Goal: Task Accomplishment & Management: Complete application form

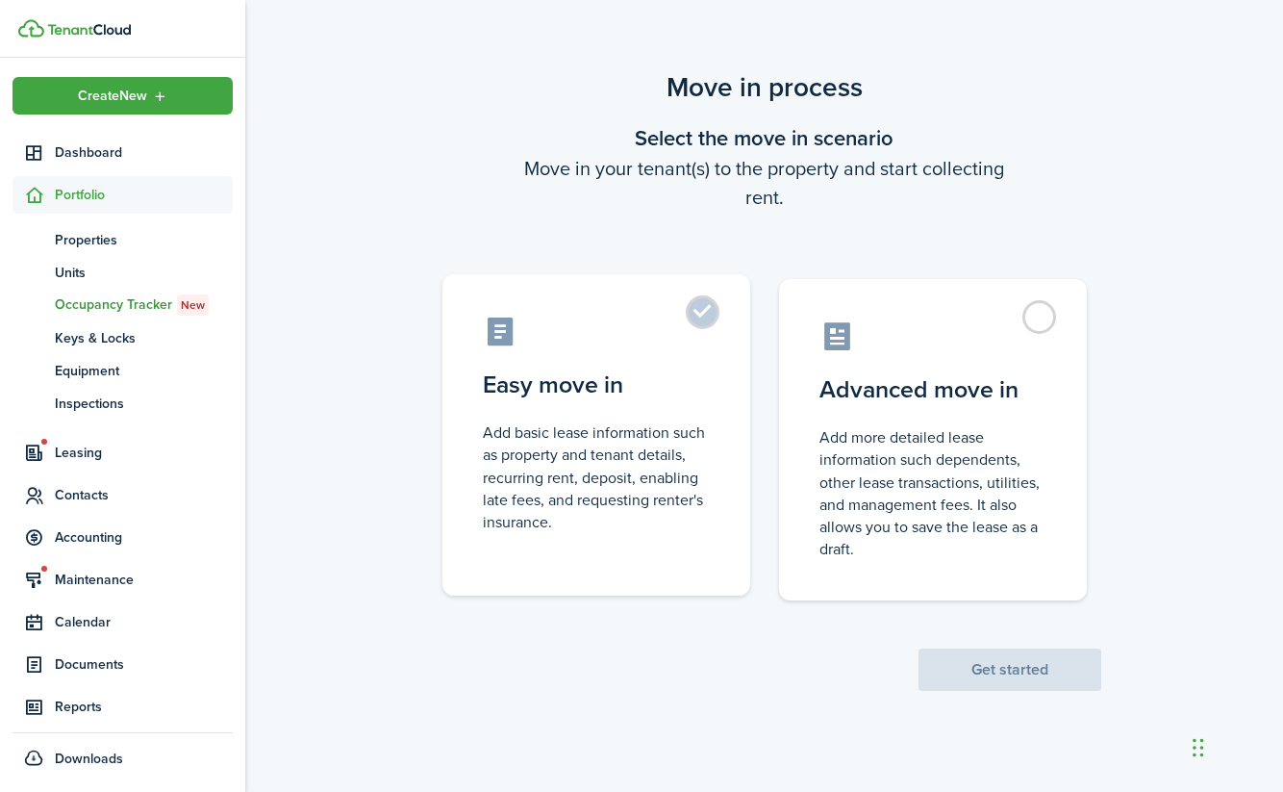
click at [700, 315] on label "Easy move in Add basic lease information such as property and tenant details, r…" at bounding box center [596, 434] width 308 height 321
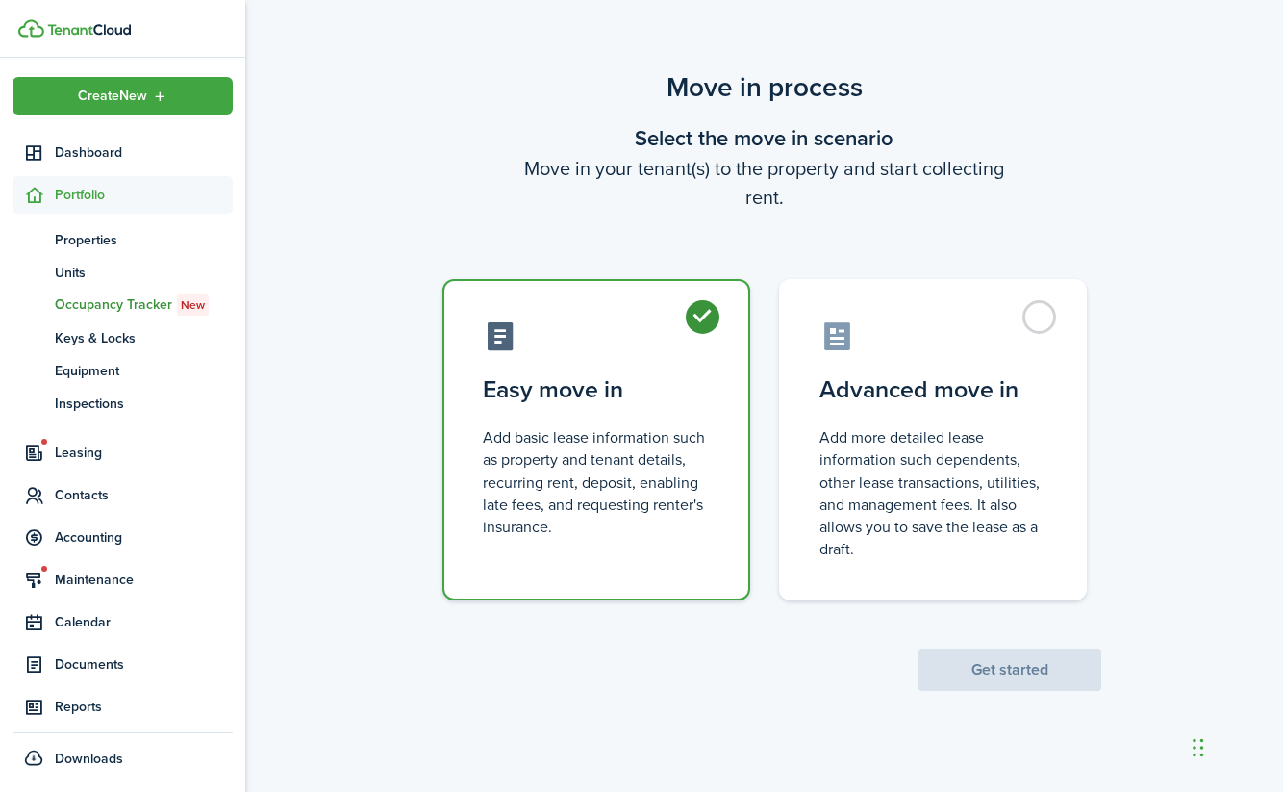
radio input "true"
click at [933, 676] on button "Get started" at bounding box center [1010, 669] width 183 height 42
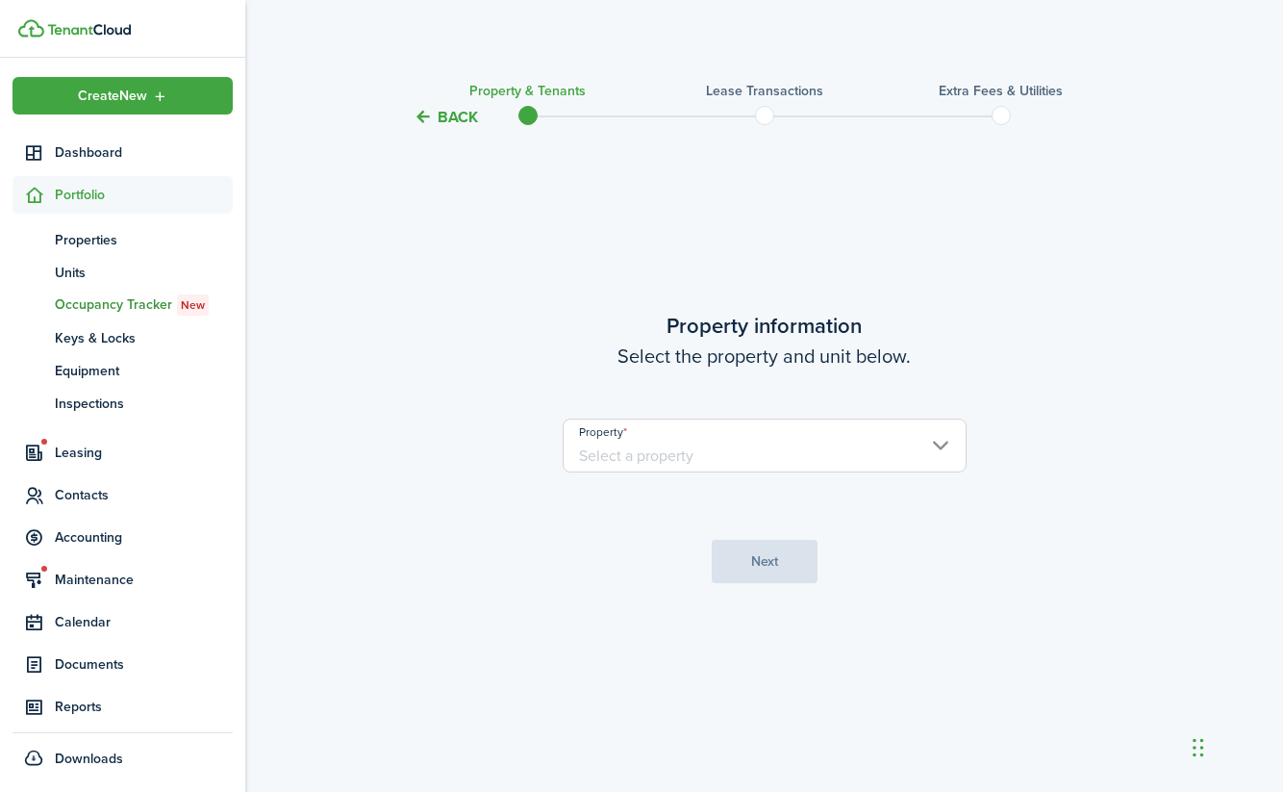
click at [937, 446] on input "Property" at bounding box center [765, 445] width 404 height 54
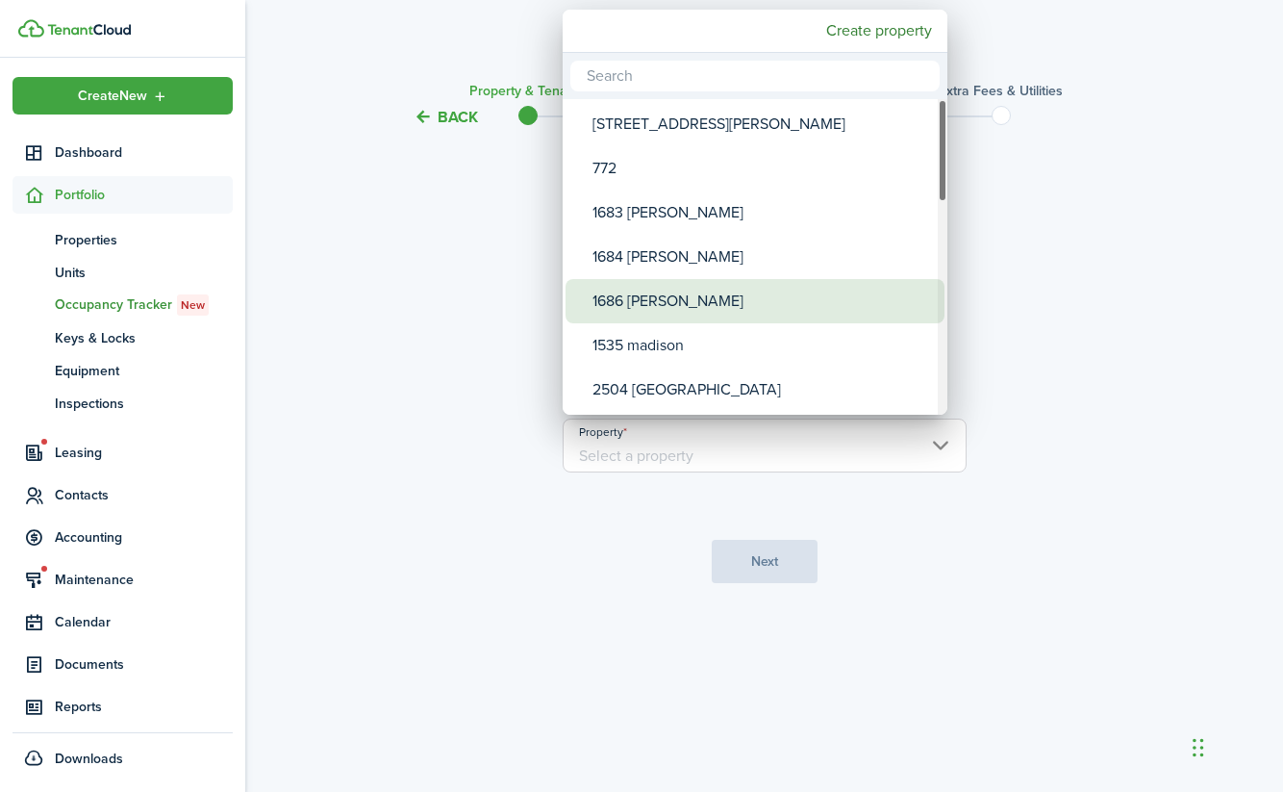
type input "3"
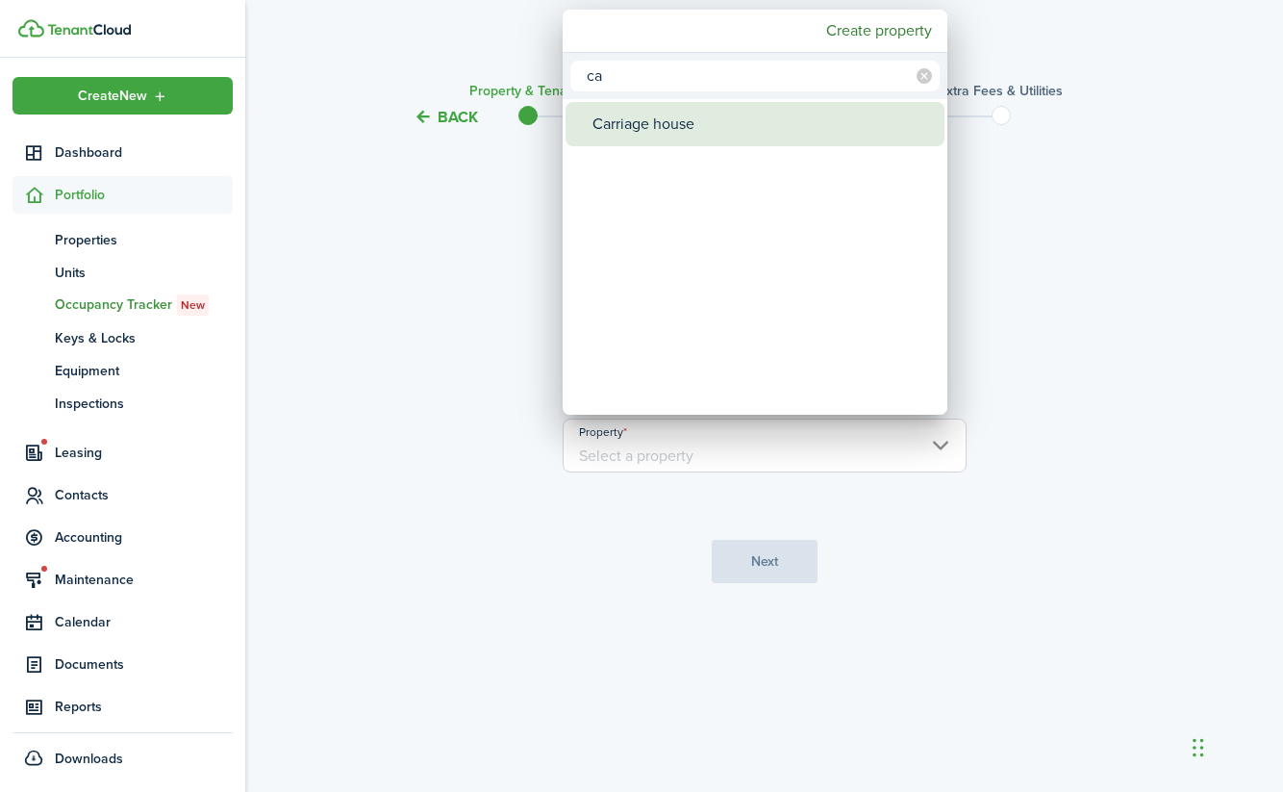
type input "ca"
click at [672, 125] on div "Carriage house" at bounding box center [763, 124] width 341 height 44
type input "Carriage house"
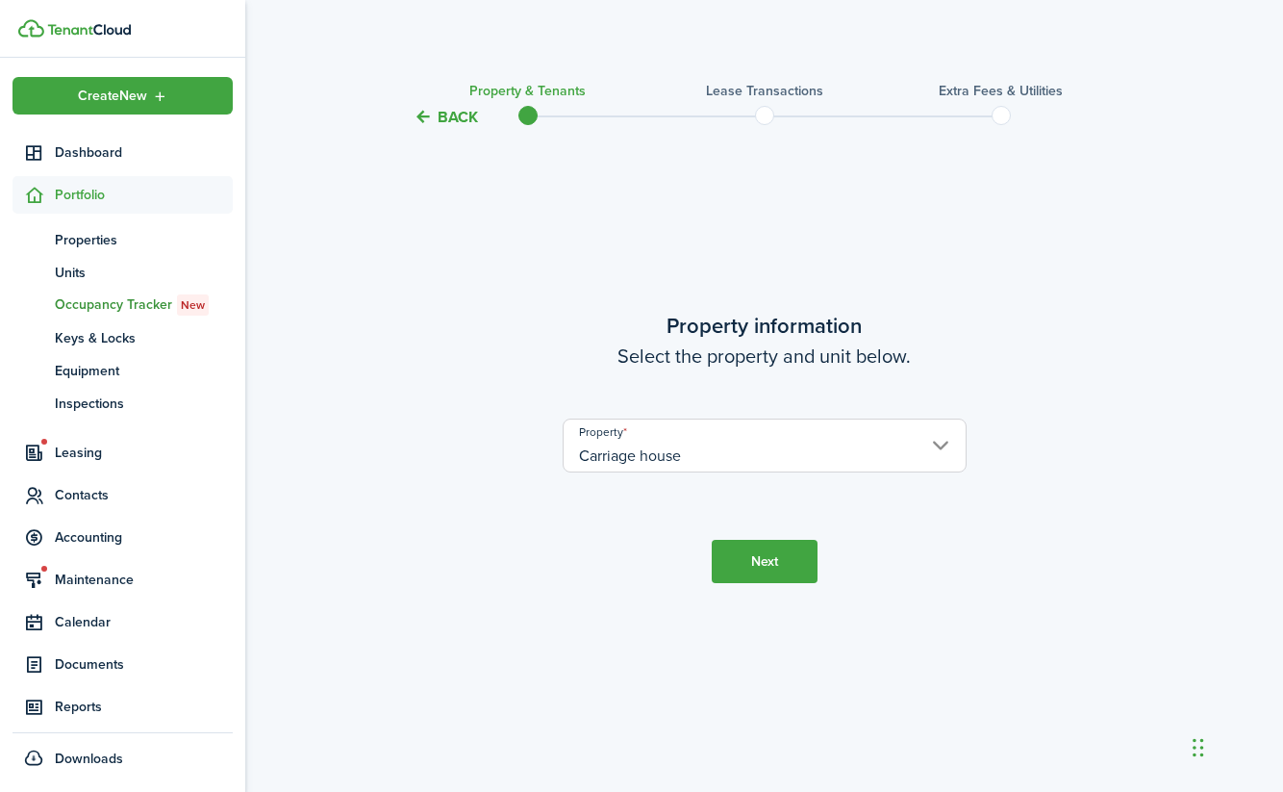
click at [751, 561] on button "Next" at bounding box center [765, 561] width 106 height 43
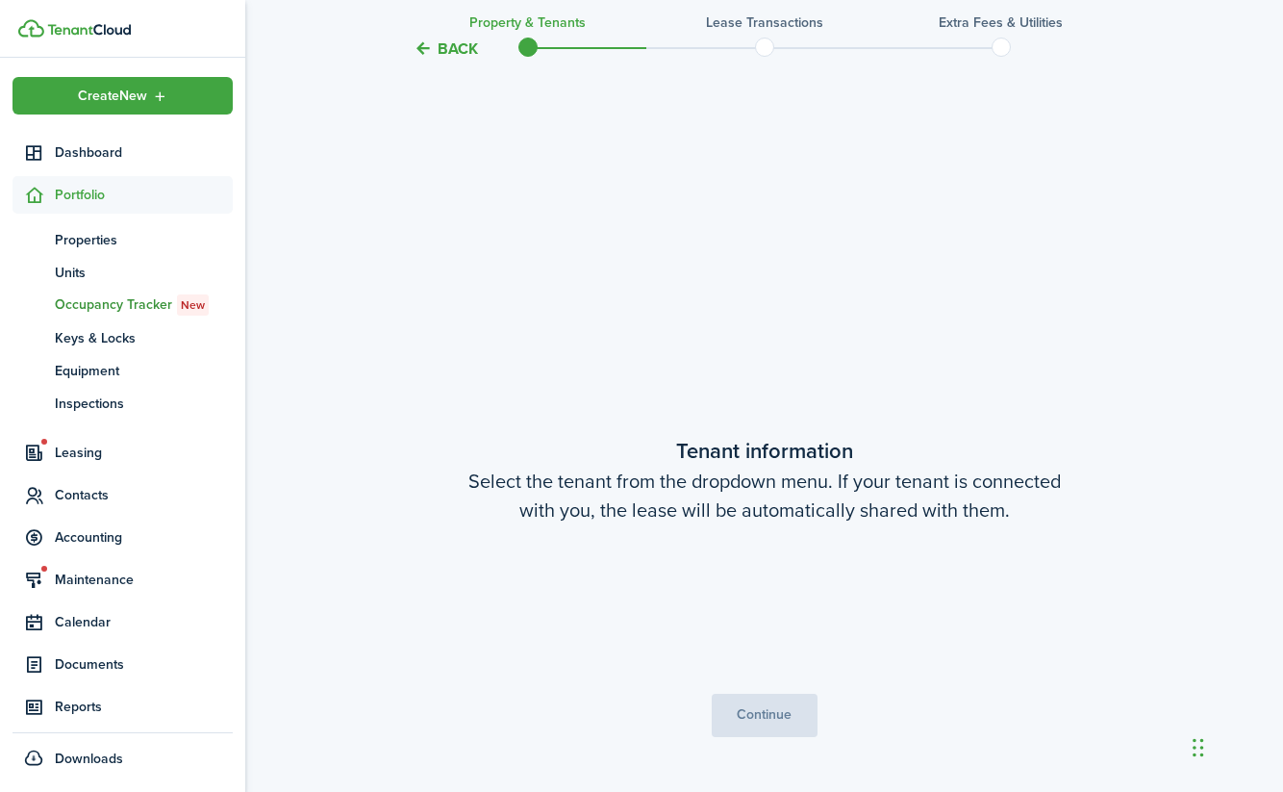
scroll to position [662, 0]
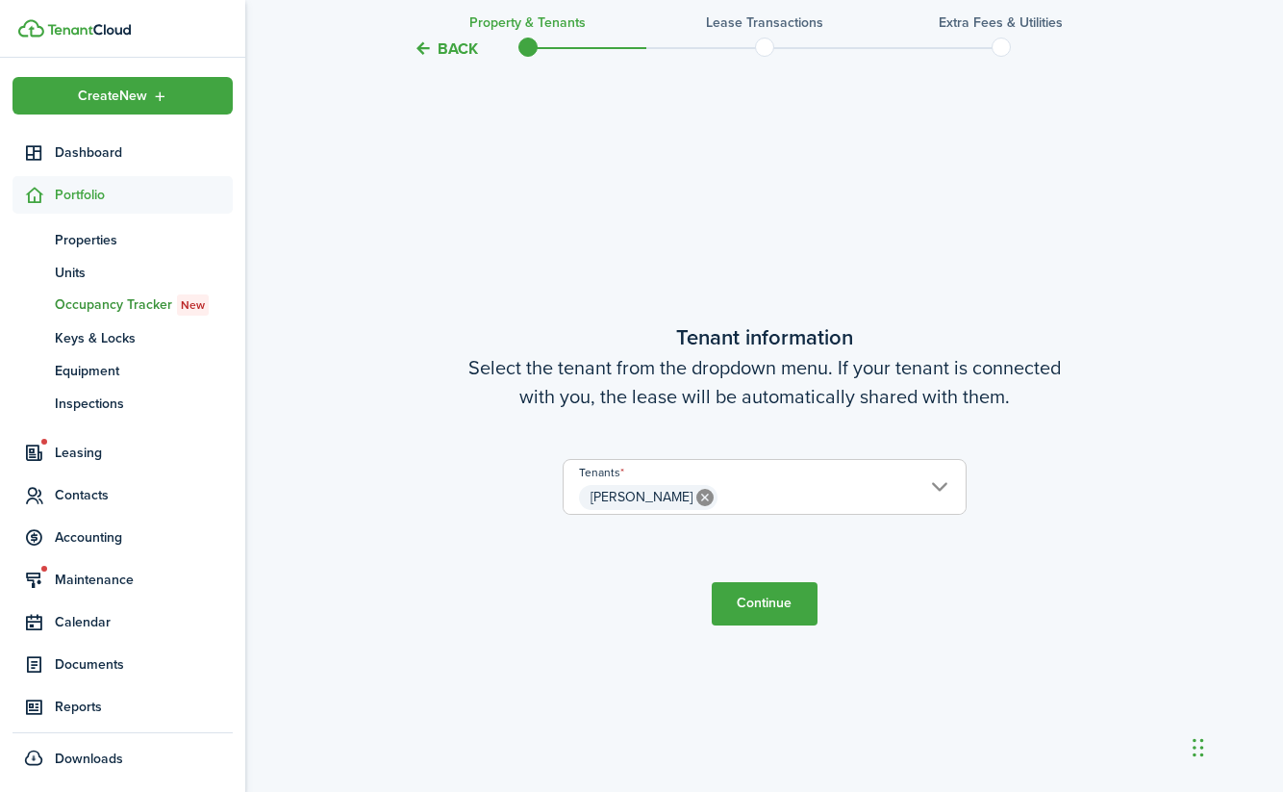
click at [761, 599] on button "Continue" at bounding box center [765, 603] width 106 height 43
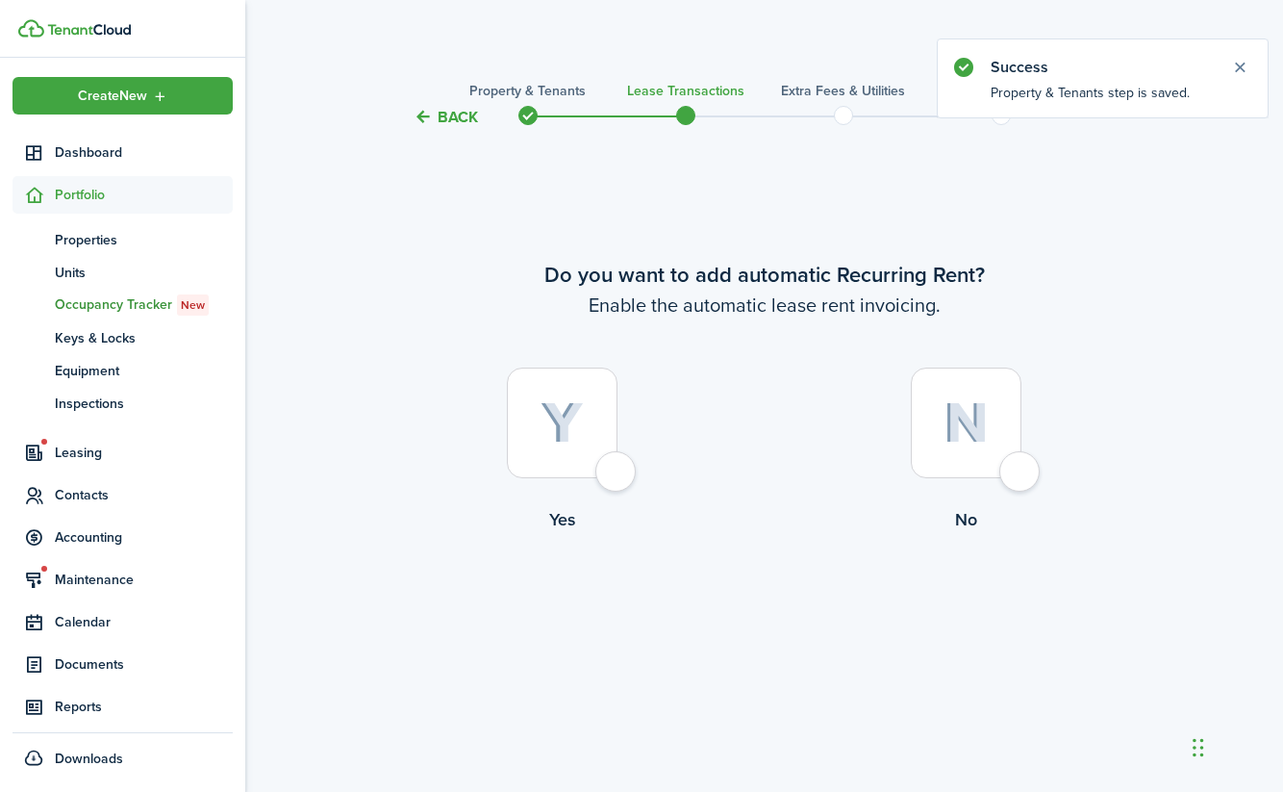
click at [612, 462] on div at bounding box center [562, 422] width 111 height 111
radio input "true"
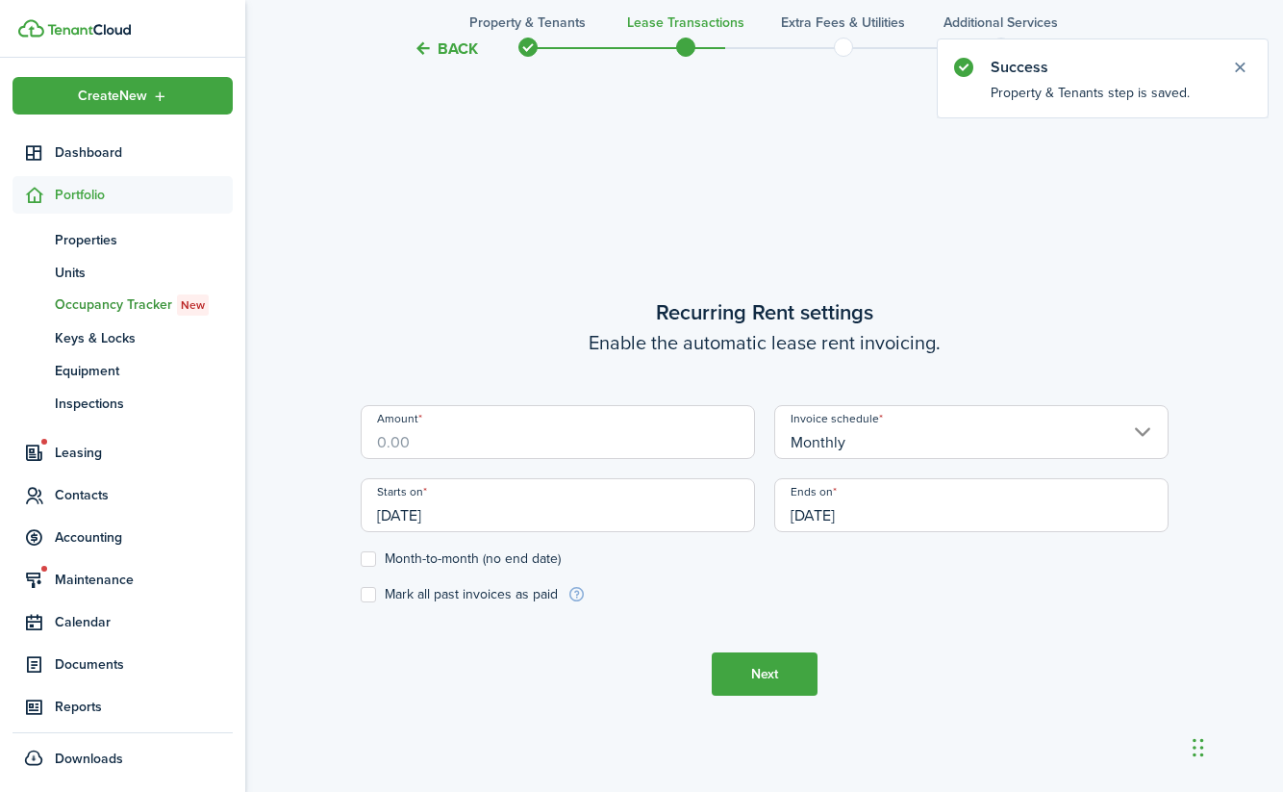
scroll to position [662, 0]
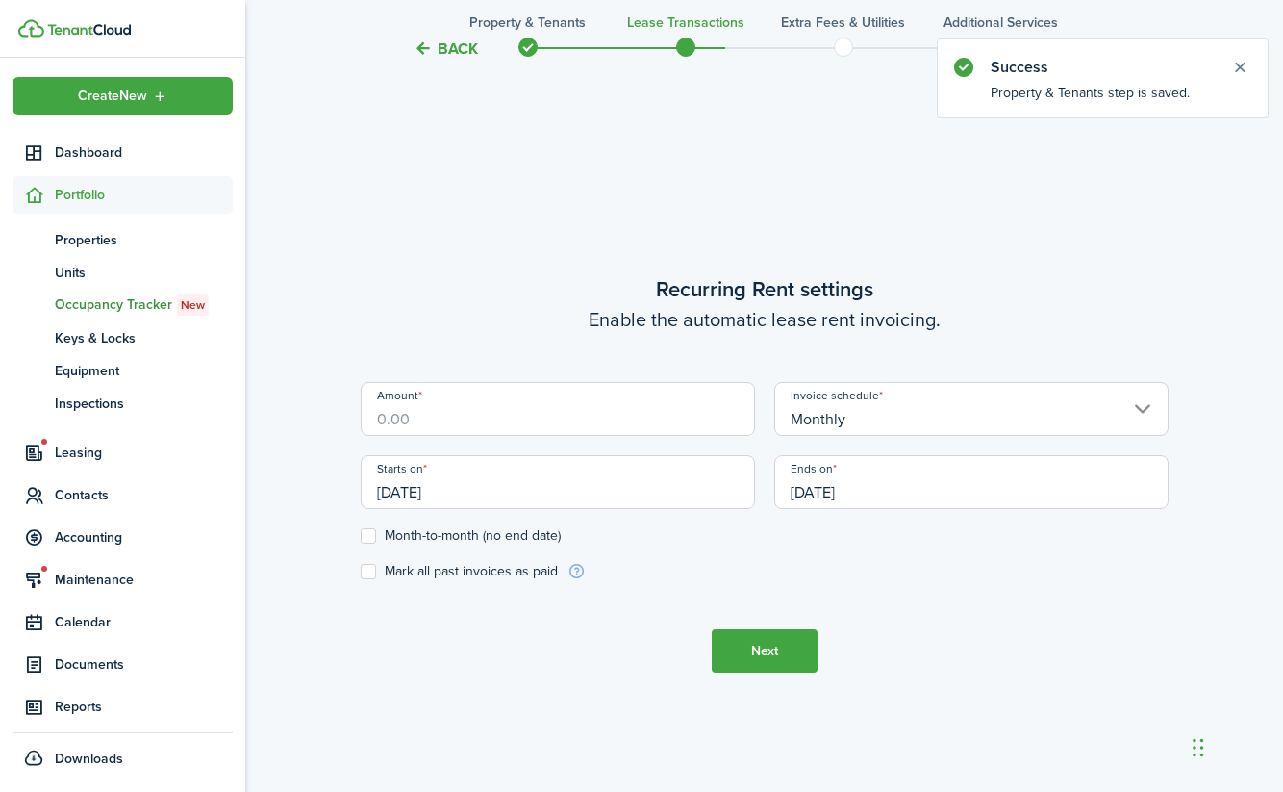
click at [785, 643] on button "Next" at bounding box center [765, 650] width 106 height 43
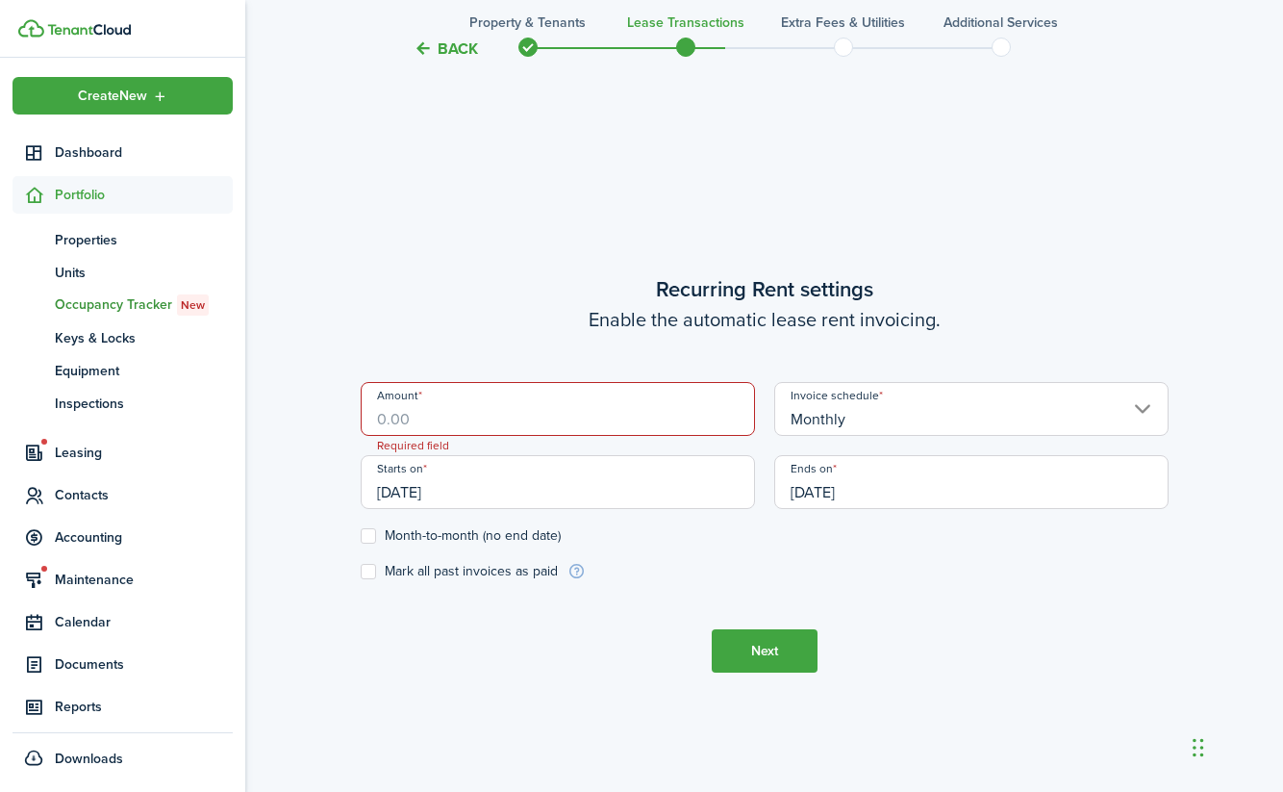
scroll to position [674, 0]
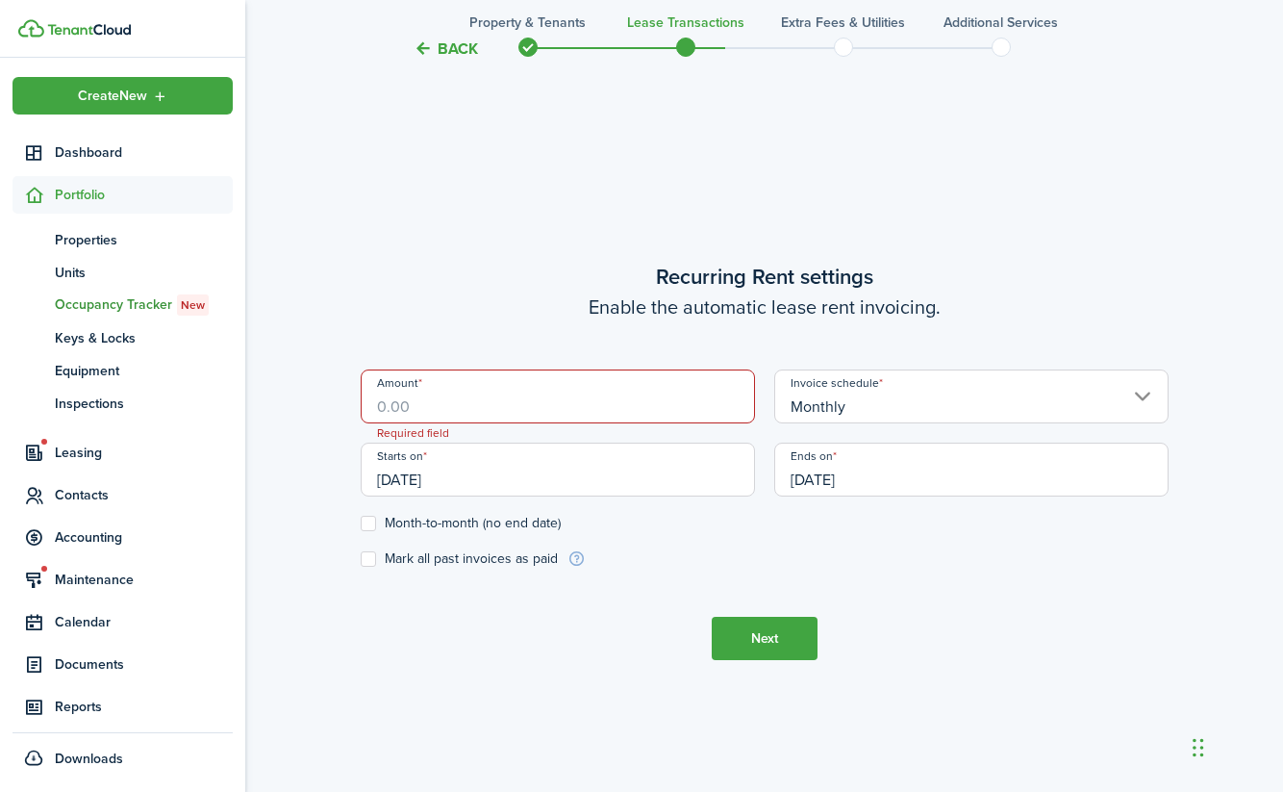
click at [452, 416] on input "Amount" at bounding box center [558, 396] width 394 height 54
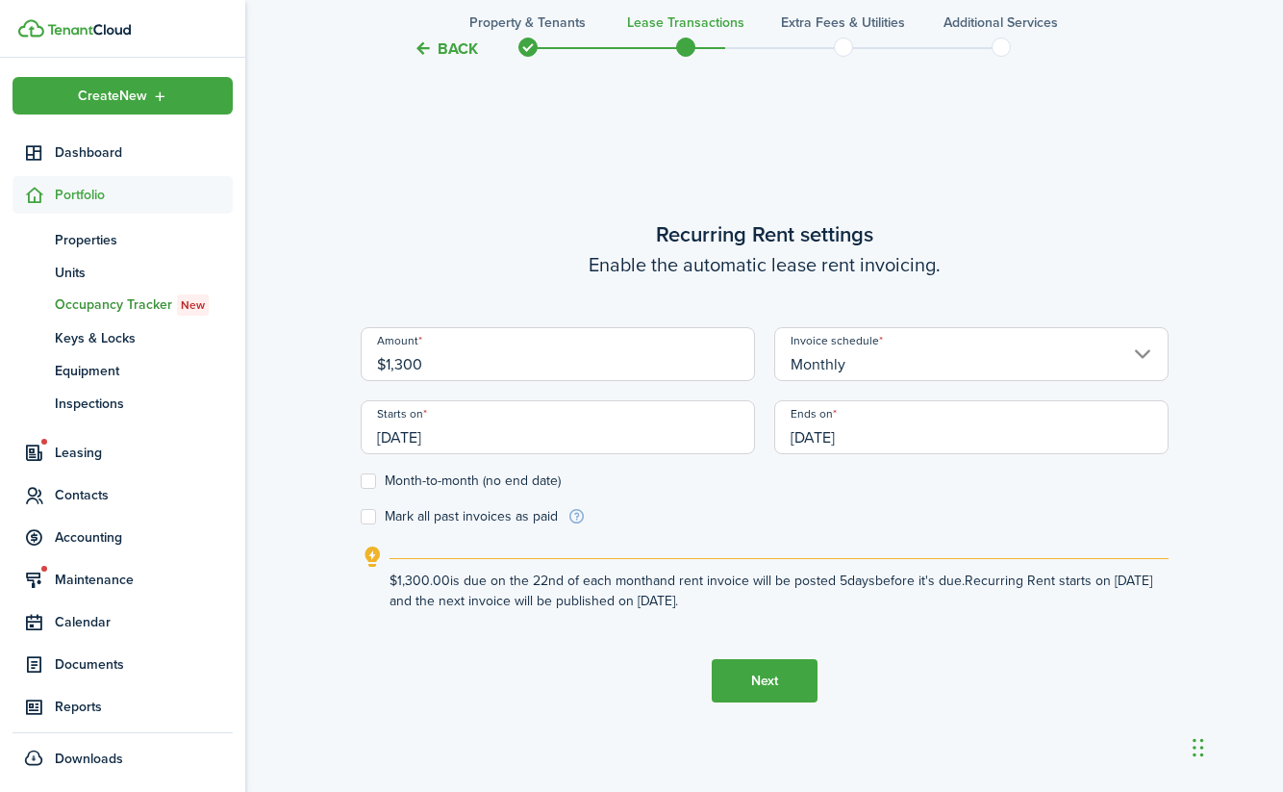
type input "$1,300.00"
click at [748, 679] on button "Next" at bounding box center [765, 680] width 106 height 43
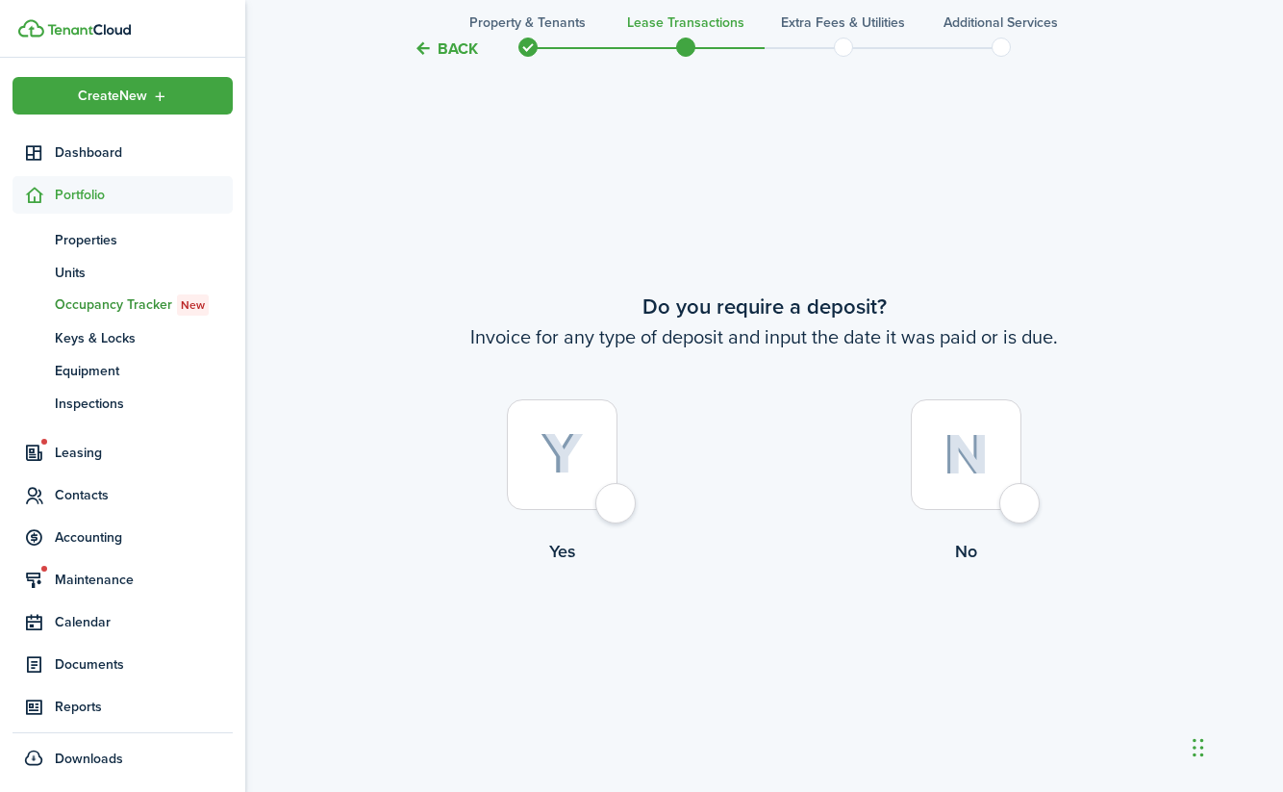
scroll to position [1453, 0]
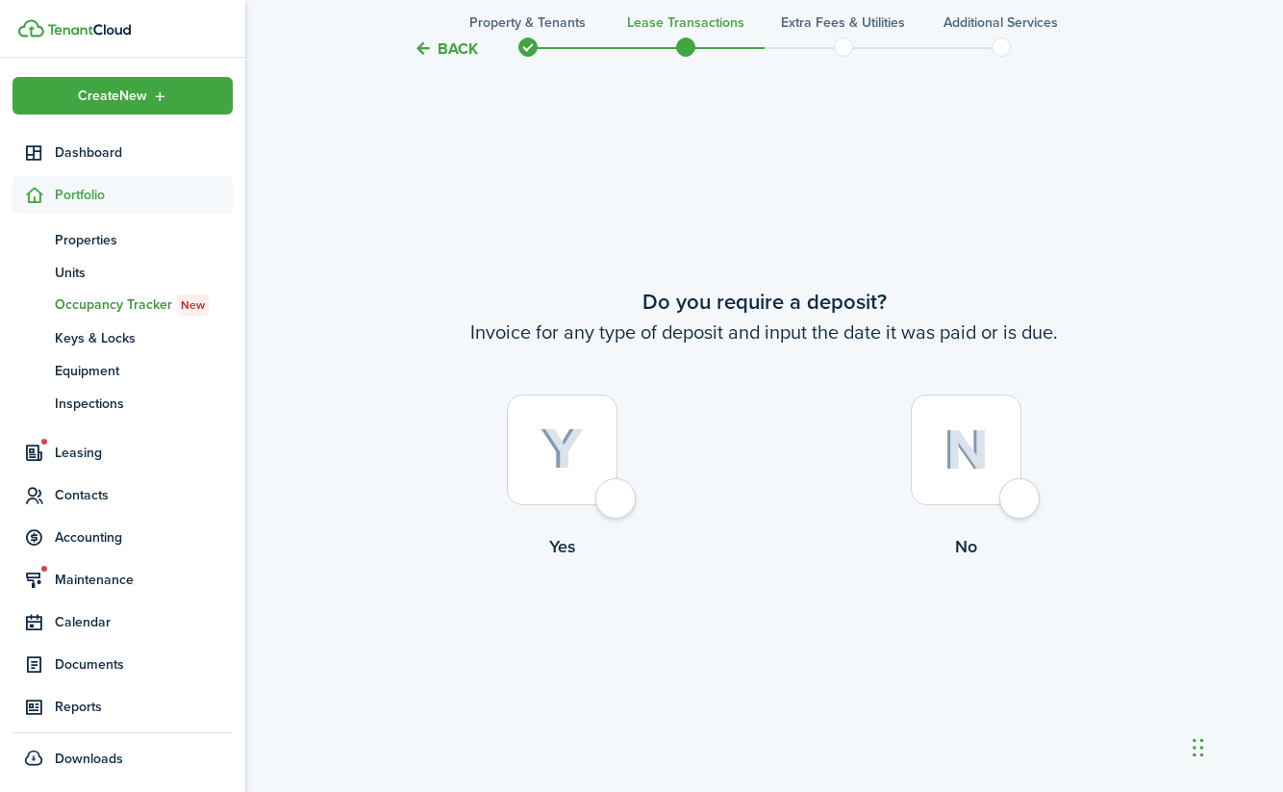
click at [1017, 498] on div at bounding box center [966, 449] width 111 height 111
radio input "true"
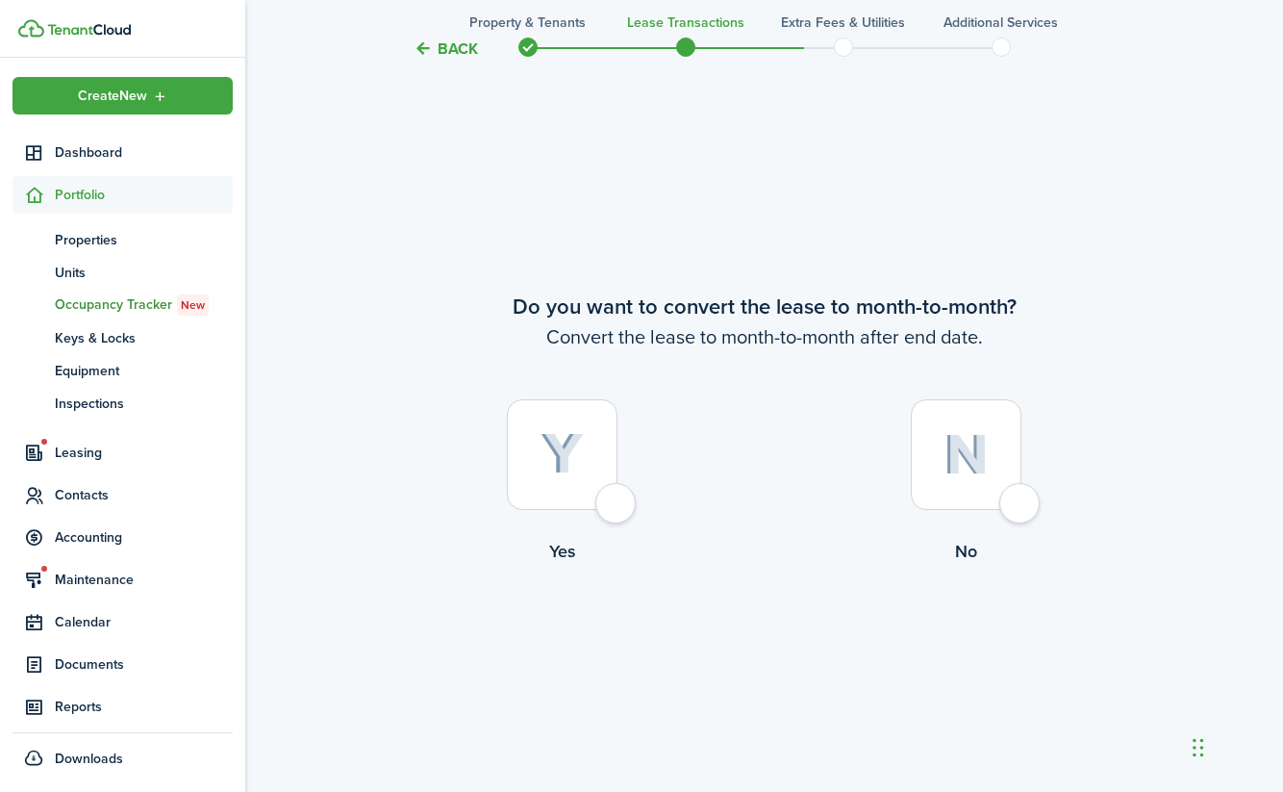
scroll to position [2245, 0]
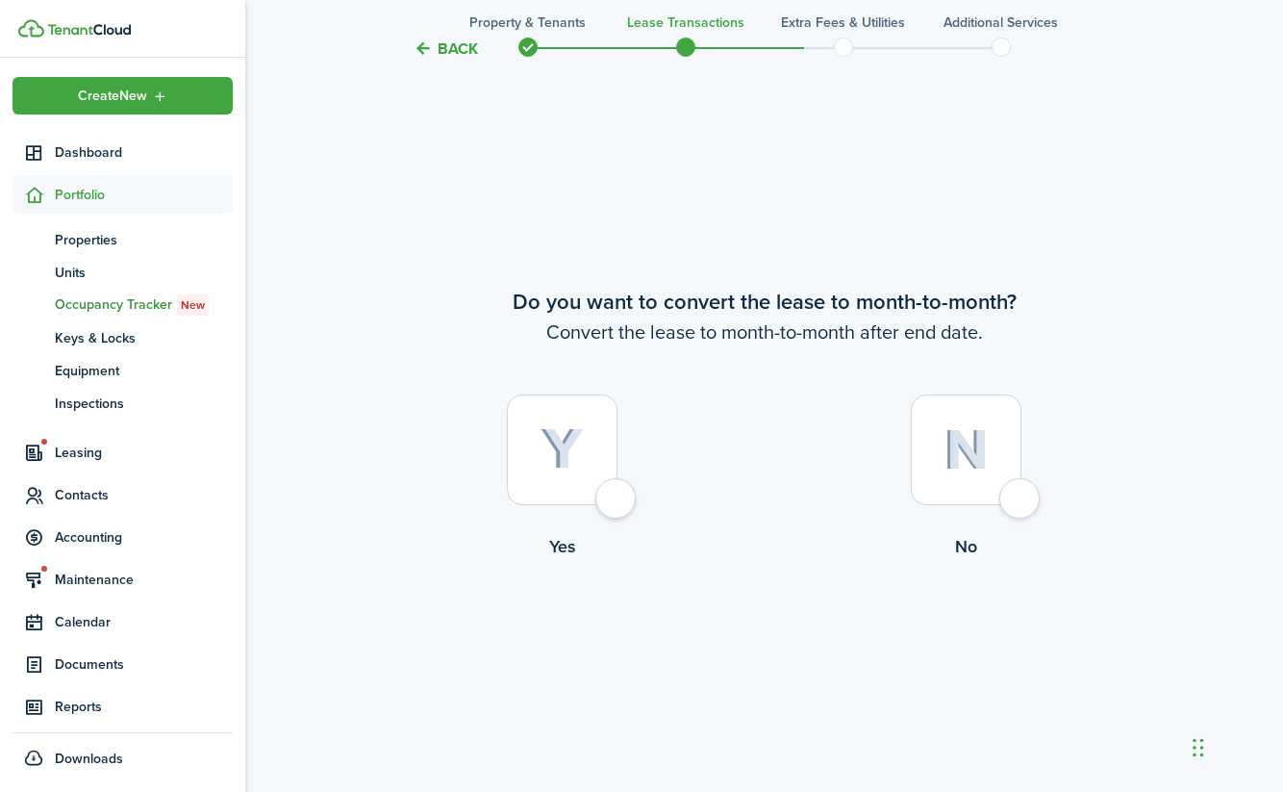
click at [618, 494] on div at bounding box center [562, 449] width 111 height 111
radio input "true"
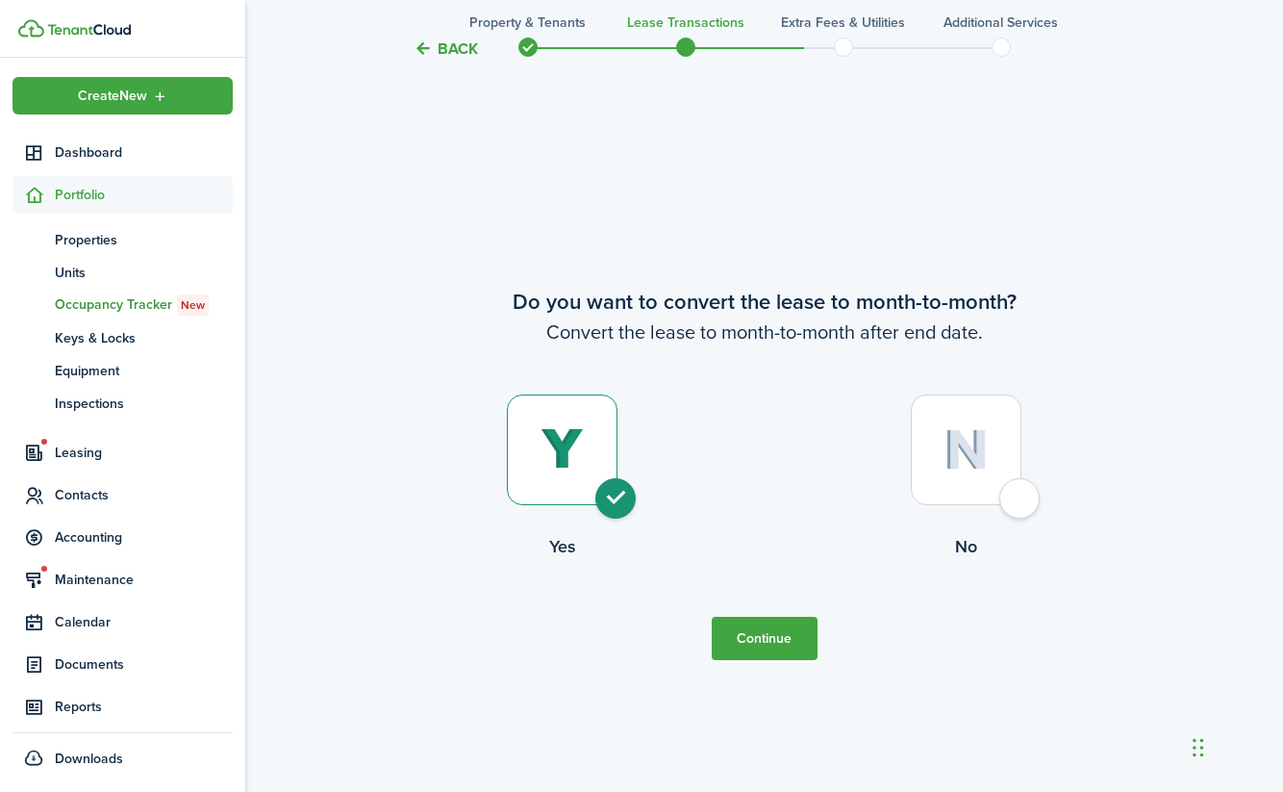
click at [756, 640] on button "Continue" at bounding box center [765, 638] width 106 height 43
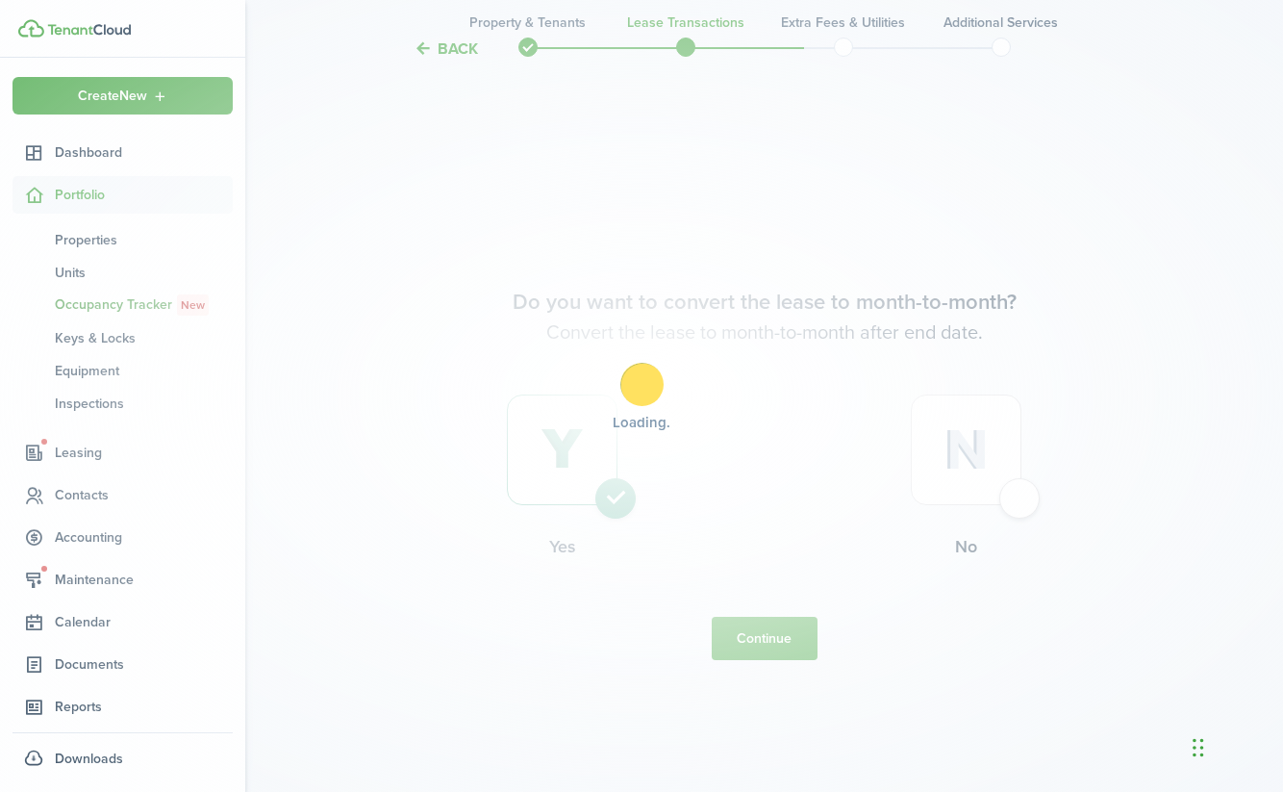
scroll to position [0, 0]
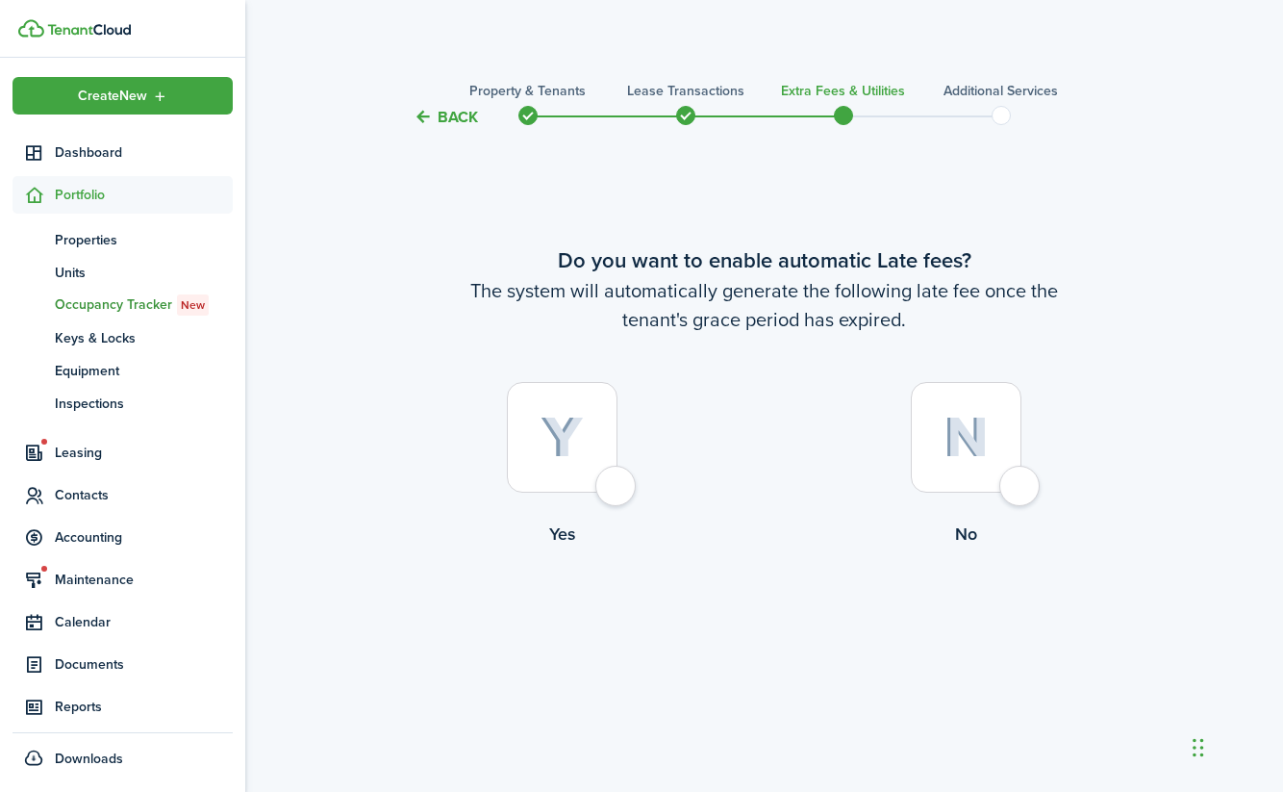
click at [618, 492] on div at bounding box center [562, 437] width 111 height 111
radio input "true"
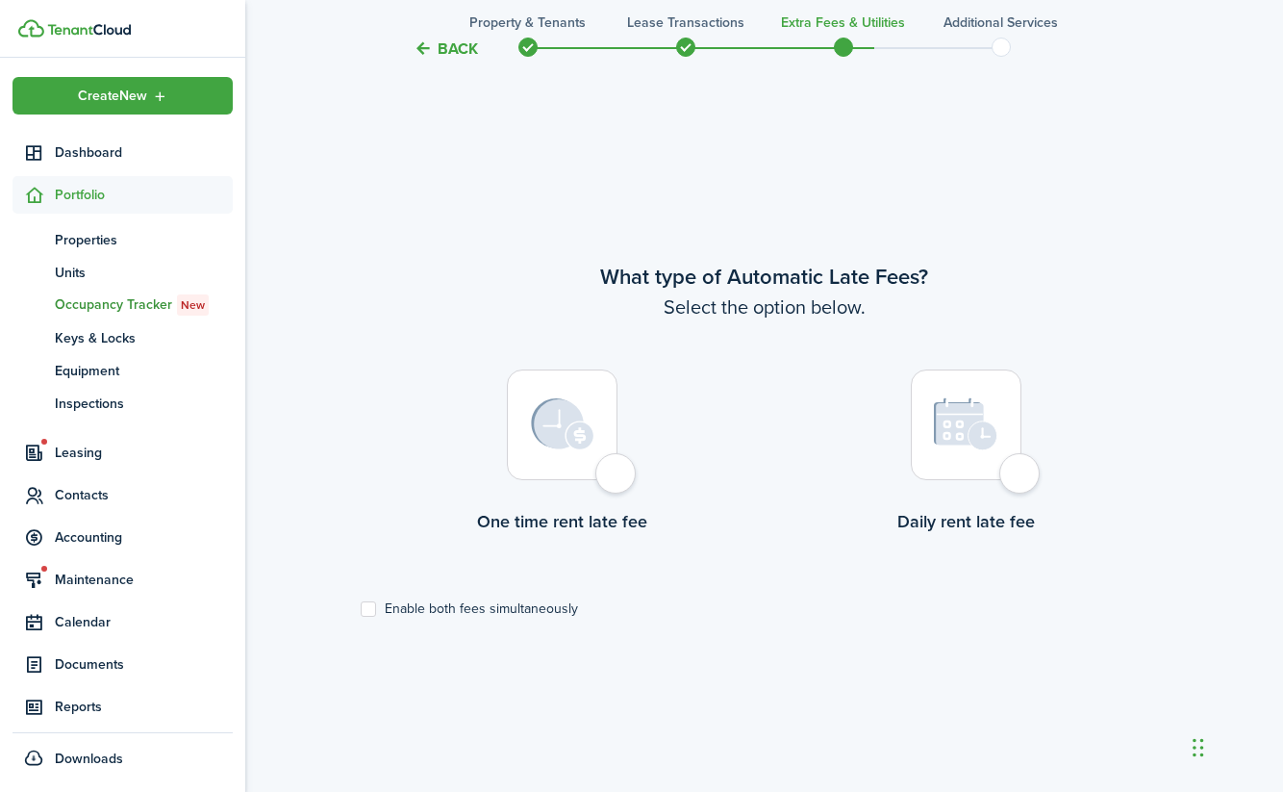
scroll to position [662, 0]
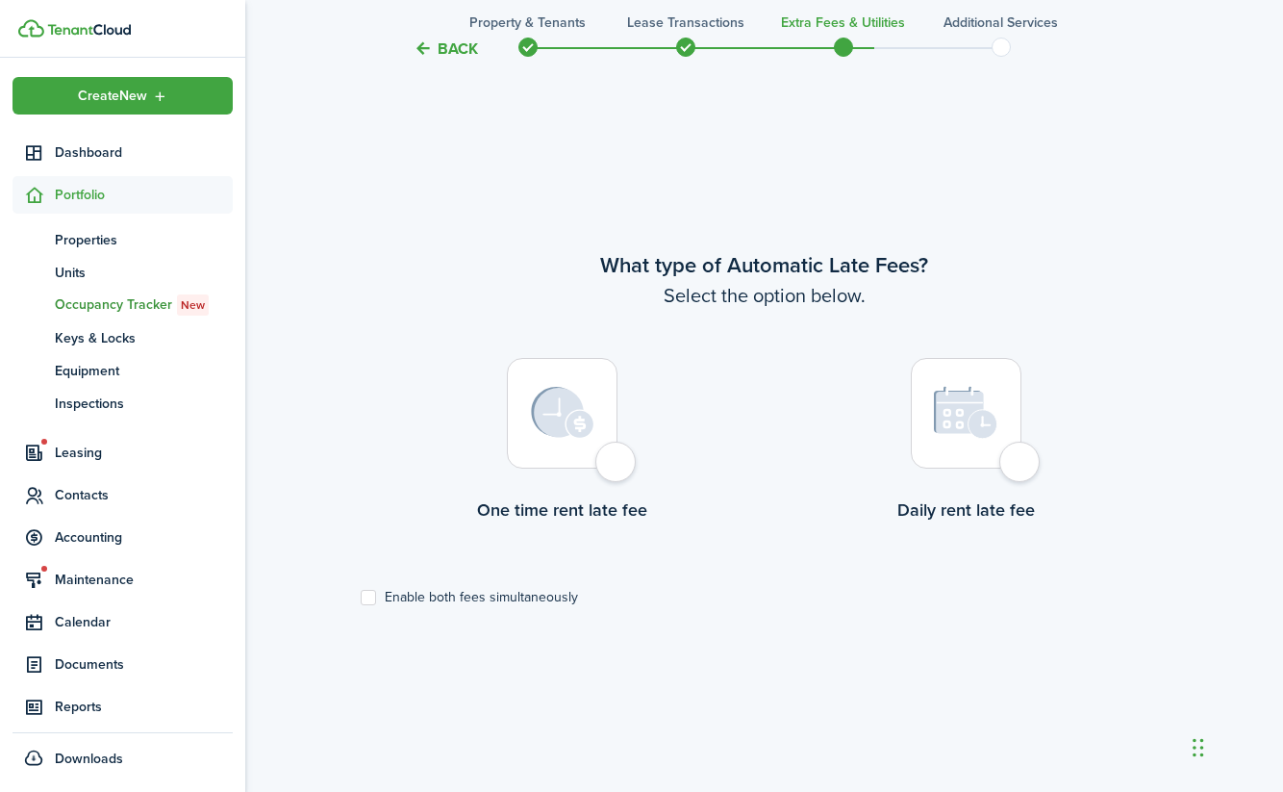
click at [618, 468] on div at bounding box center [562, 413] width 111 height 111
radio input "true"
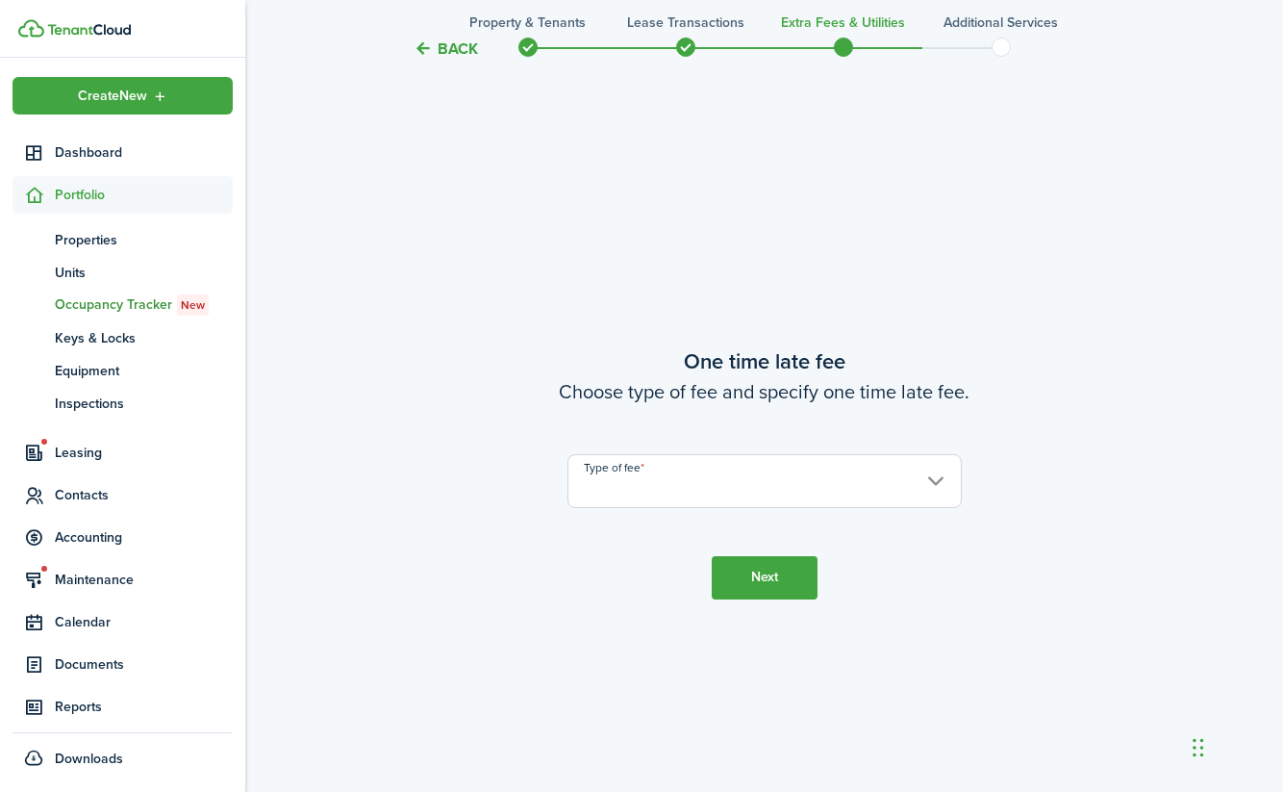
scroll to position [1453, 0]
click at [670, 475] on input "Type of fee" at bounding box center [765, 482] width 394 height 54
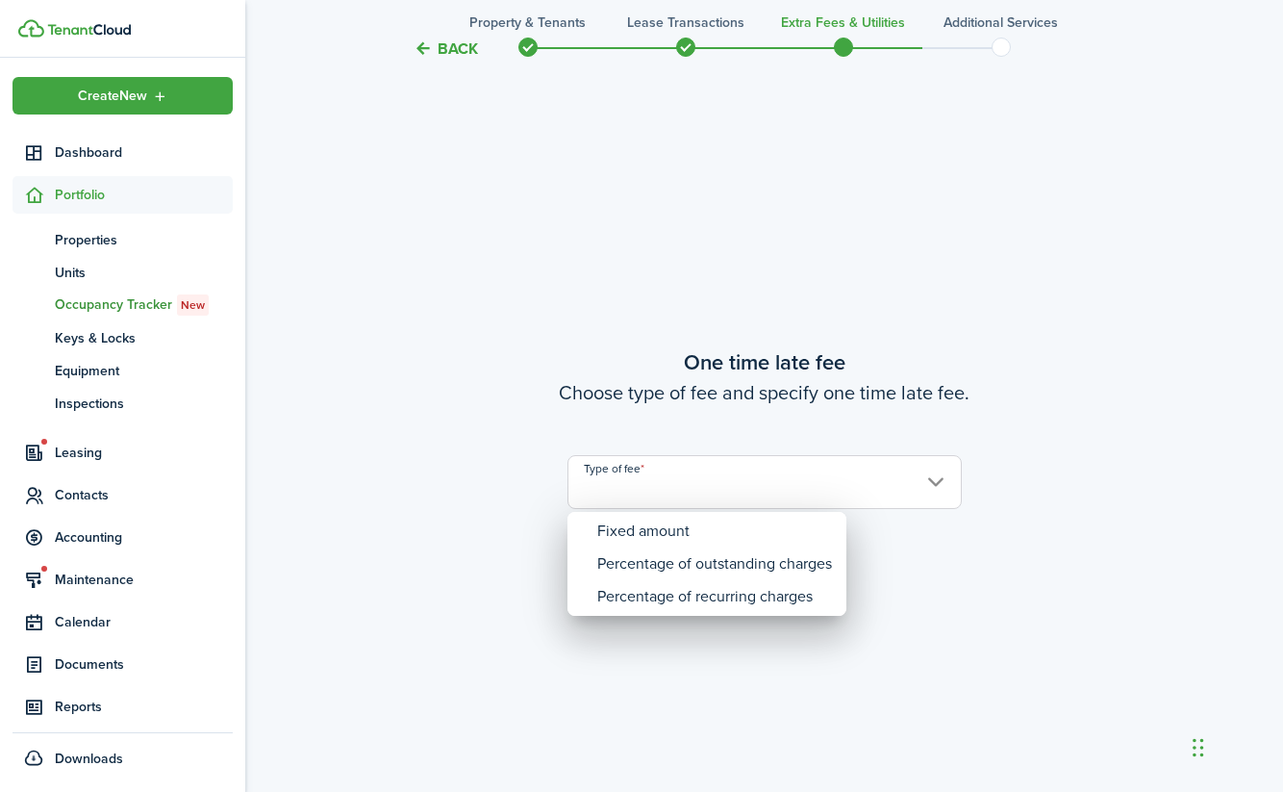
click at [670, 492] on div at bounding box center [641, 395] width 1591 height 1099
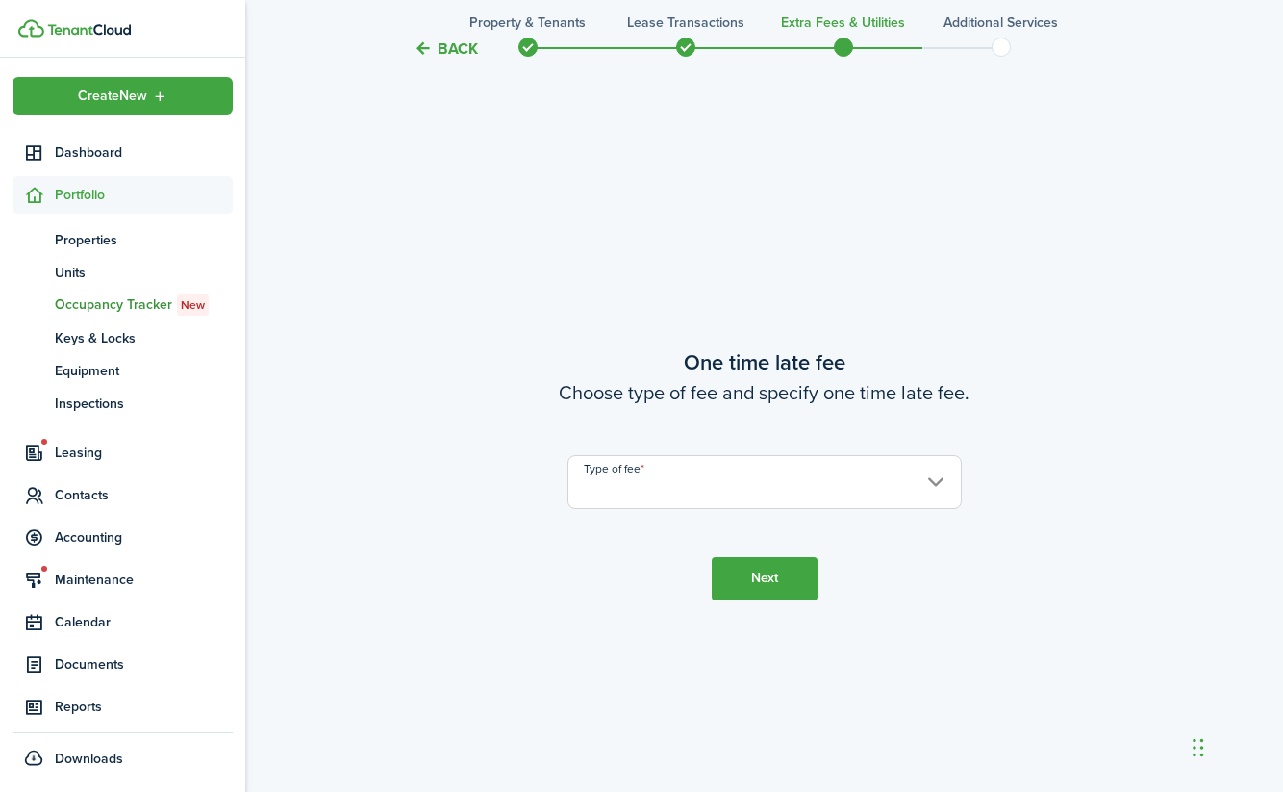
click at [931, 482] on input "Type of fee" at bounding box center [765, 482] width 394 height 54
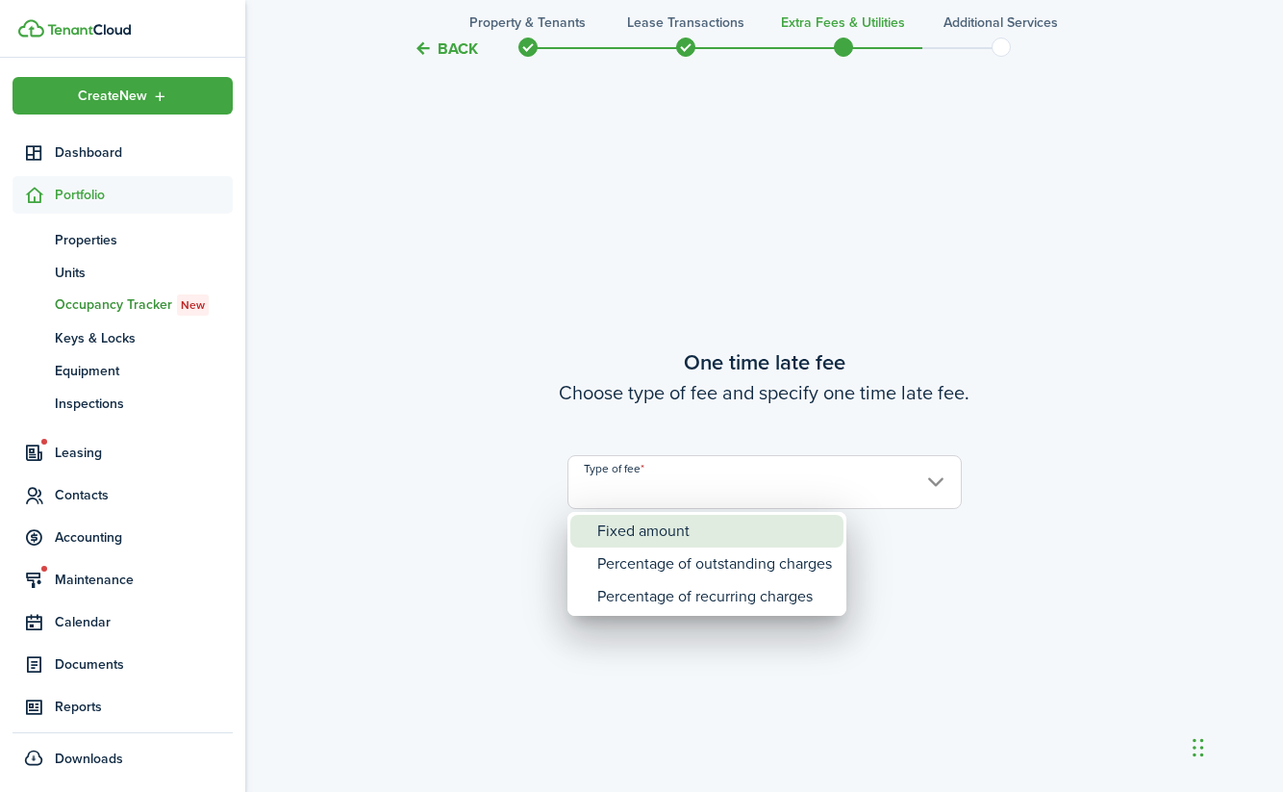
click at [700, 541] on div "Fixed amount" at bounding box center [714, 531] width 235 height 33
type input "Fixed amount"
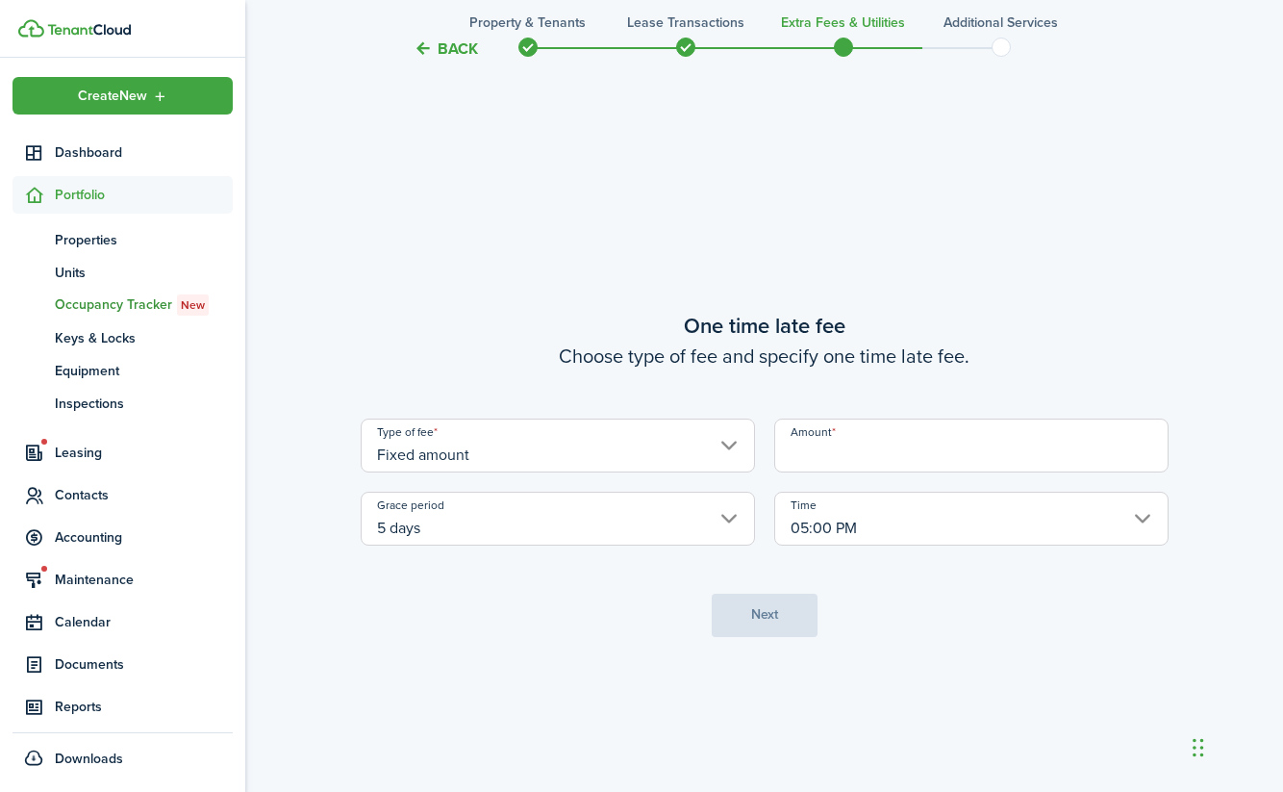
click at [831, 453] on input "Amount" at bounding box center [971, 445] width 394 height 54
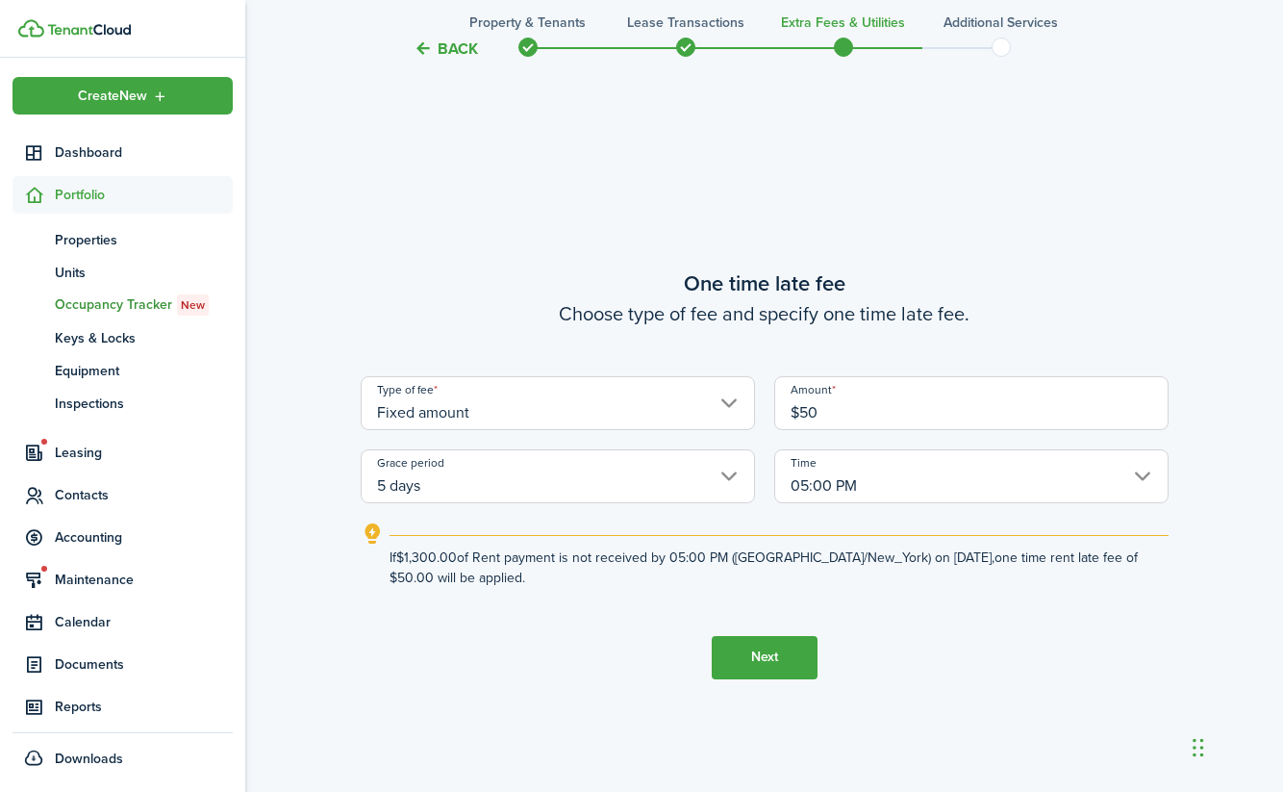
type input "$50.00"
click at [787, 671] on button "Next" at bounding box center [765, 657] width 106 height 43
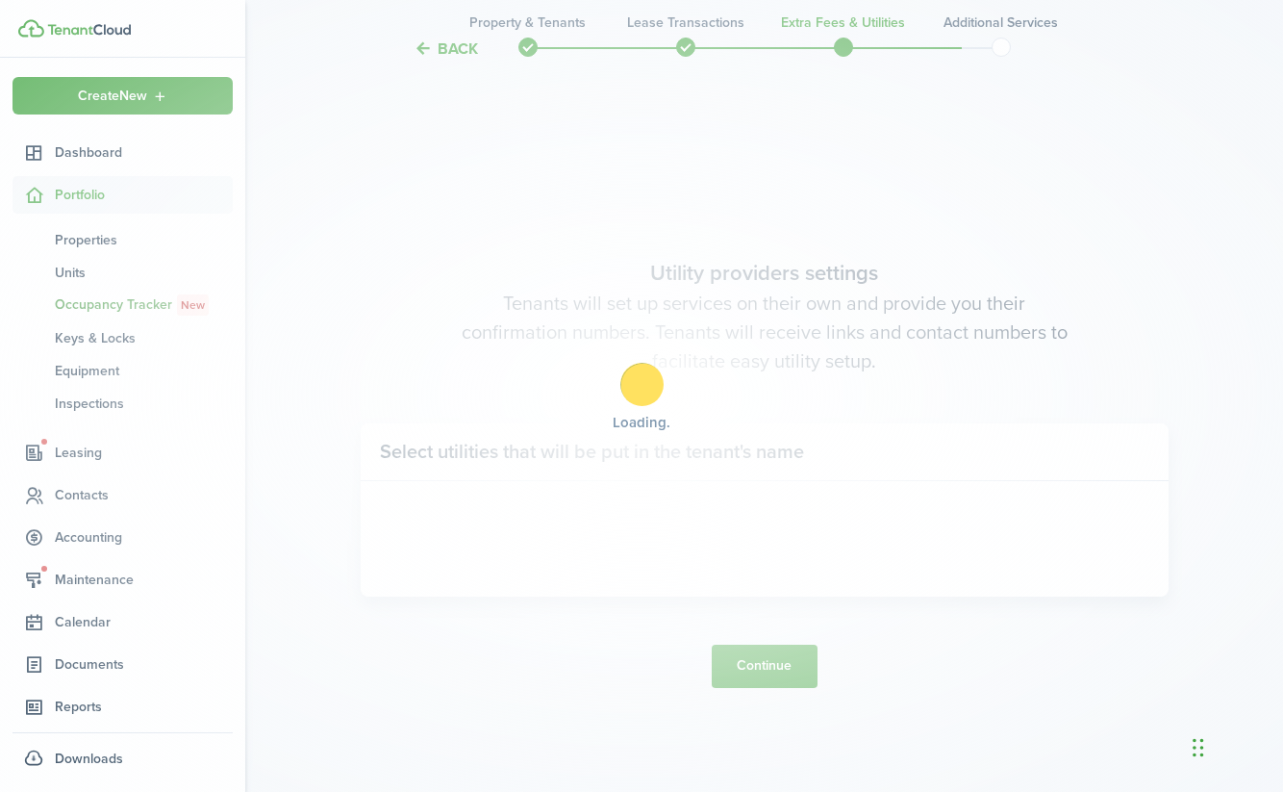
scroll to position [2245, 0]
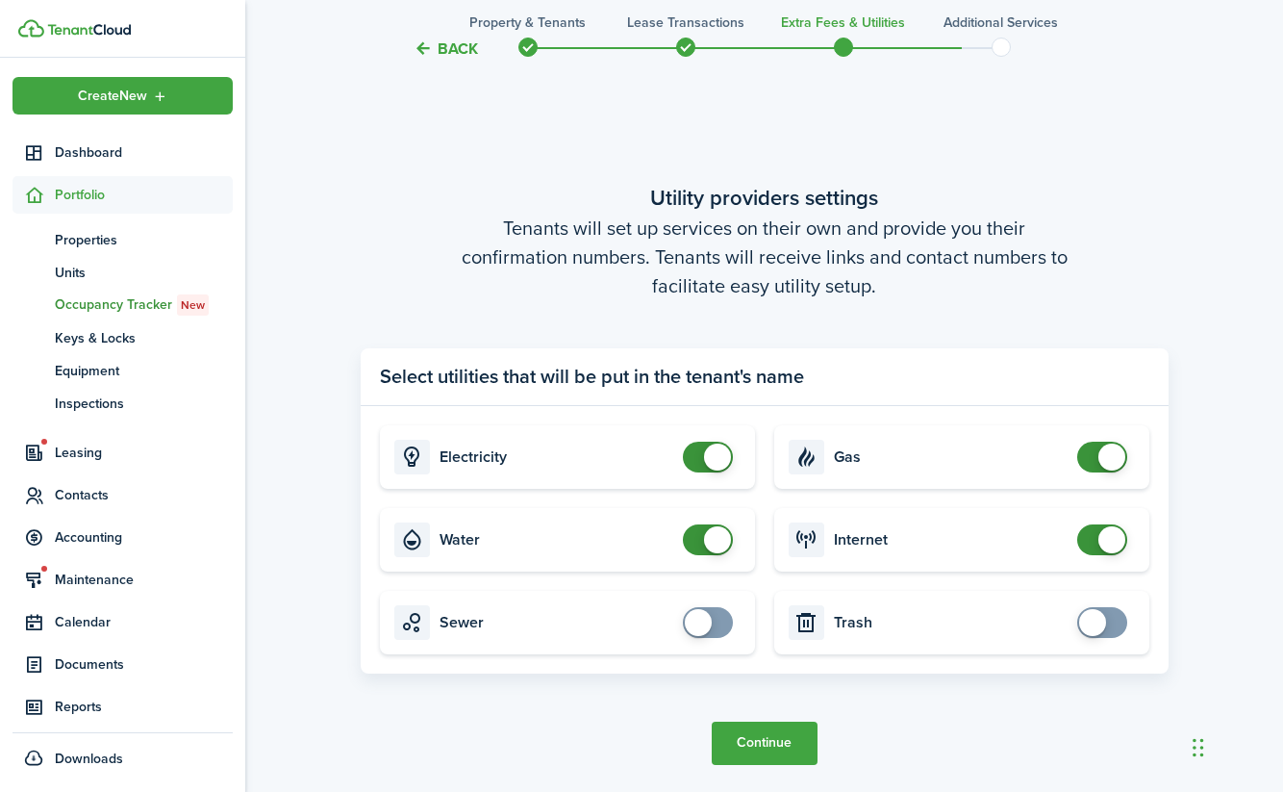
checkbox input "false"
click at [698, 539] on span at bounding box center [707, 539] width 19 height 31
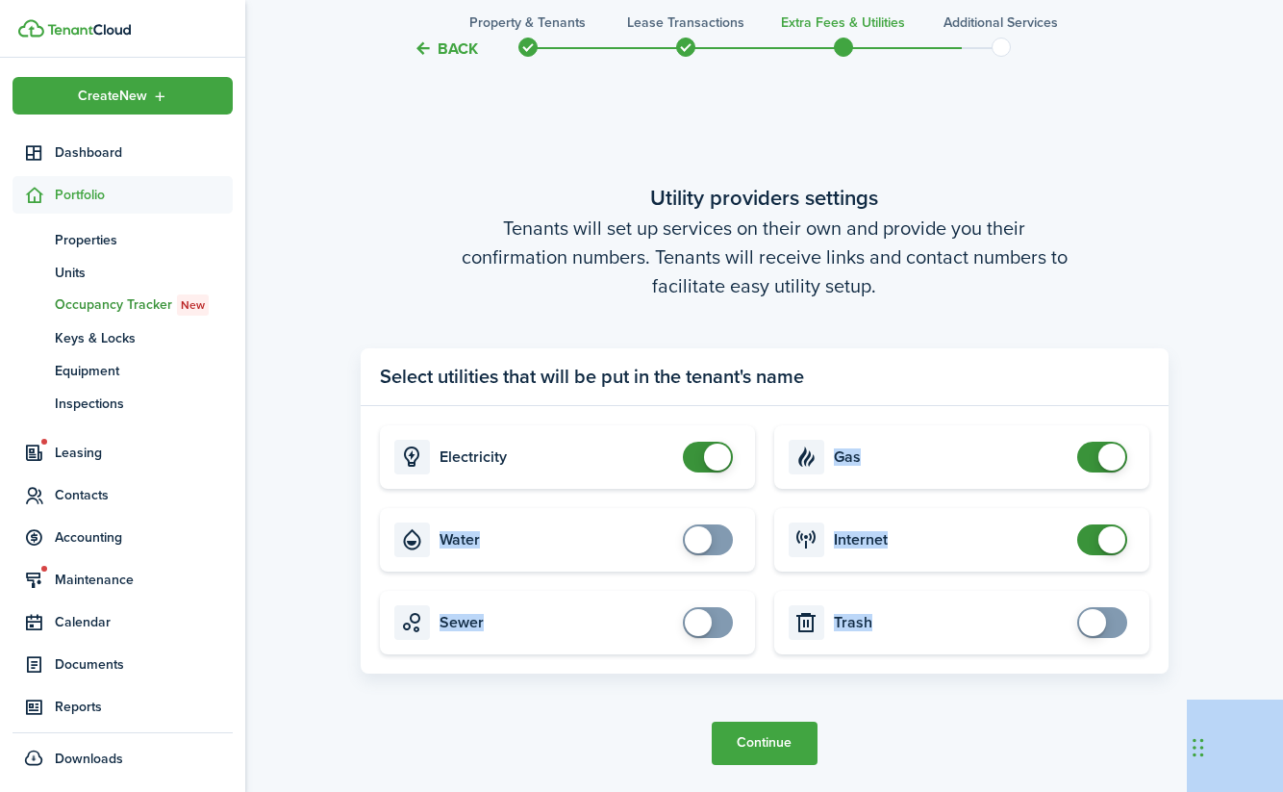
checkbox input "false"
click at [1093, 447] on span at bounding box center [1102, 457] width 19 height 31
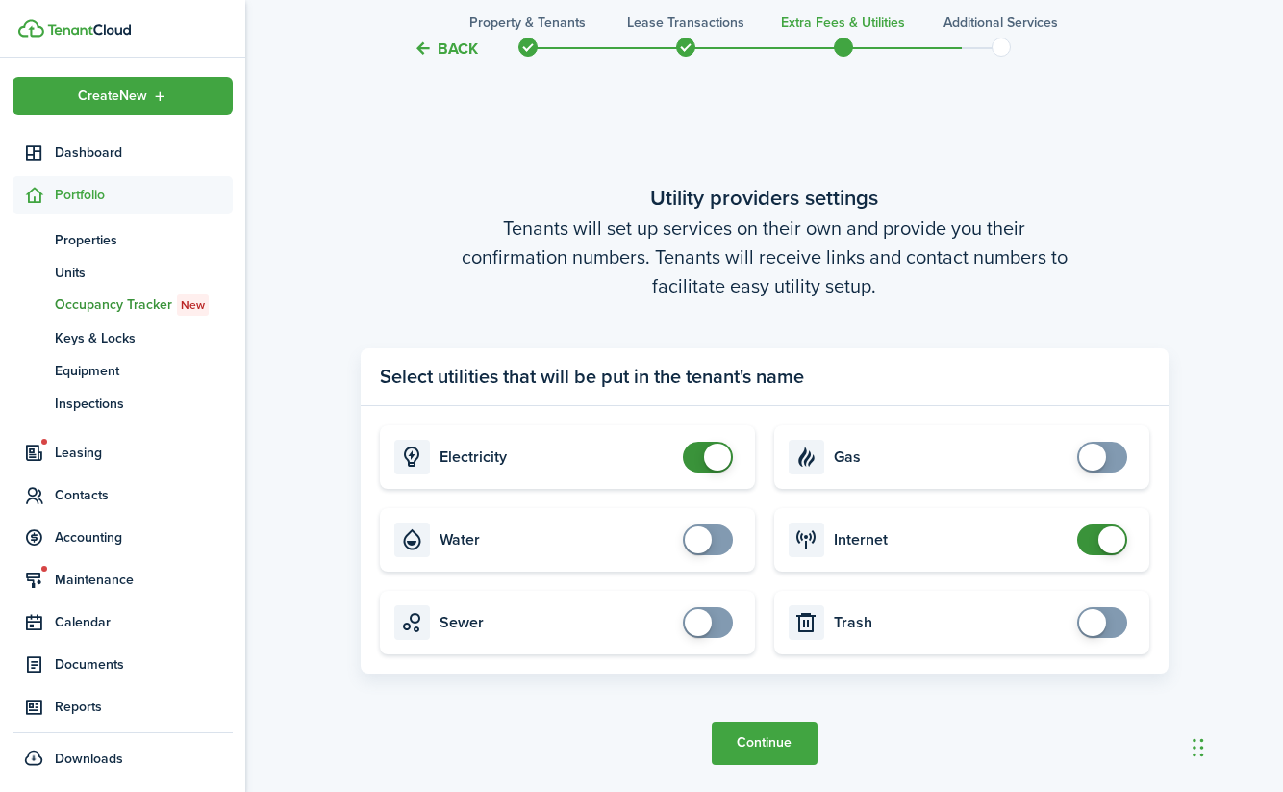
click at [778, 748] on button "Continue" at bounding box center [765, 742] width 106 height 43
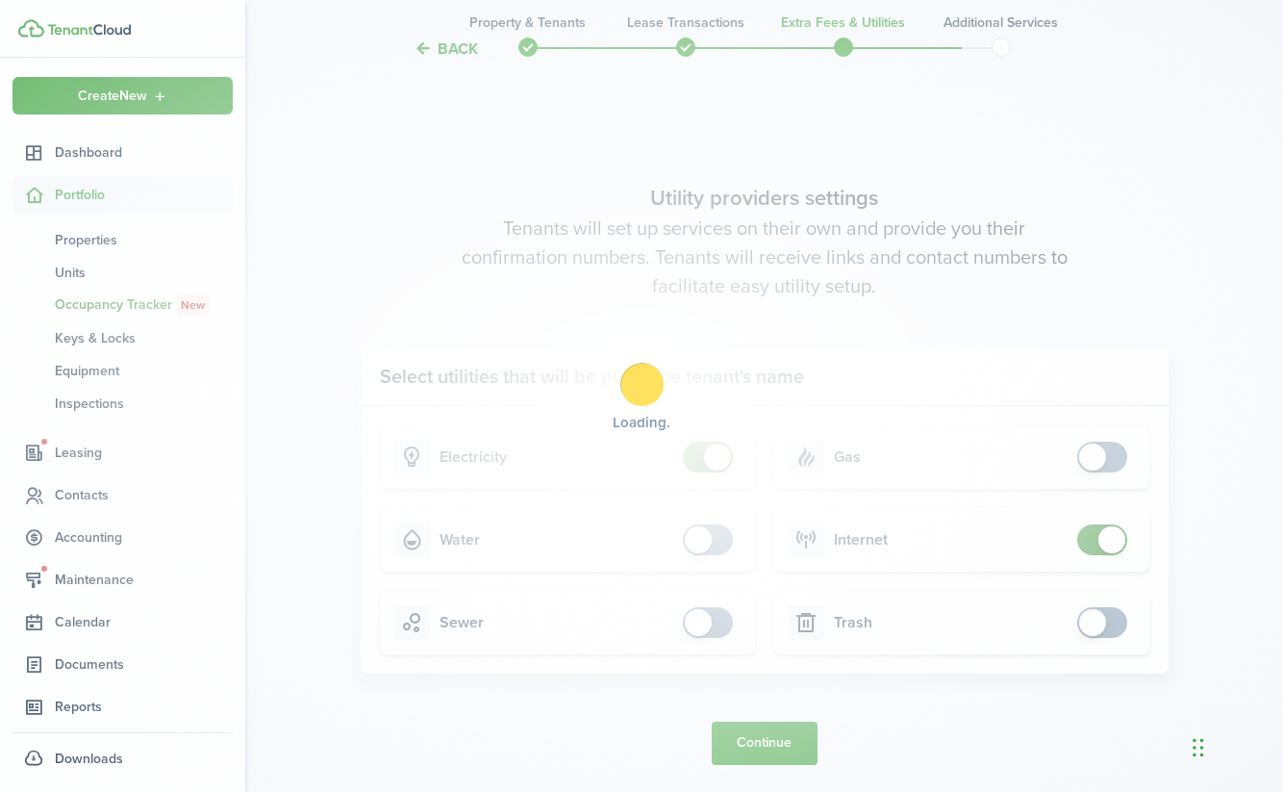
scroll to position [0, 0]
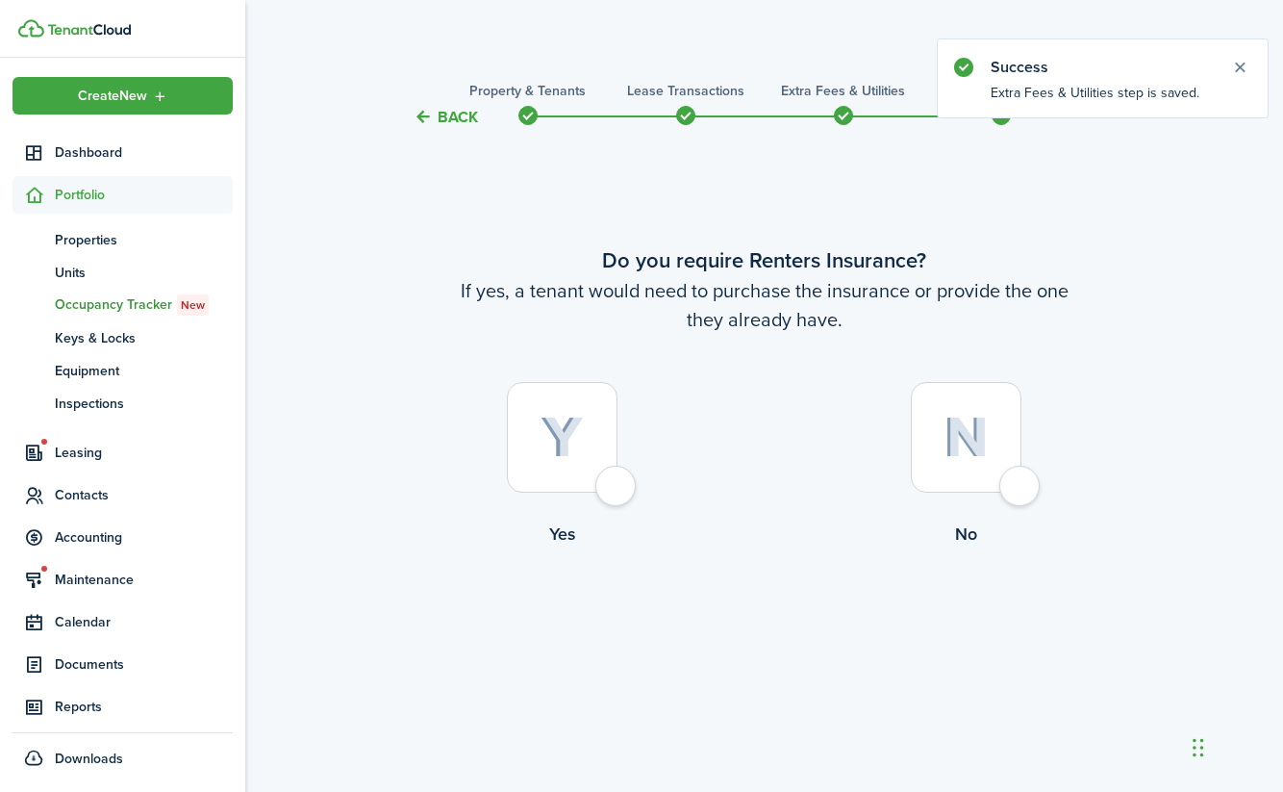
click at [1022, 492] on div at bounding box center [966, 437] width 111 height 111
radio input "true"
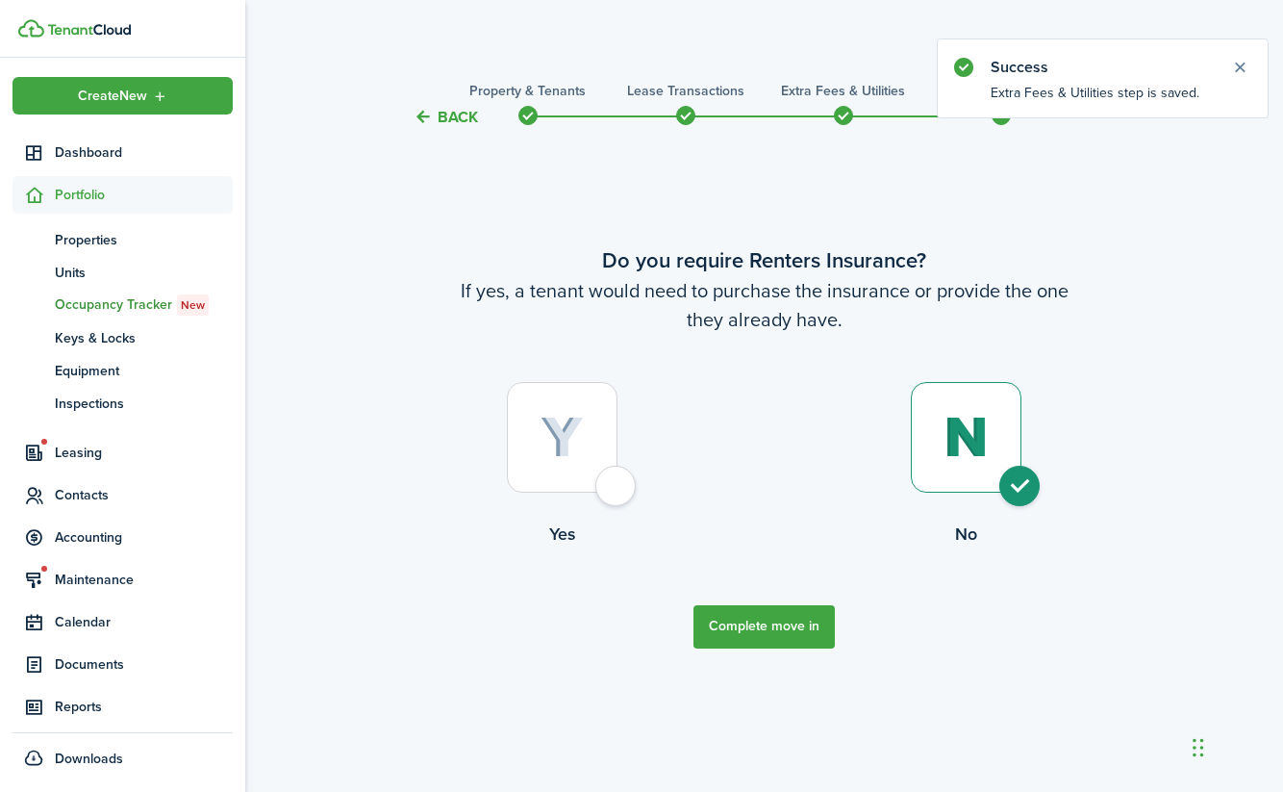
click at [795, 620] on button "Complete move in" at bounding box center [764, 626] width 141 height 43
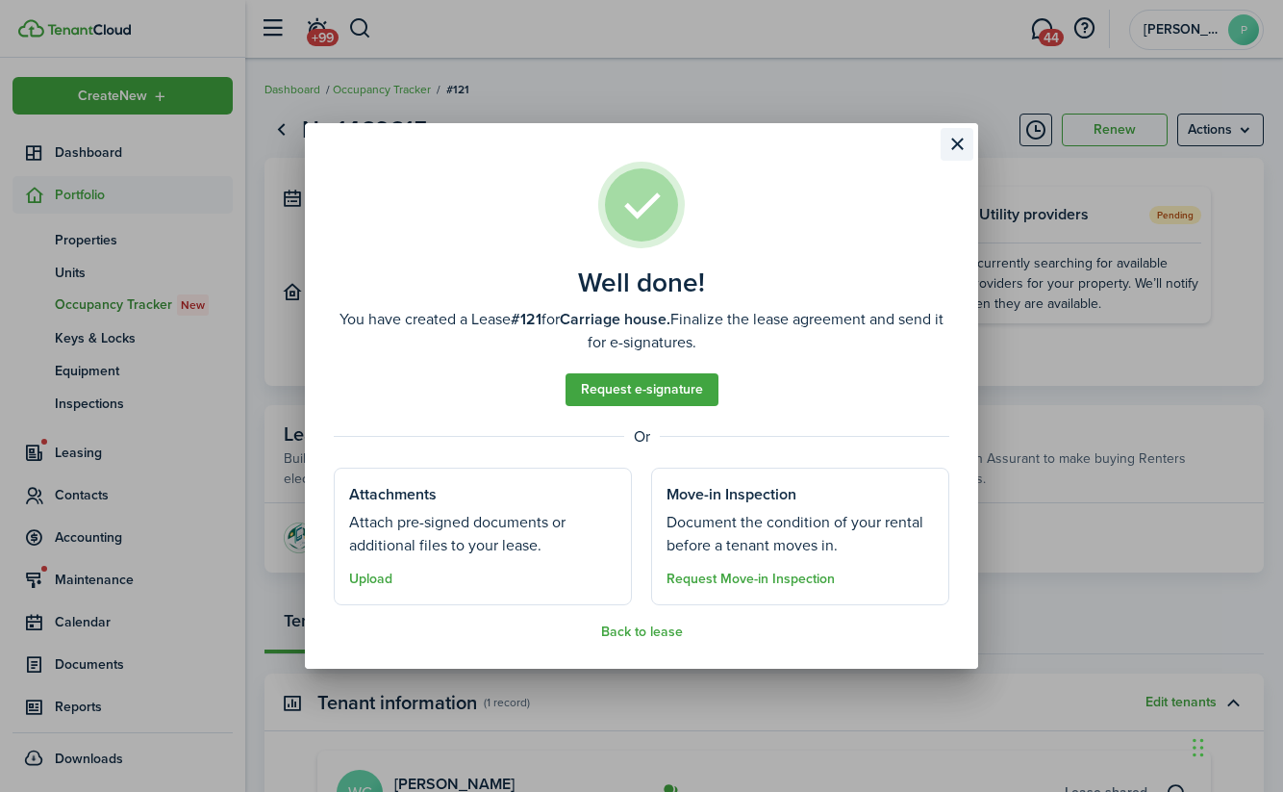
click at [954, 144] on button "Close modal" at bounding box center [957, 144] width 33 height 33
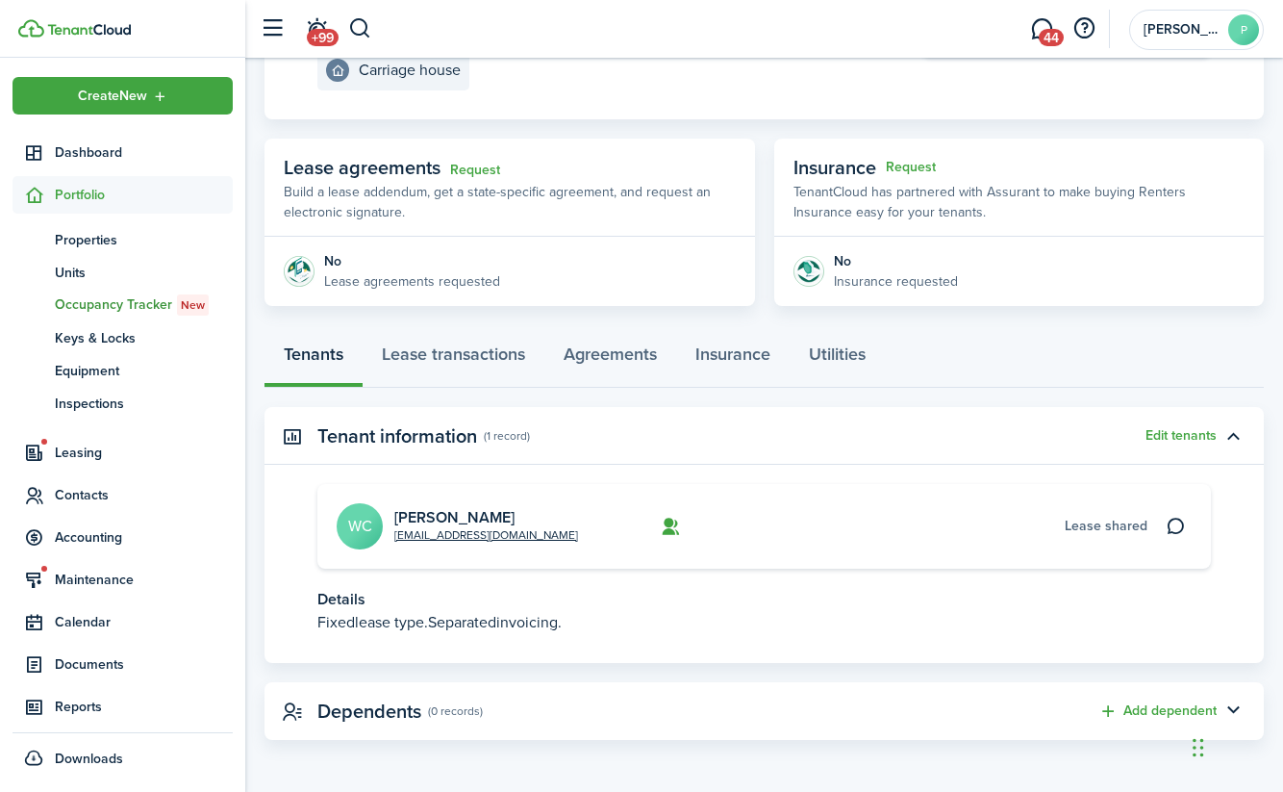
scroll to position [265, 0]
click at [490, 351] on link "Lease transactions" at bounding box center [454, 360] width 182 height 58
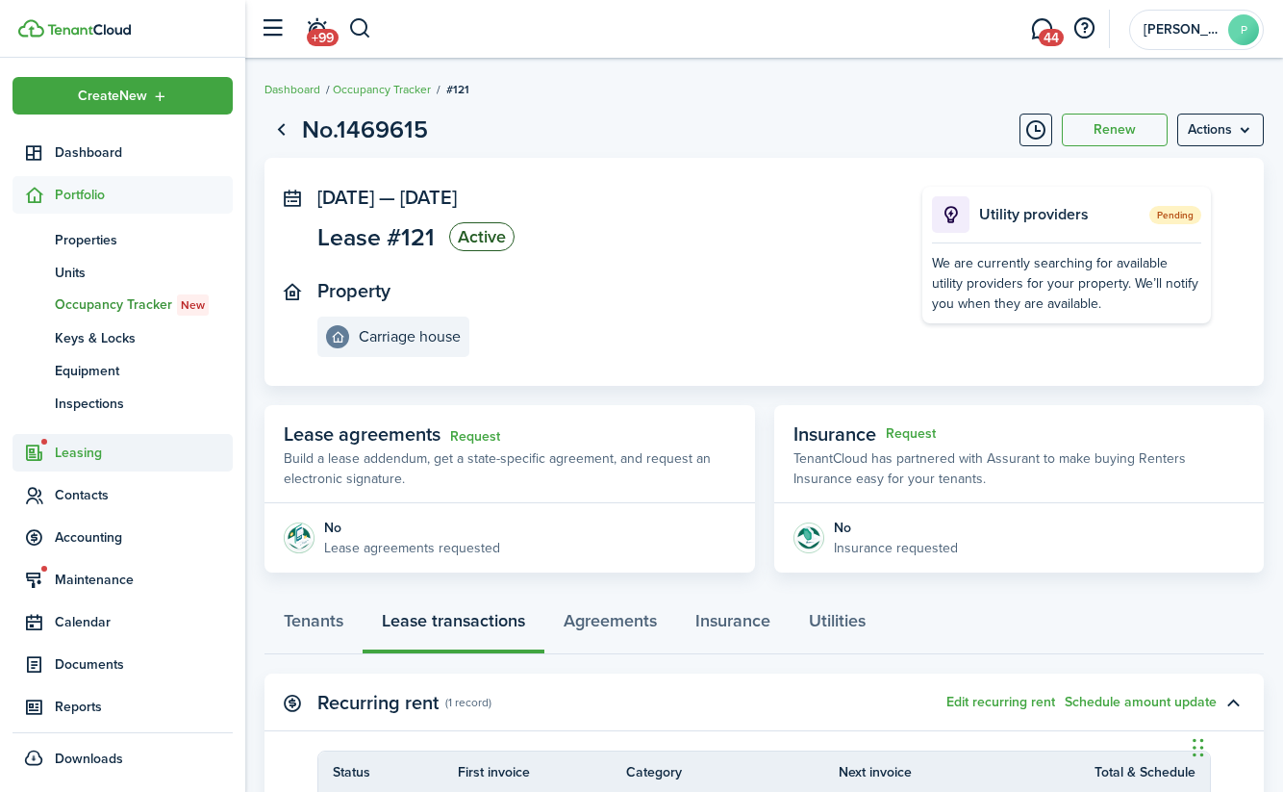
click at [71, 462] on span "Leasing" at bounding box center [144, 452] width 178 height 20
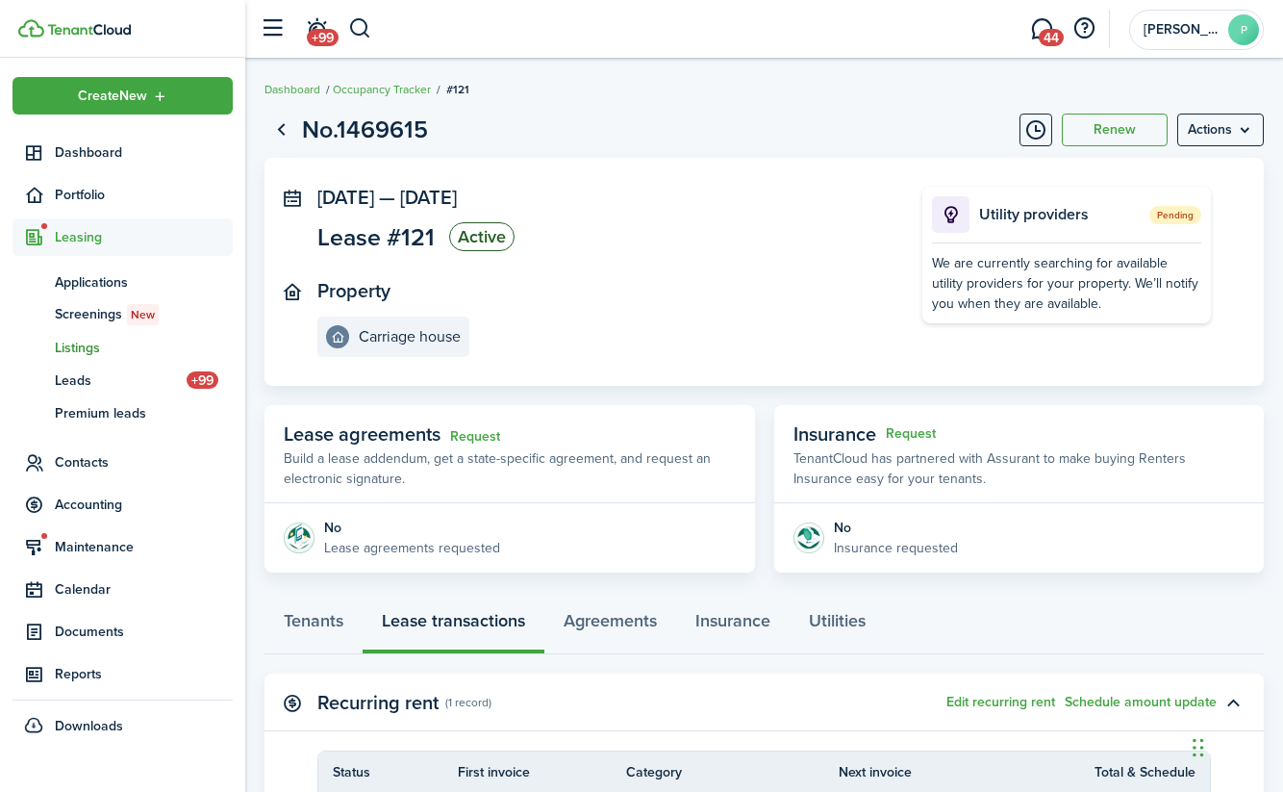
click at [80, 347] on span "Listings" at bounding box center [144, 348] width 178 height 20
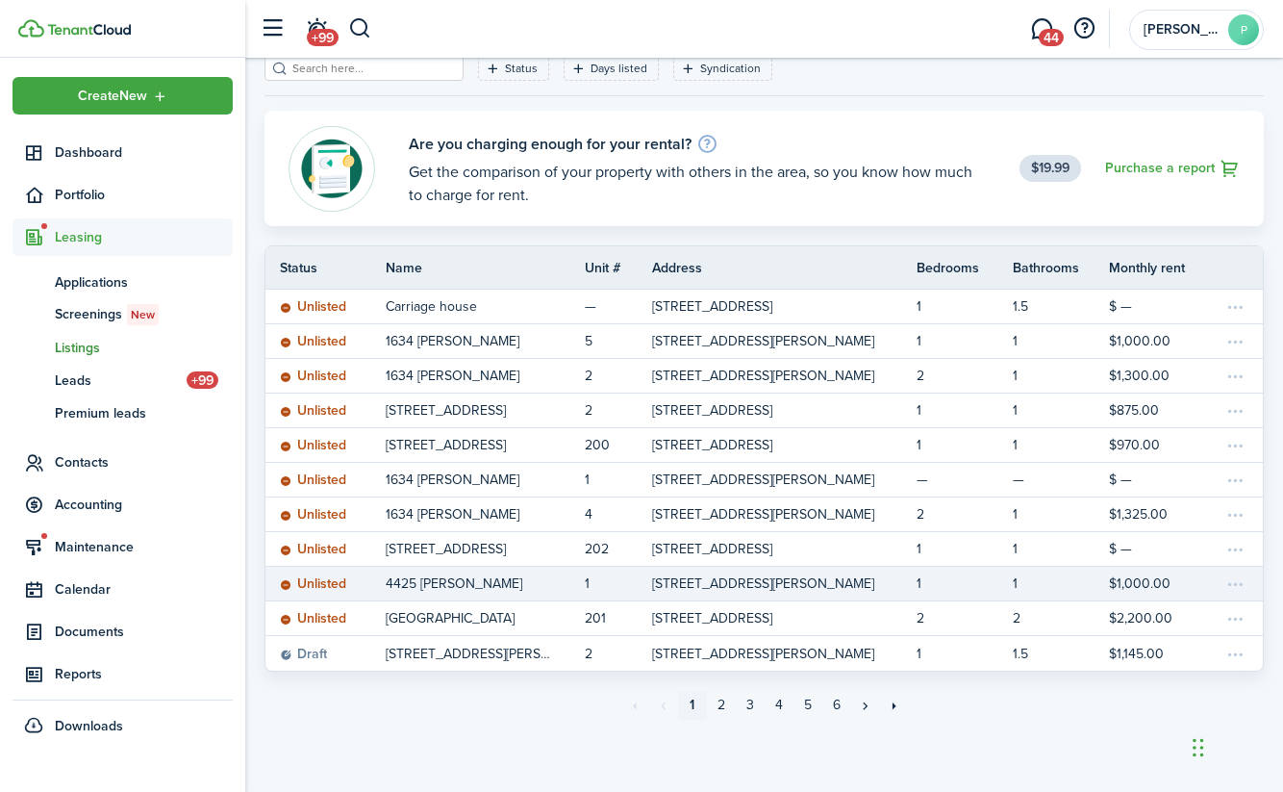
scroll to position [105, 0]
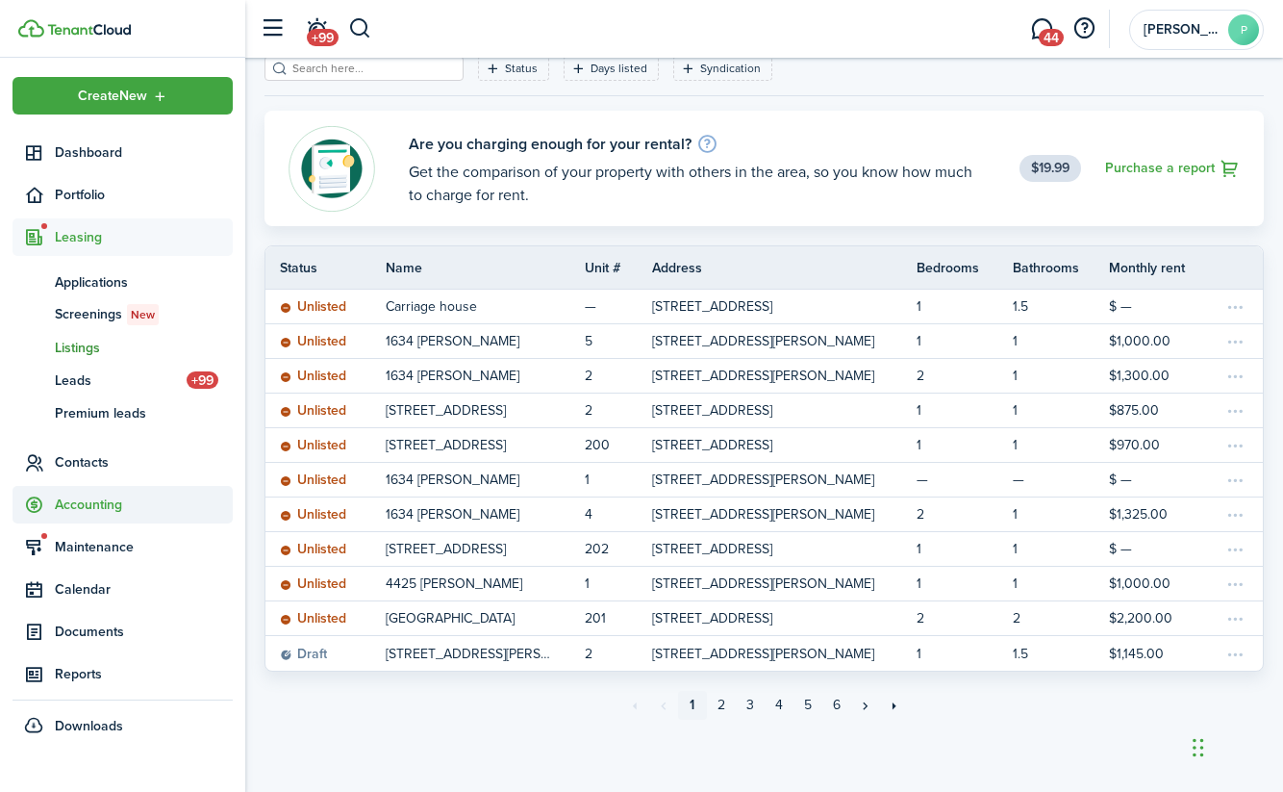
click at [67, 505] on span "Accounting" at bounding box center [144, 504] width 178 height 20
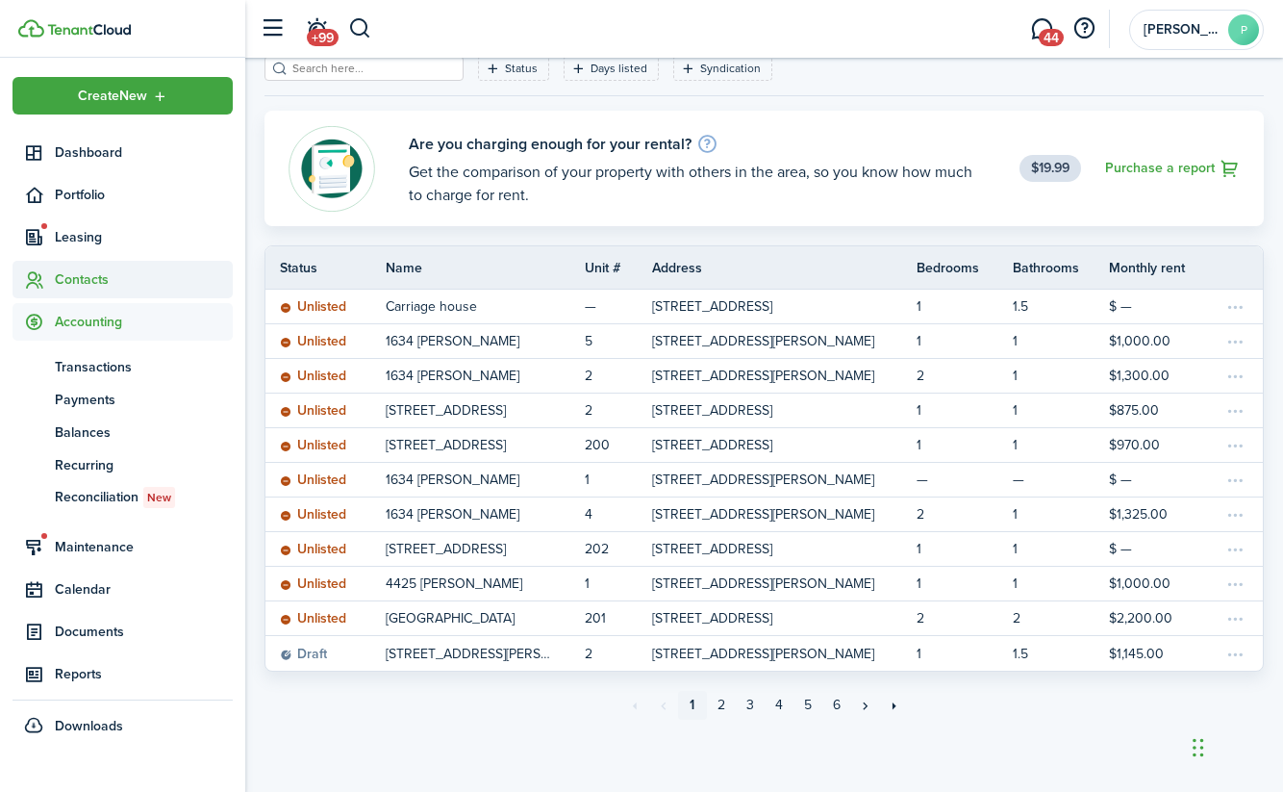
click at [72, 279] on span "Contacts" at bounding box center [144, 279] width 178 height 20
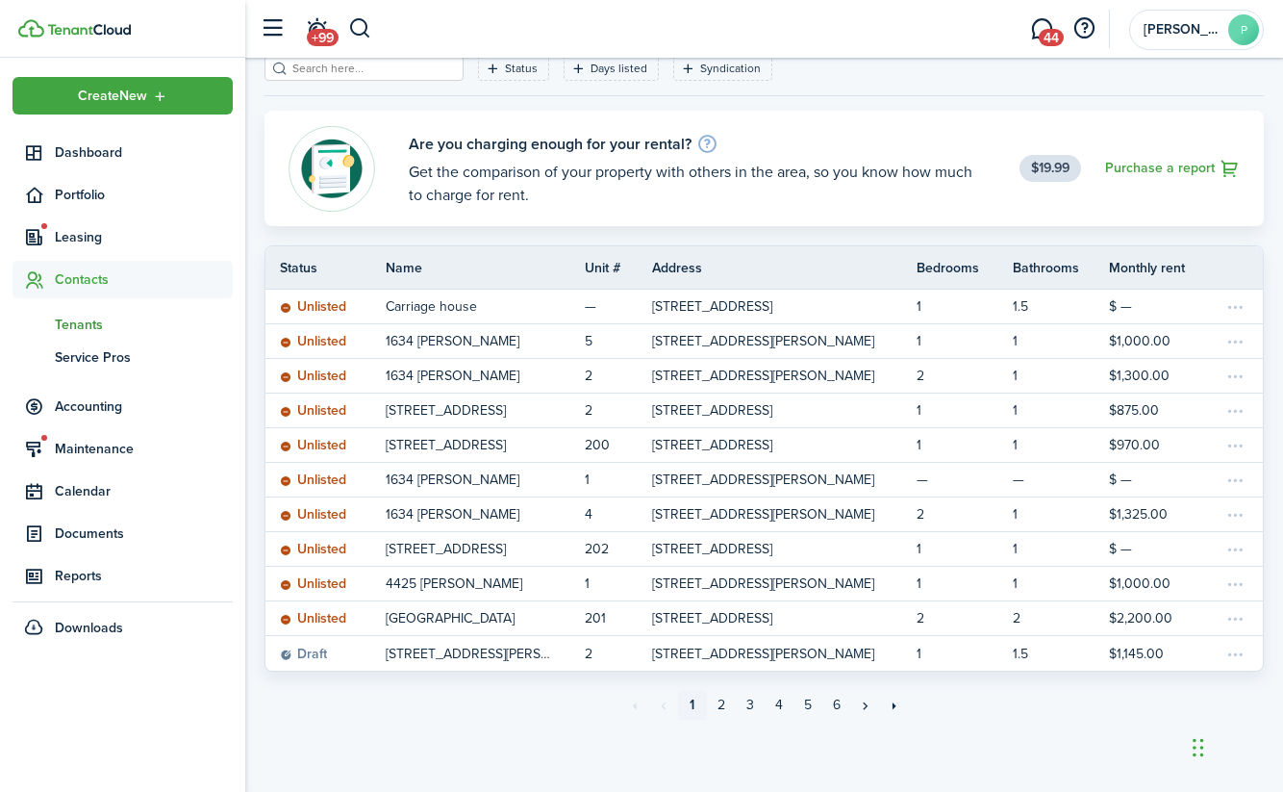
click at [70, 331] on span "Tenants" at bounding box center [144, 325] width 178 height 20
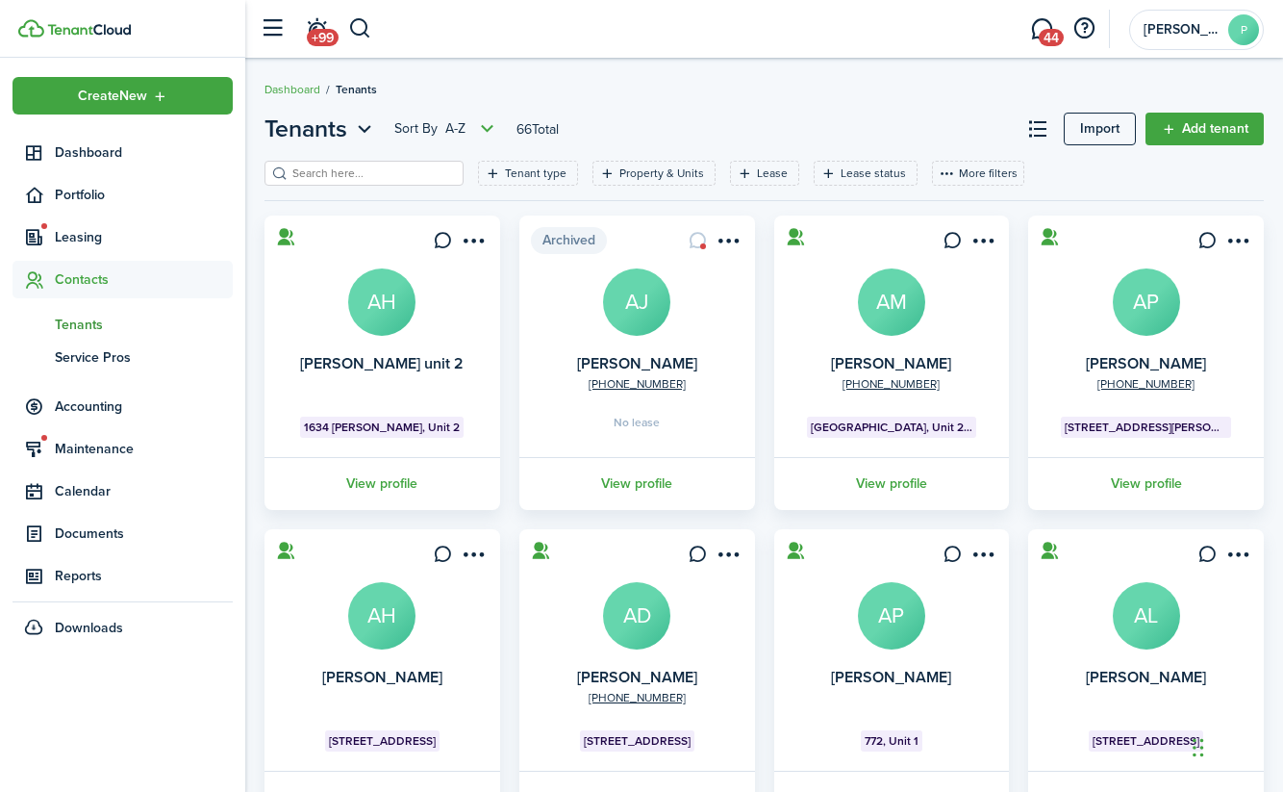
click at [83, 278] on span "Contacts" at bounding box center [144, 279] width 178 height 20
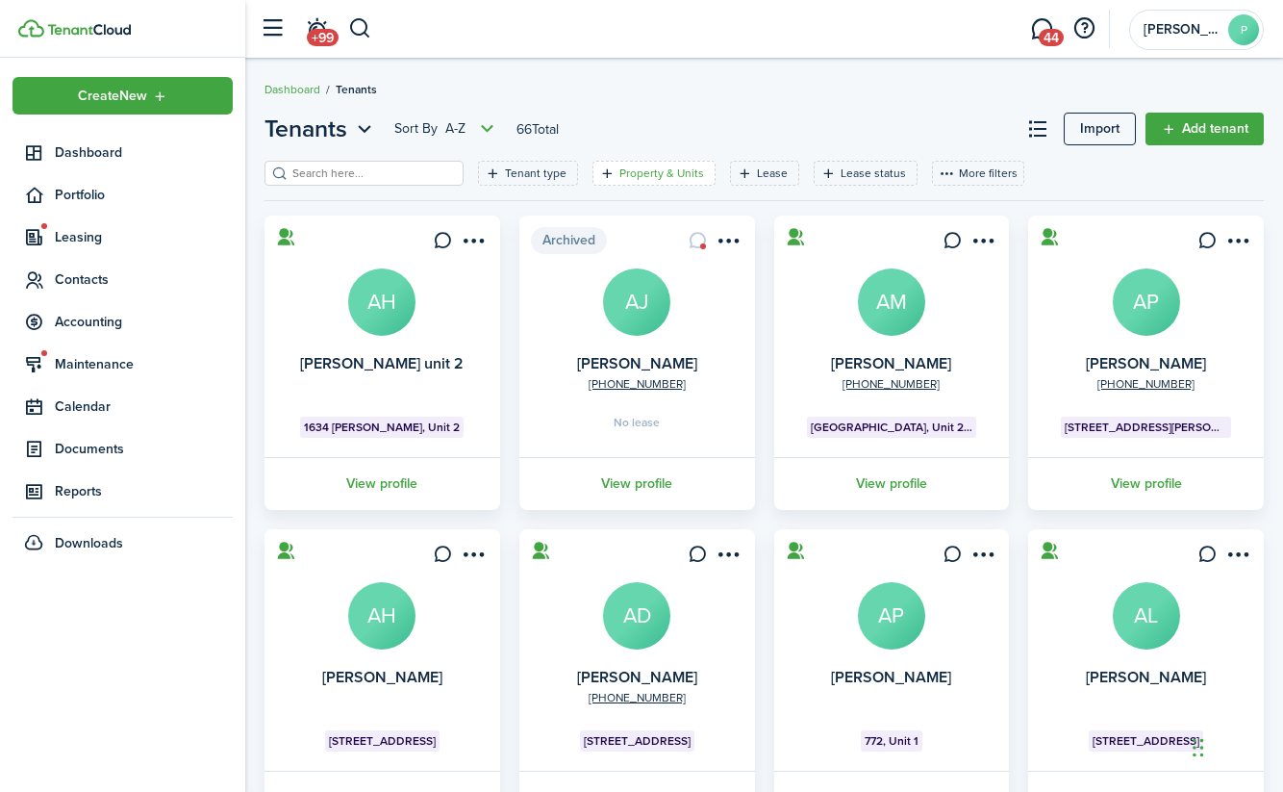
click at [691, 171] on filter-tag-label "Property & Units" at bounding box center [661, 172] width 85 height 17
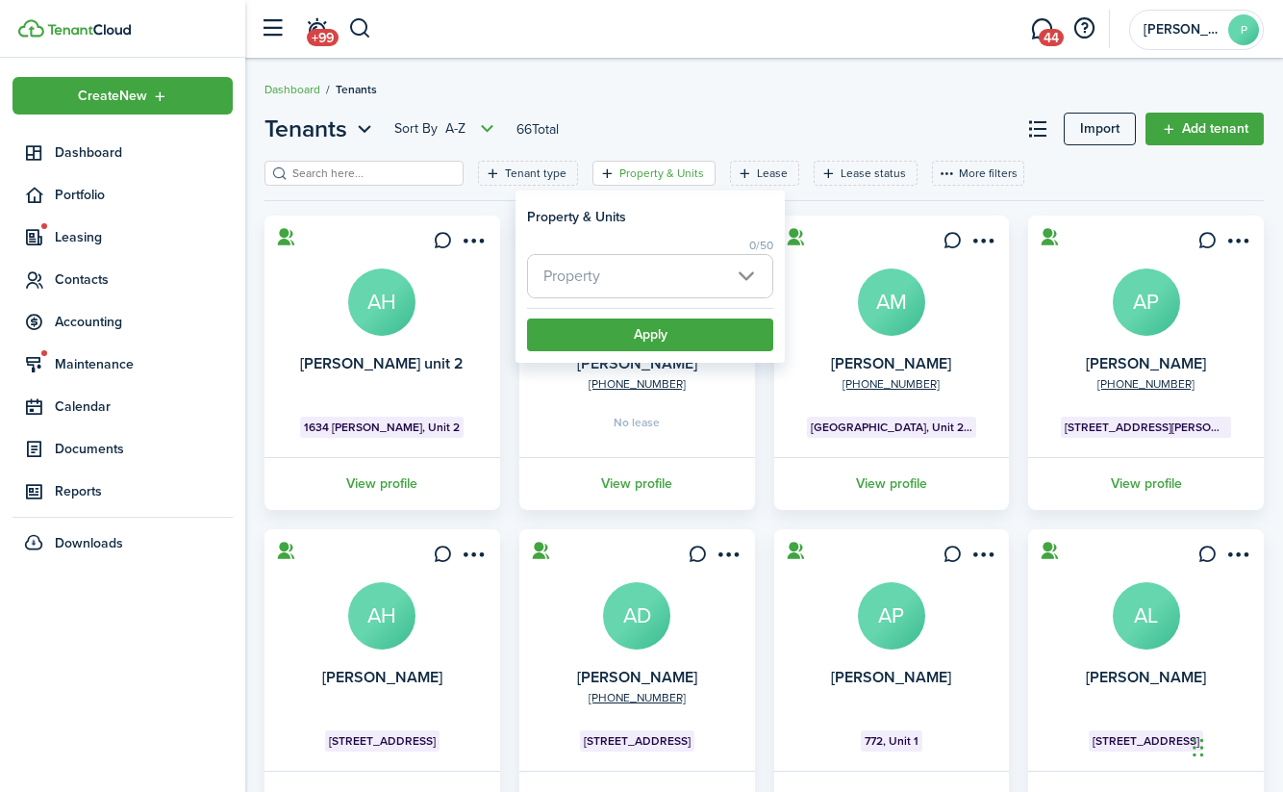
click at [691, 171] on filter-tag-label "Property & Units" at bounding box center [661, 172] width 85 height 17
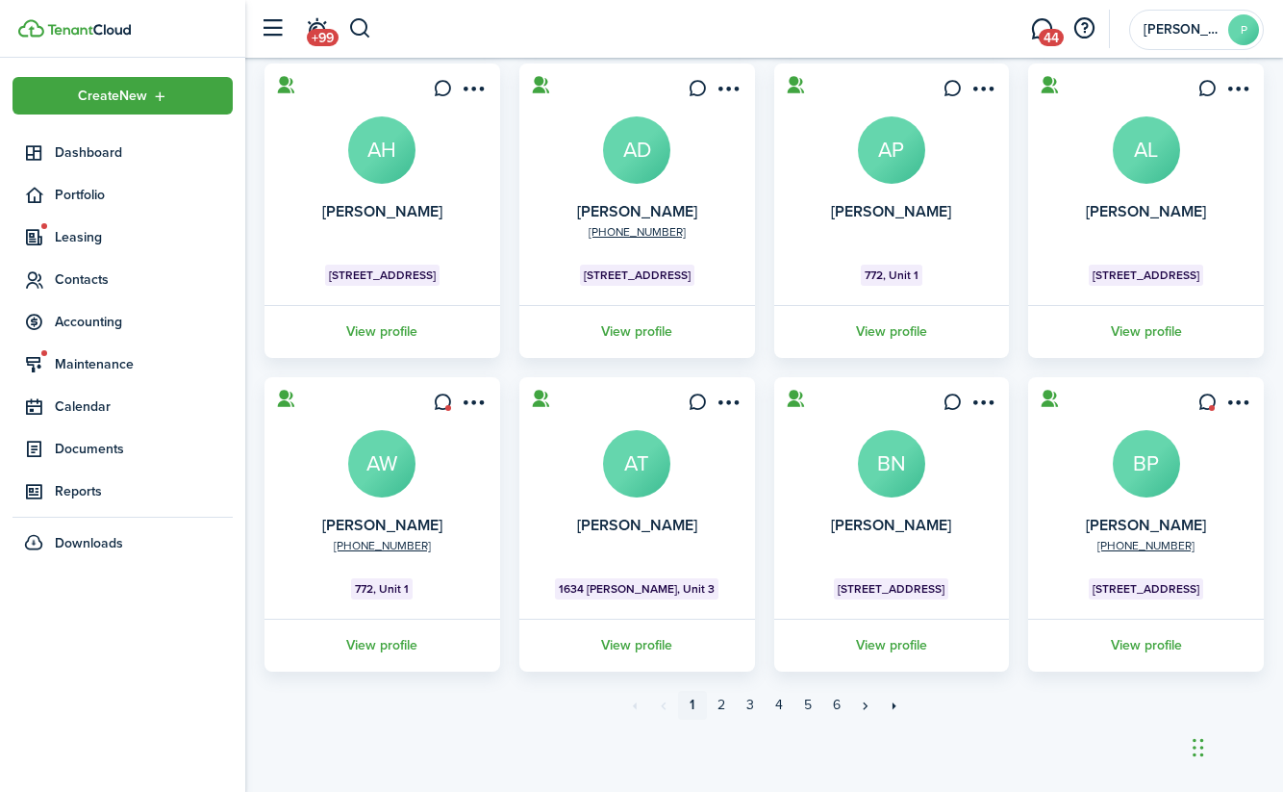
scroll to position [466, 0]
click at [725, 716] on link "2" at bounding box center [721, 705] width 29 height 29
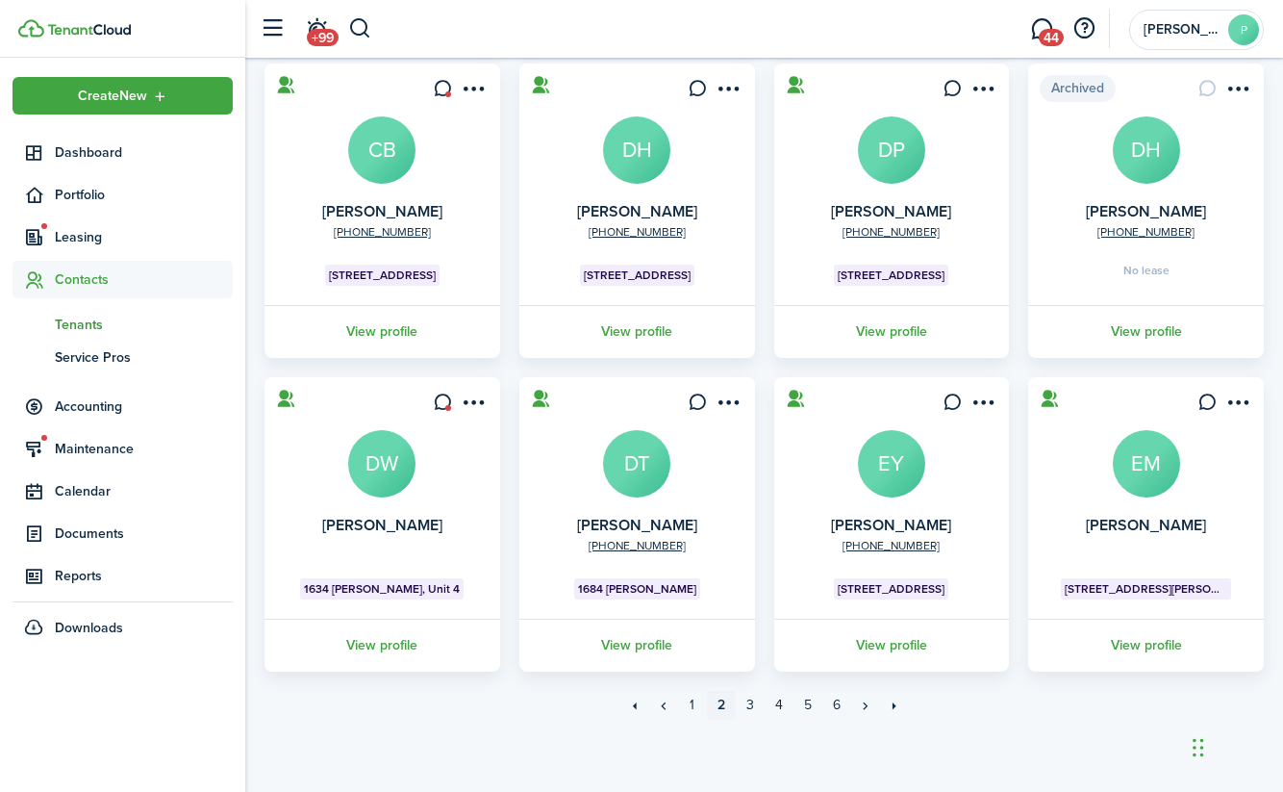
scroll to position [466, 0]
click at [751, 709] on link "3" at bounding box center [750, 705] width 29 height 29
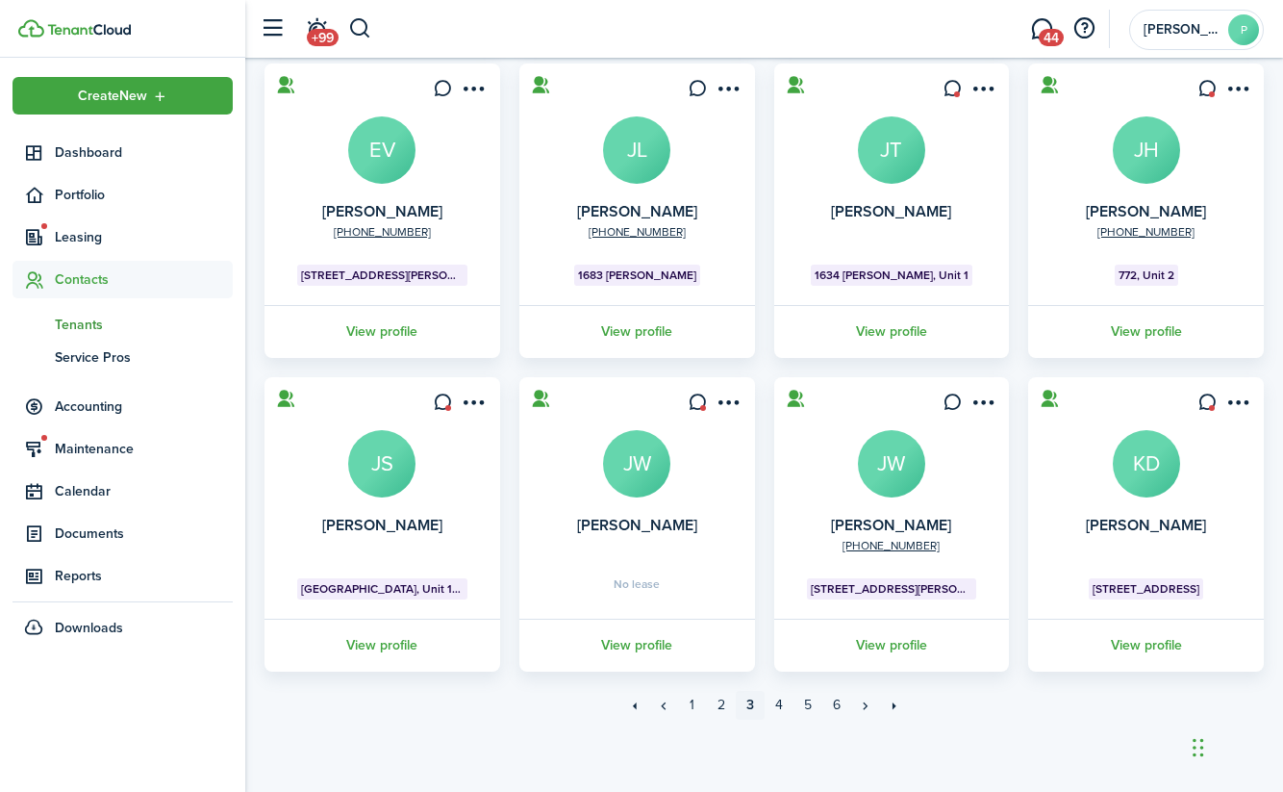
scroll to position [466, 0]
click at [778, 703] on link "4" at bounding box center [779, 705] width 29 height 29
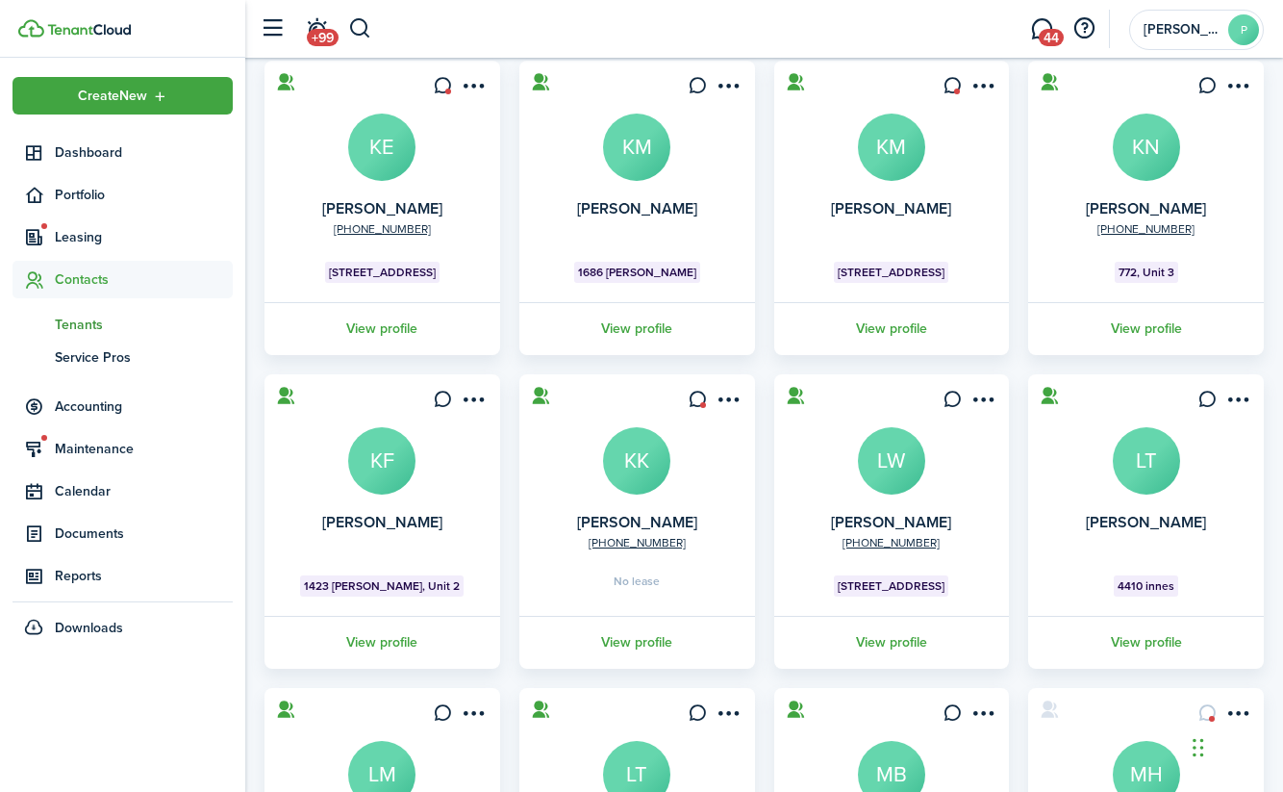
scroll to position [156, 0]
click at [650, 643] on link "View profile" at bounding box center [637, 641] width 241 height 53
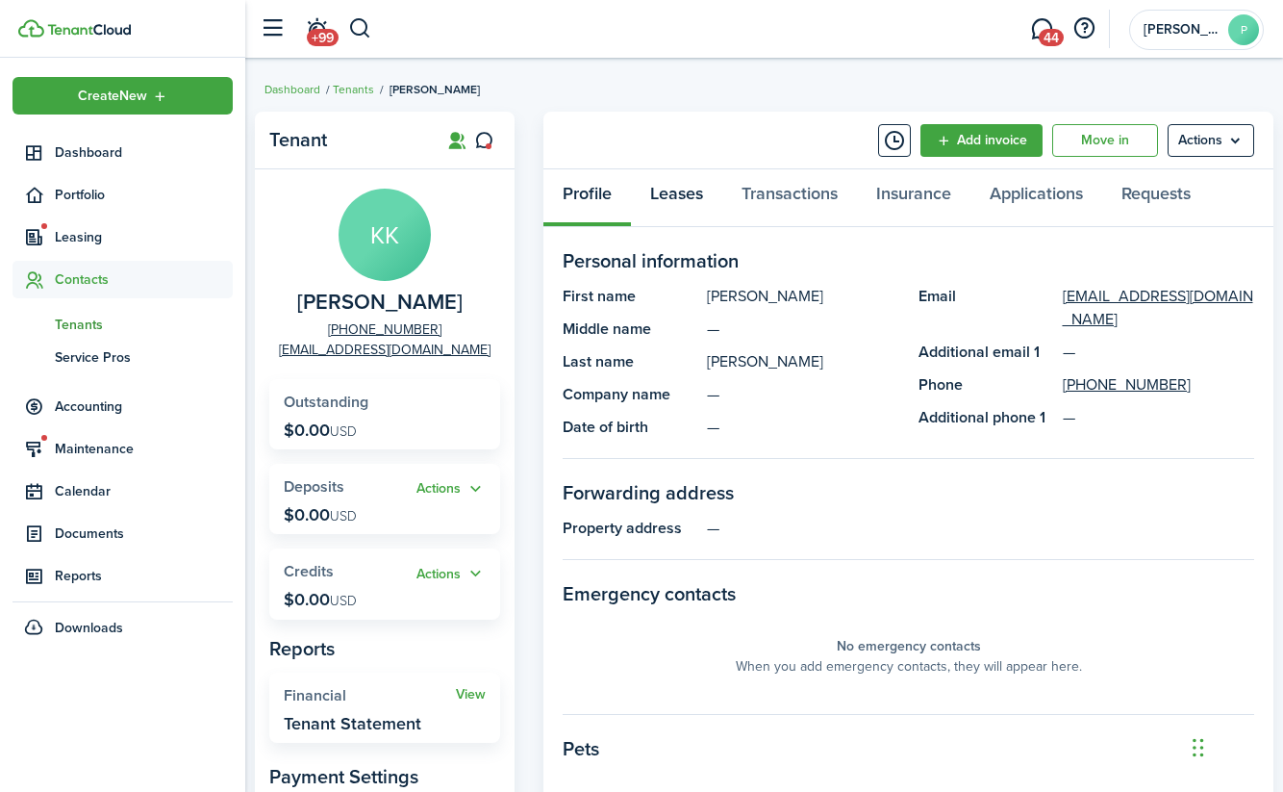
click at [667, 189] on link "Leases" at bounding box center [676, 198] width 91 height 58
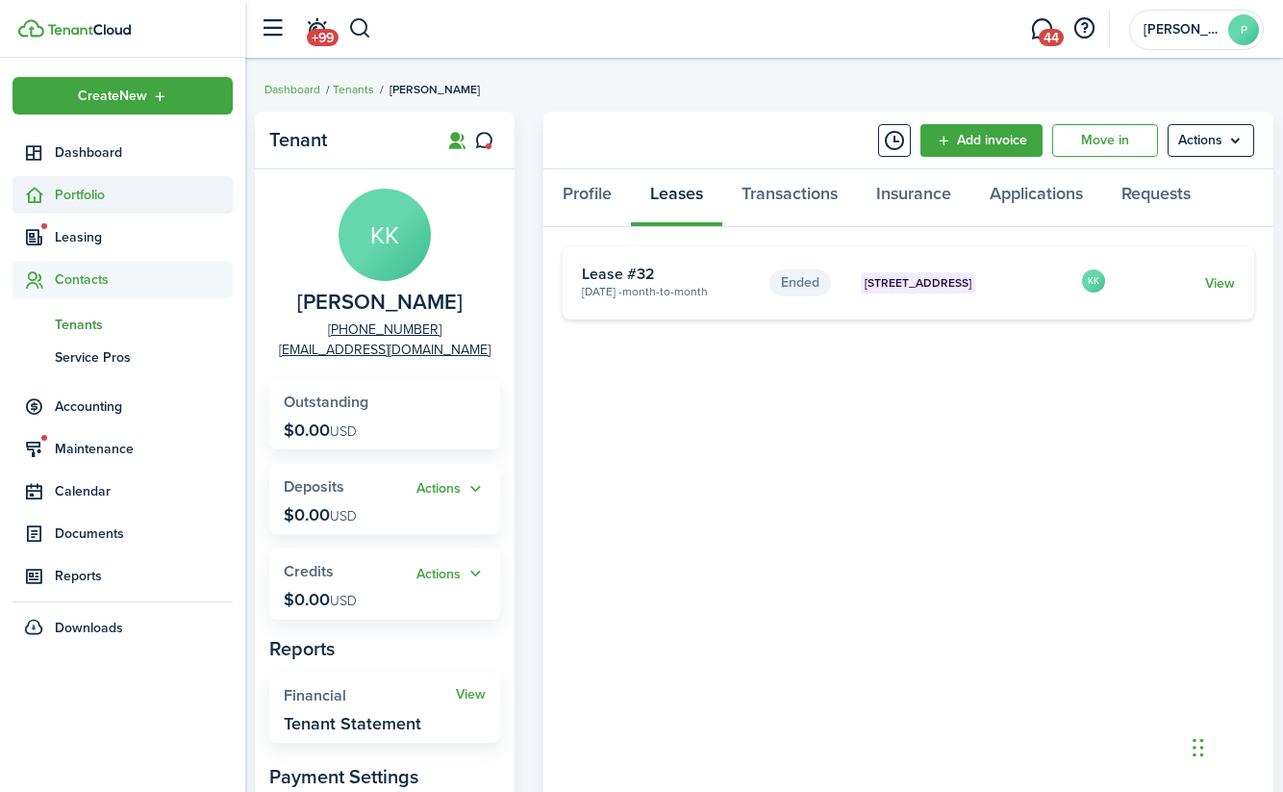
click at [81, 191] on span "Portfolio" at bounding box center [144, 195] width 178 height 20
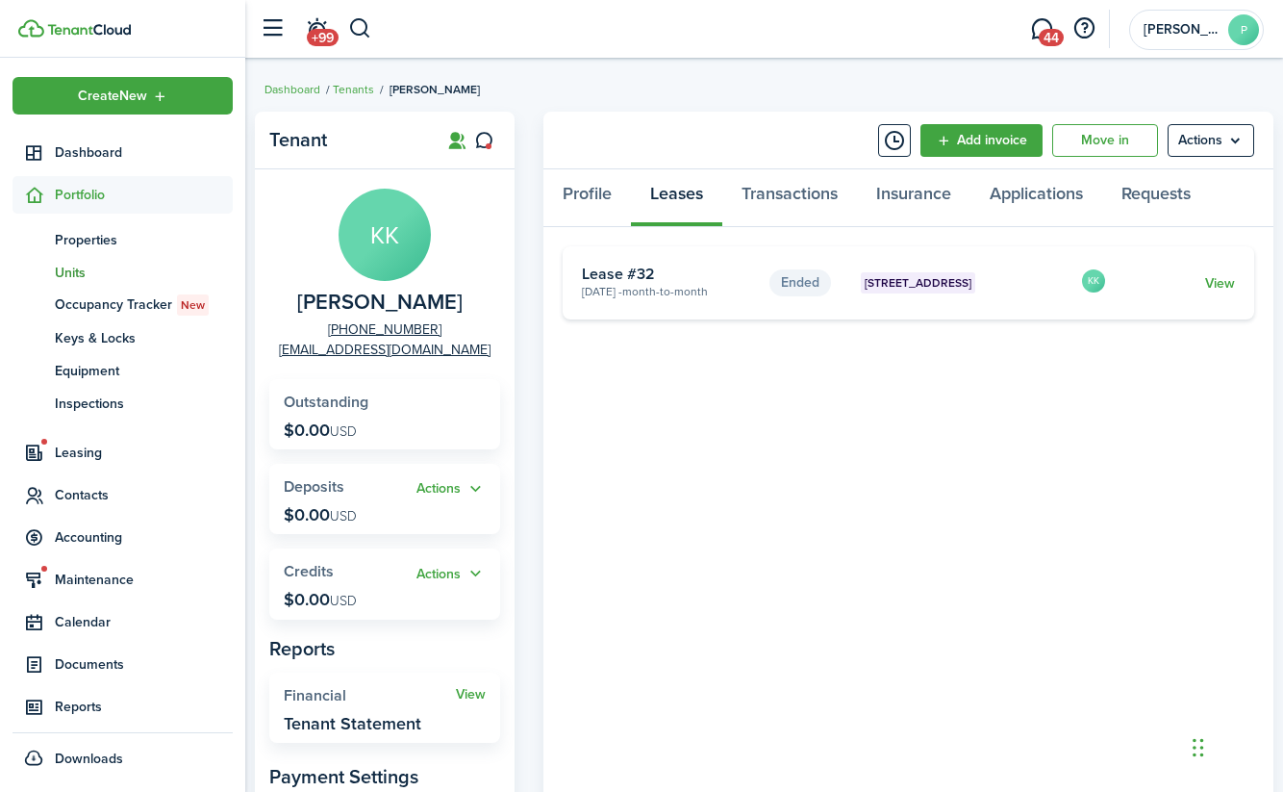
click at [75, 270] on span "Units" at bounding box center [144, 273] width 178 height 20
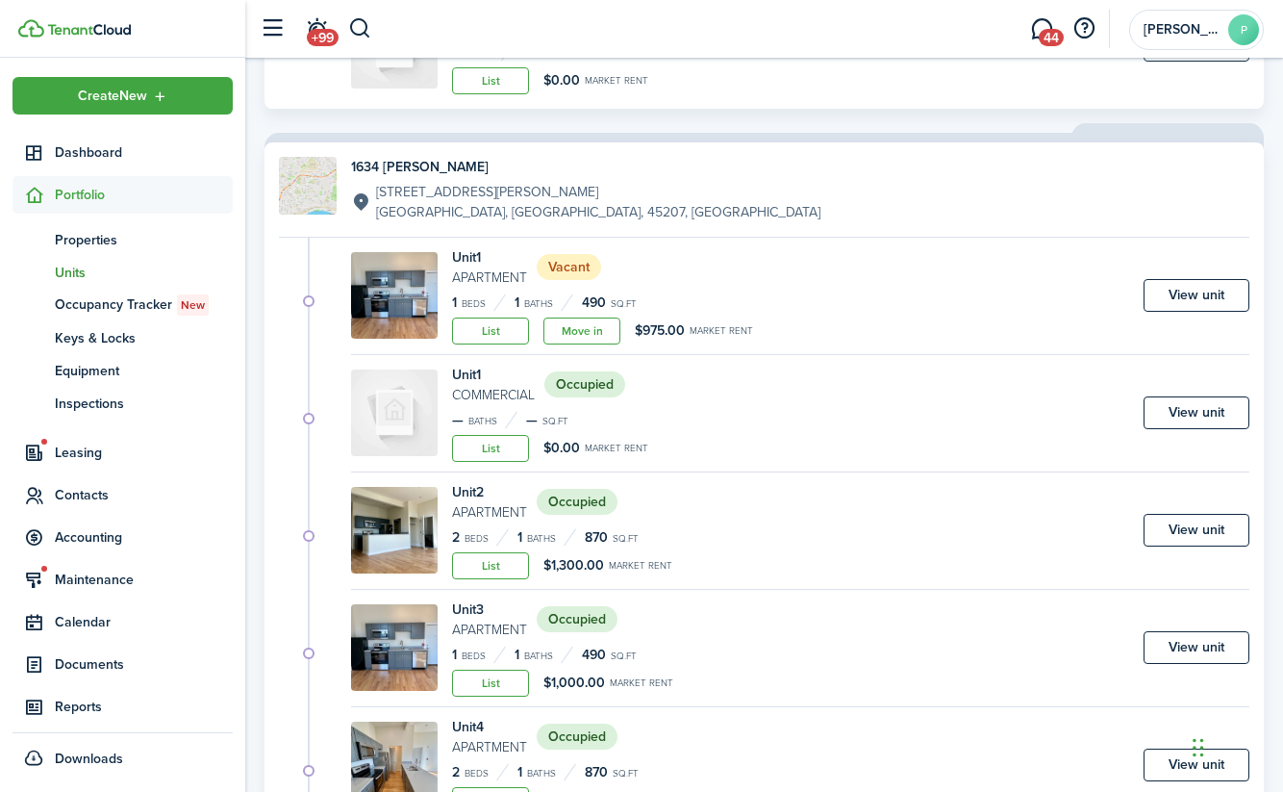
scroll to position [3340, 0]
click at [471, 255] on h4 "Unit 1" at bounding box center [489, 256] width 75 height 20
click at [1198, 278] on link "View unit" at bounding box center [1197, 294] width 106 height 33
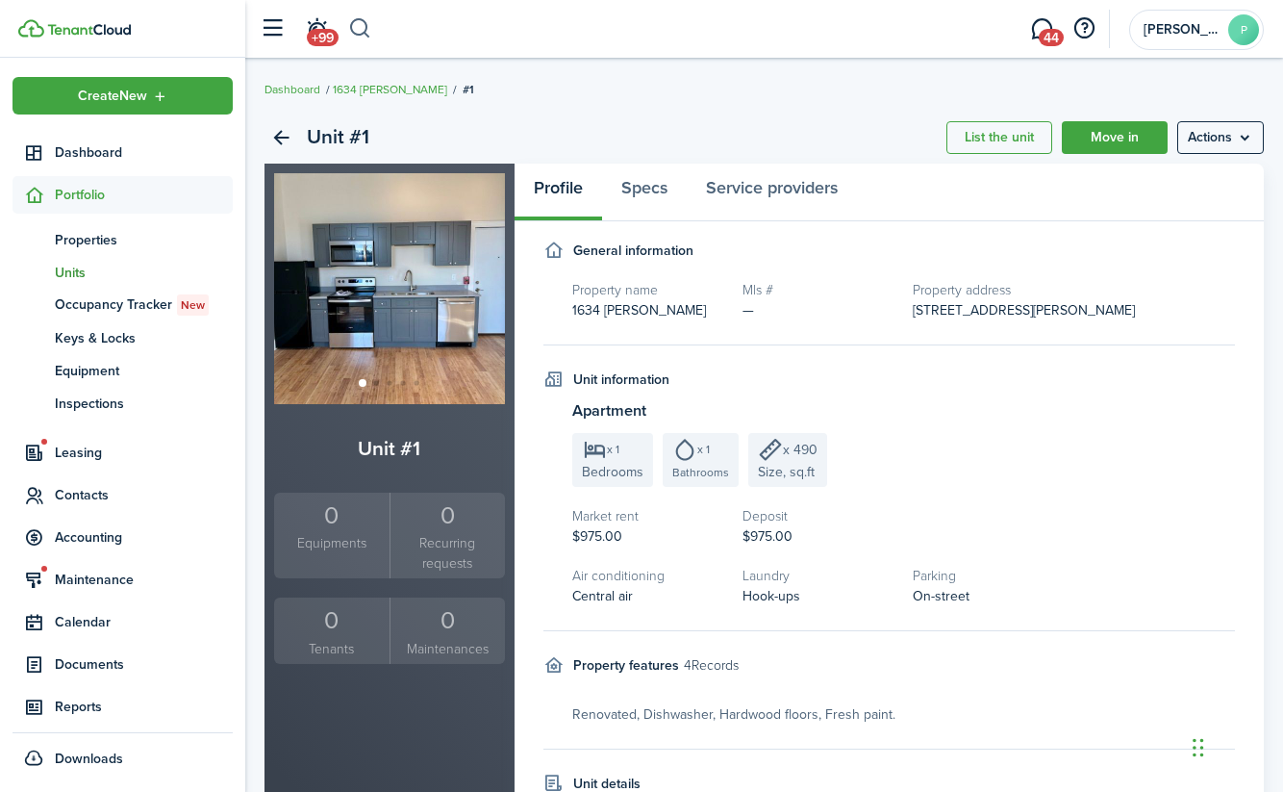
click at [362, 26] on button "button" at bounding box center [360, 29] width 24 height 33
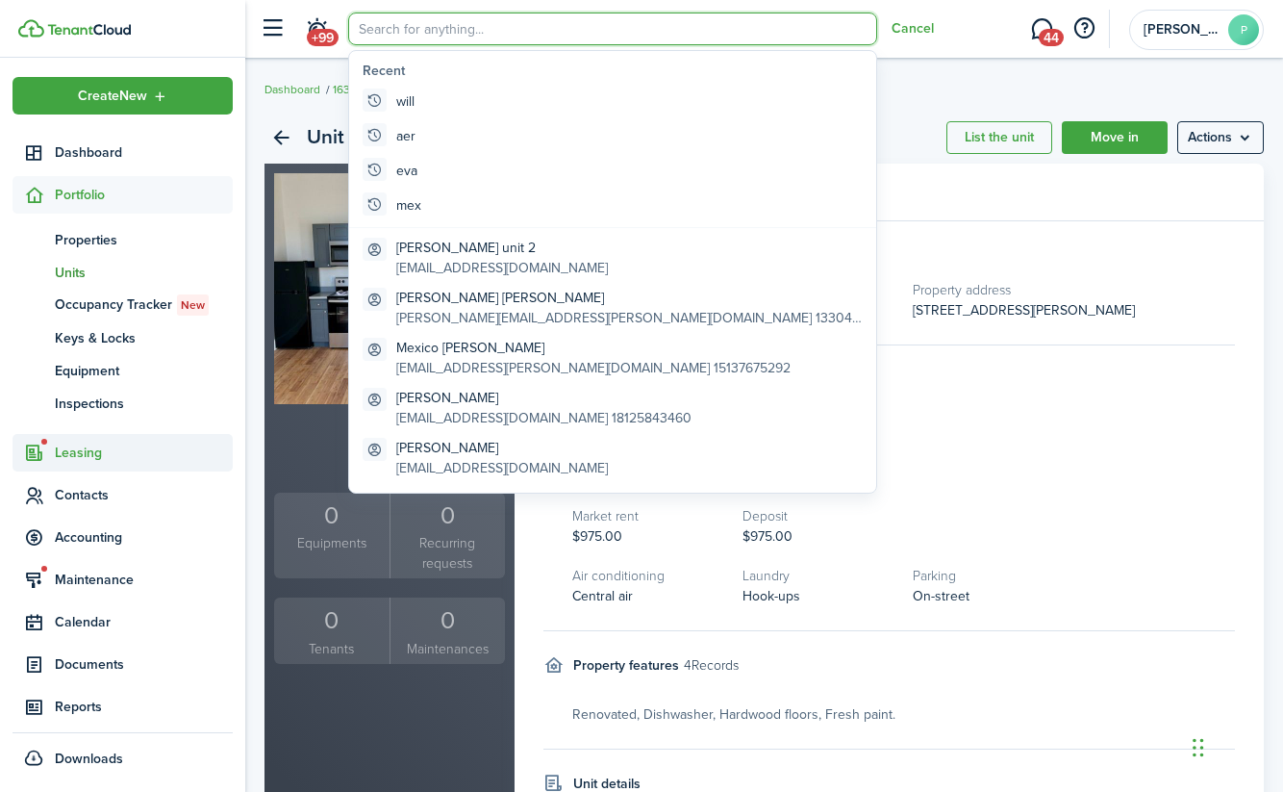
click at [78, 458] on span "Leasing" at bounding box center [144, 452] width 178 height 20
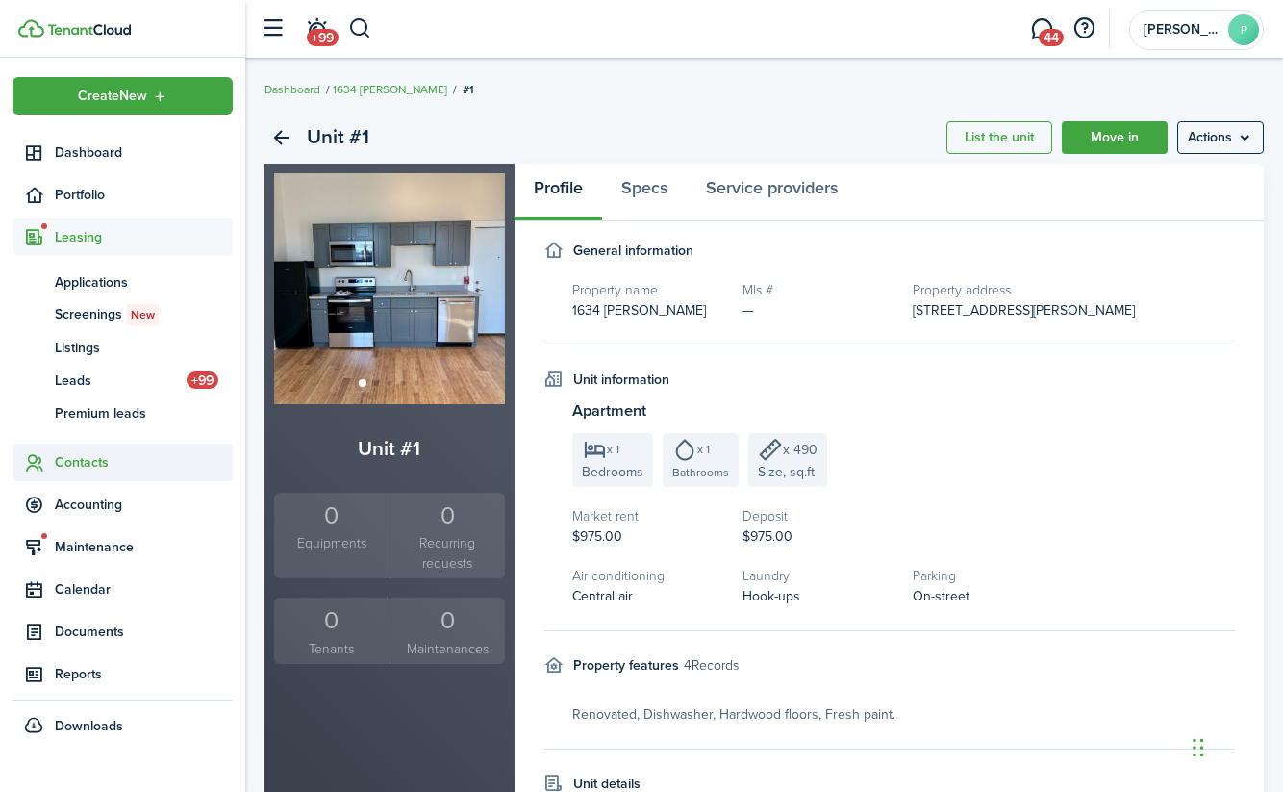
click at [78, 465] on span "Contacts" at bounding box center [144, 462] width 178 height 20
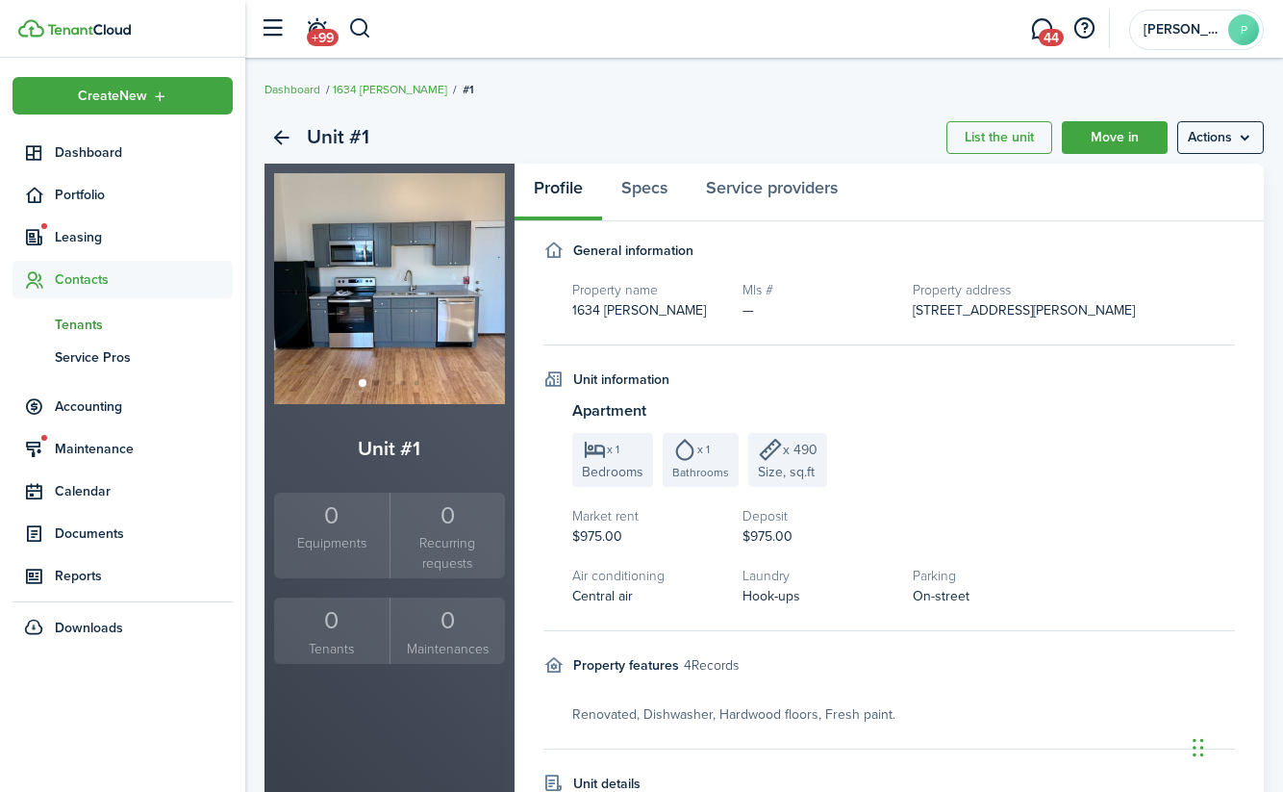
click at [82, 326] on span "Tenants" at bounding box center [144, 325] width 178 height 20
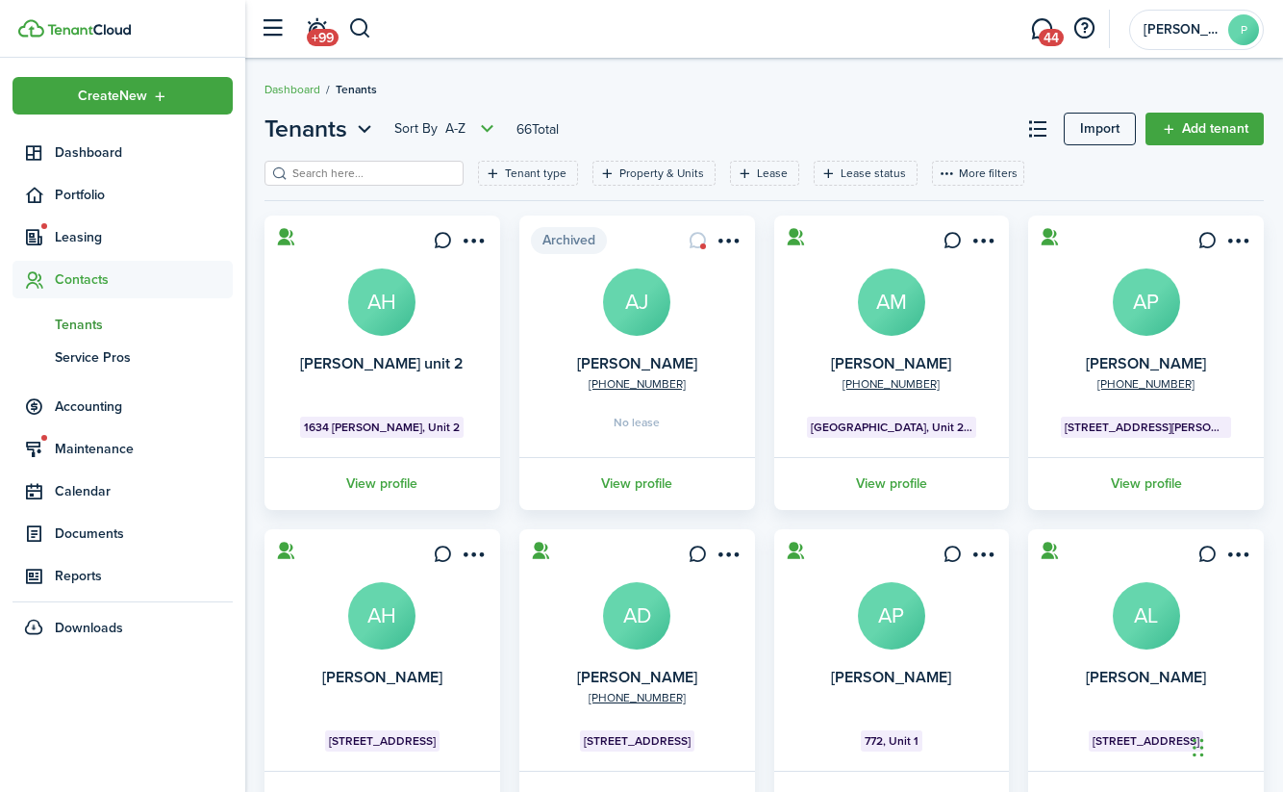
click at [396, 175] on input "search" at bounding box center [372, 173] width 169 height 18
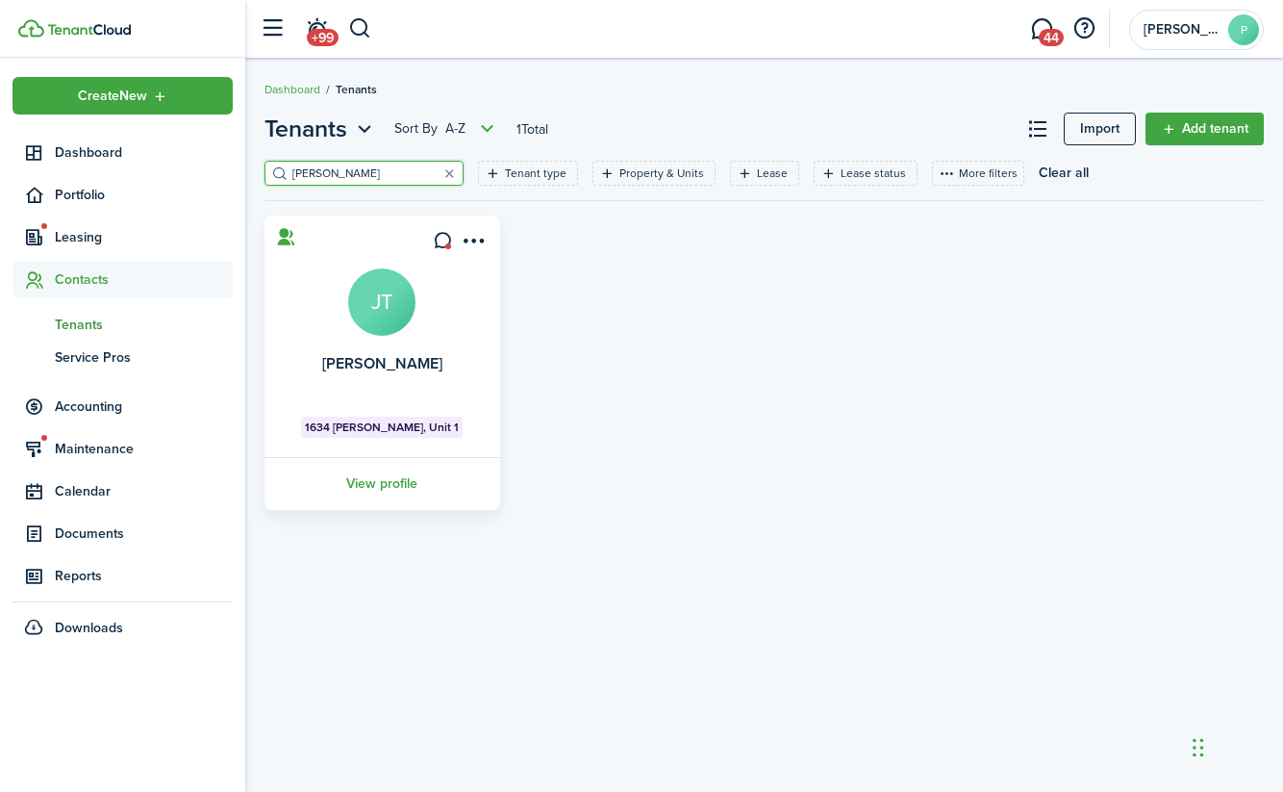
type input "[PERSON_NAME]"
drag, startPoint x: 396, startPoint y: 175, endPoint x: 381, endPoint y: 481, distance: 306.3
click at [381, 481] on link "View profile" at bounding box center [382, 483] width 241 height 53
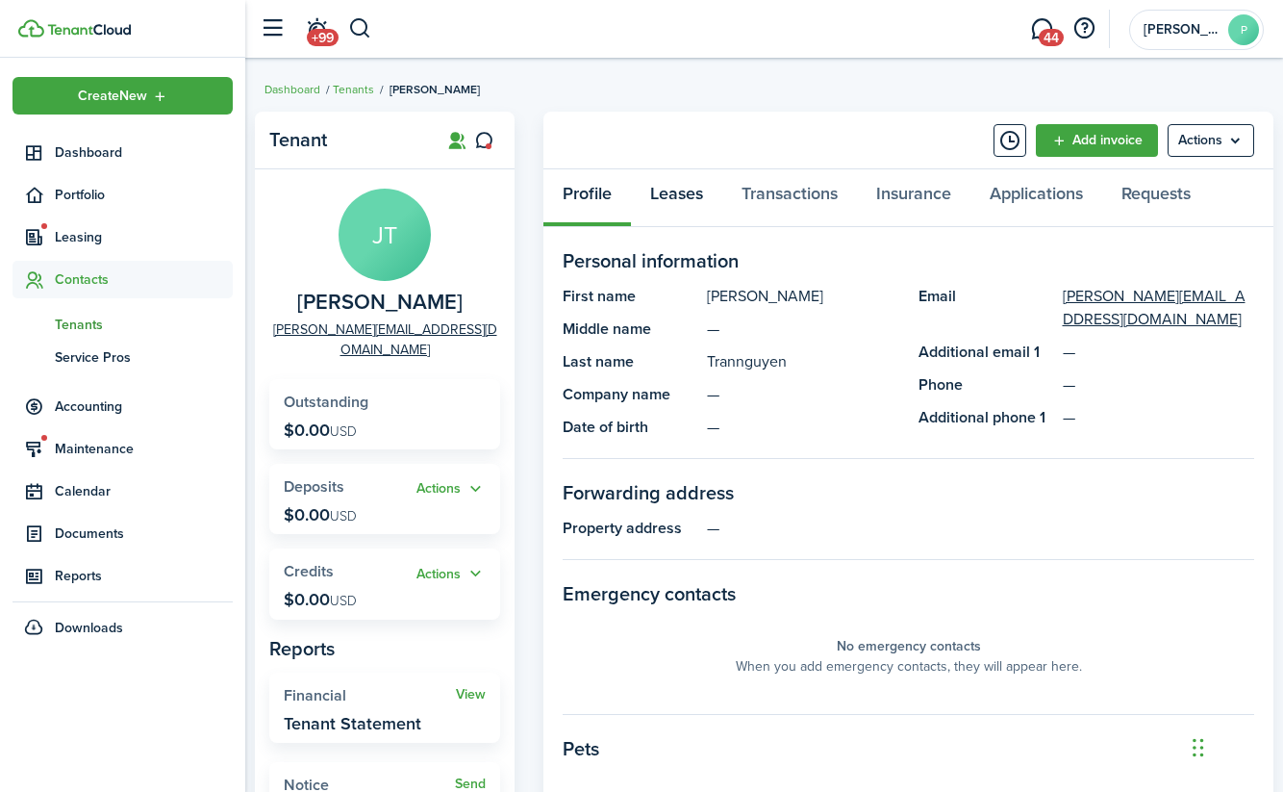
click at [700, 196] on link "Leases" at bounding box center [676, 198] width 91 height 58
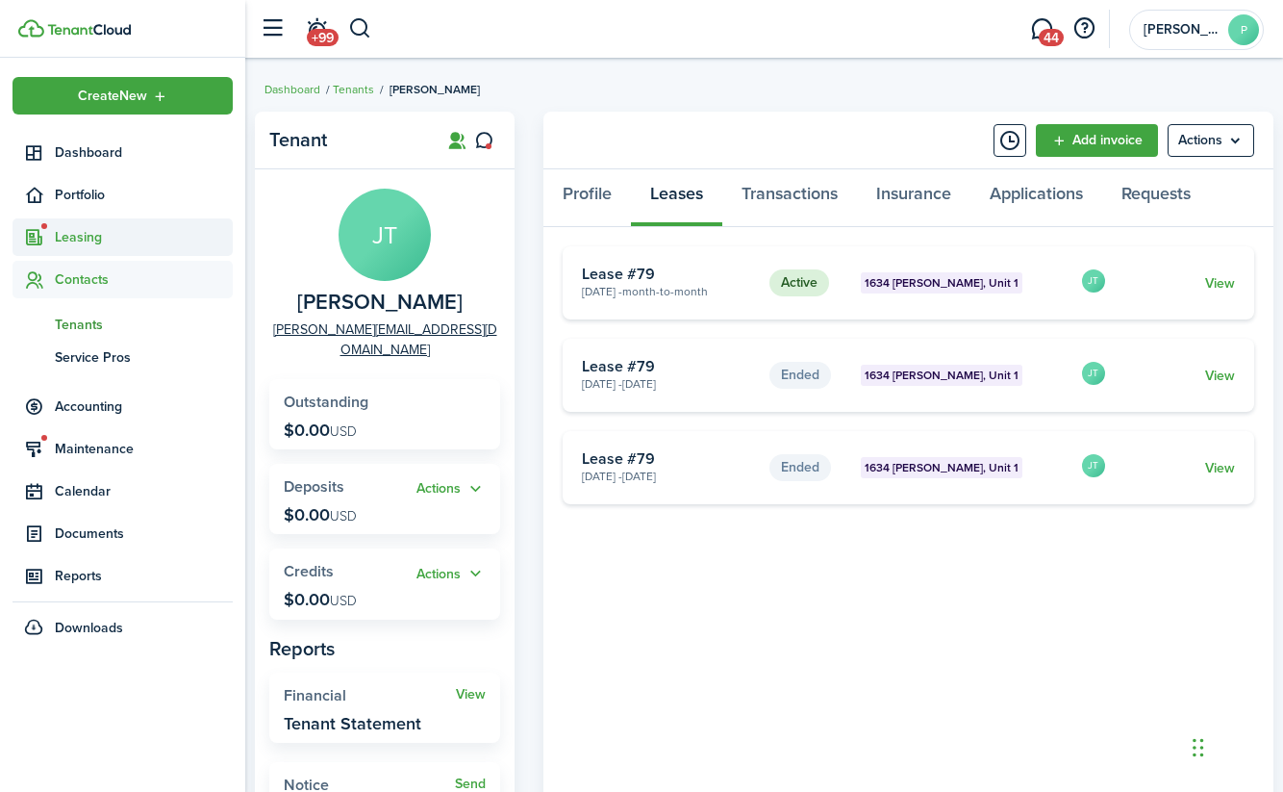
click at [74, 242] on span "Leasing" at bounding box center [144, 237] width 178 height 20
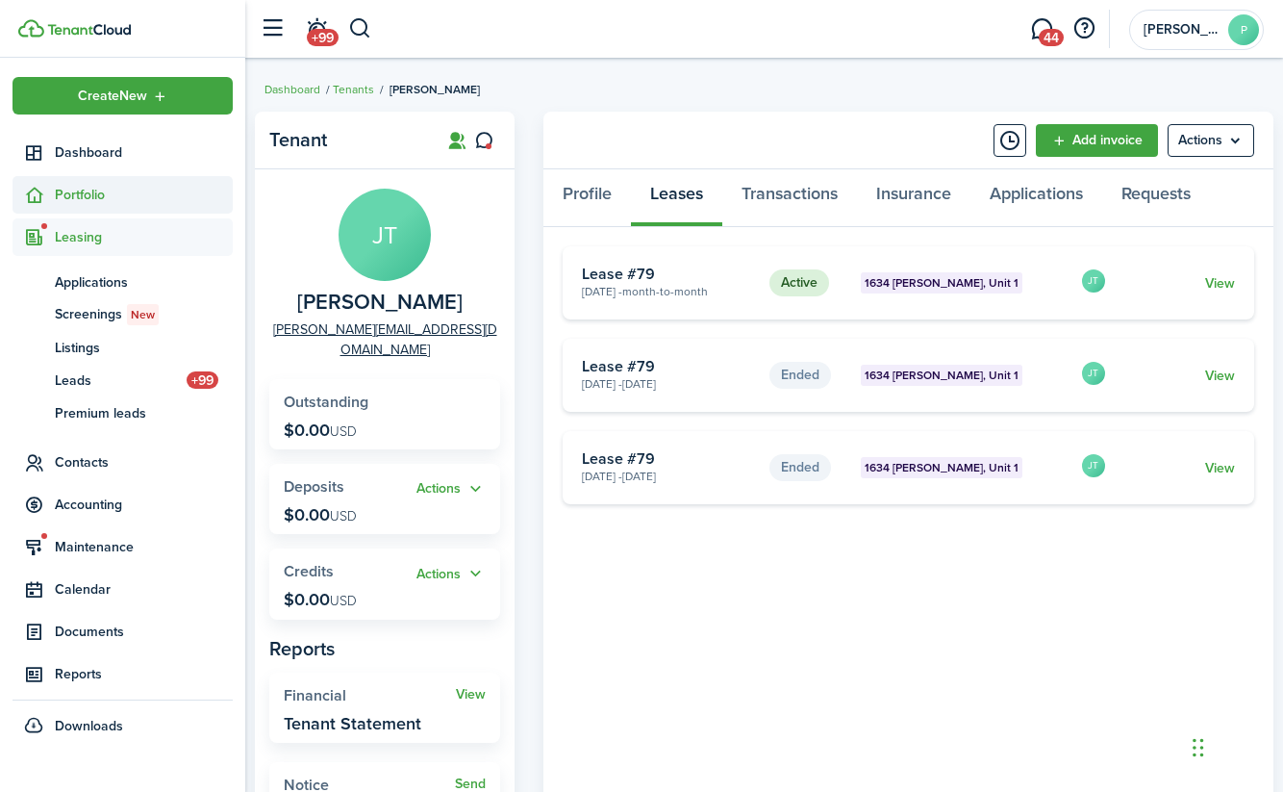
click at [79, 193] on span "Portfolio" at bounding box center [144, 195] width 178 height 20
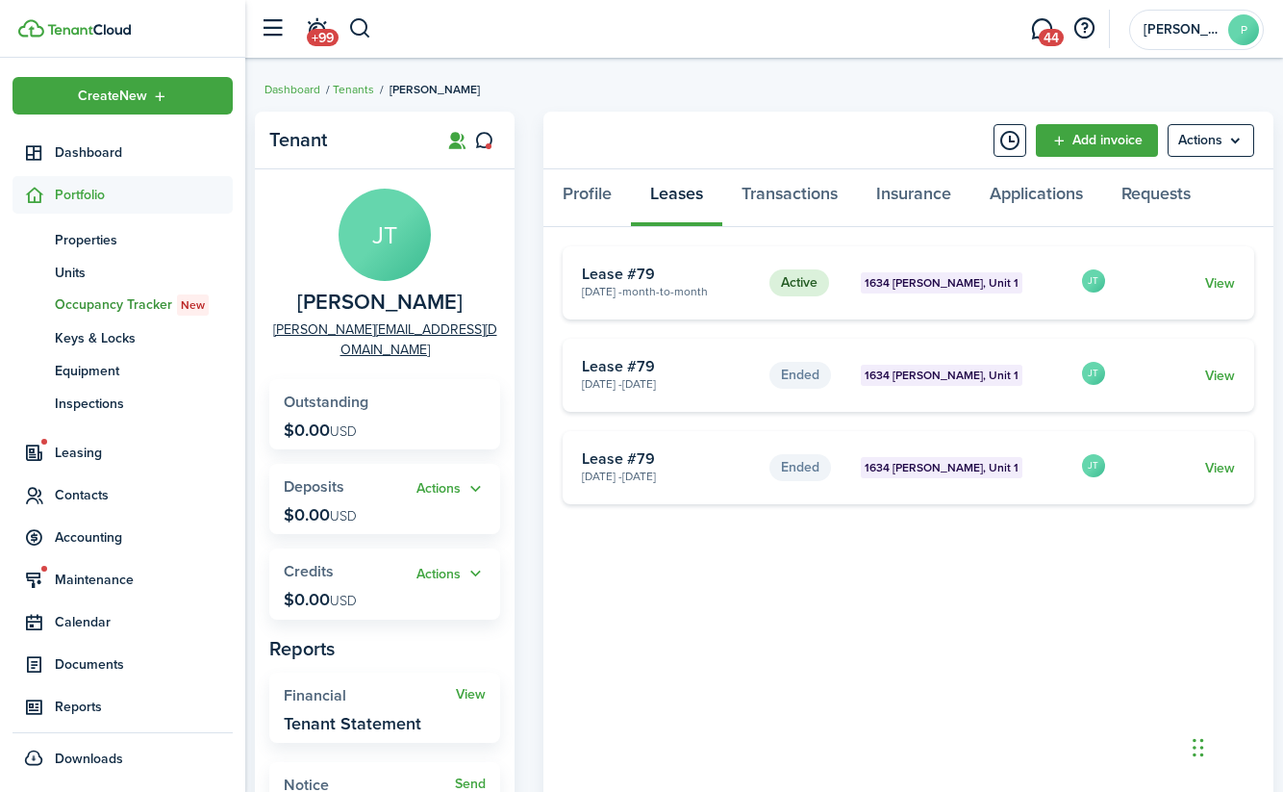
click at [87, 309] on span "Occupancy Tracker New" at bounding box center [144, 304] width 178 height 21
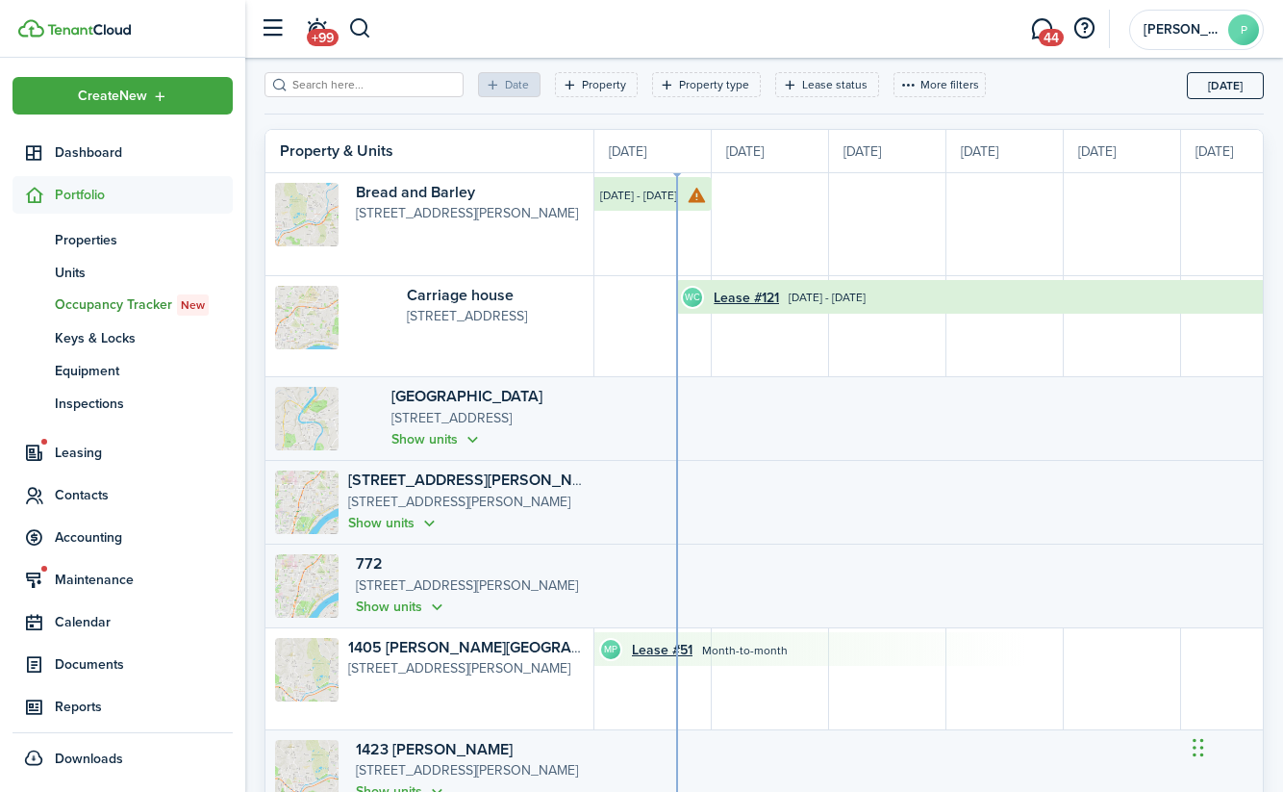
scroll to position [84, 0]
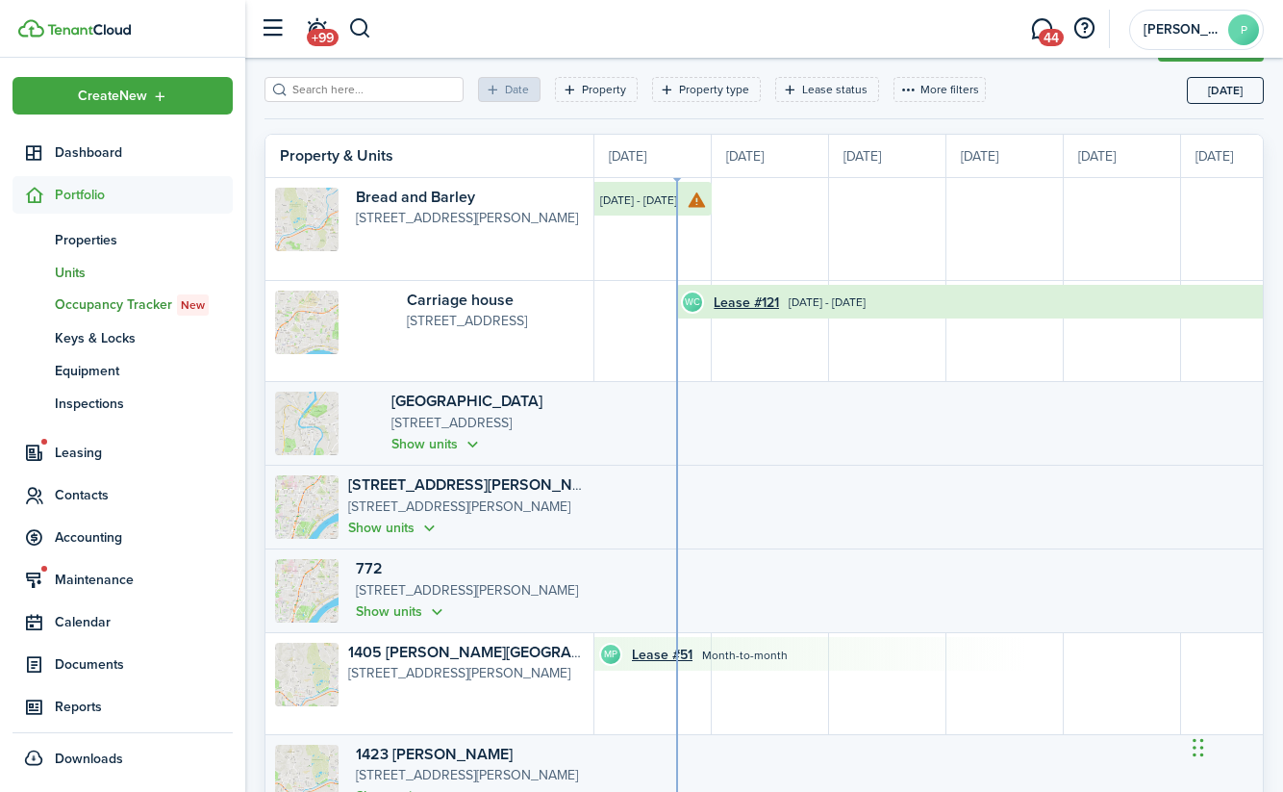
click at [74, 280] on span "Units" at bounding box center [144, 273] width 178 height 20
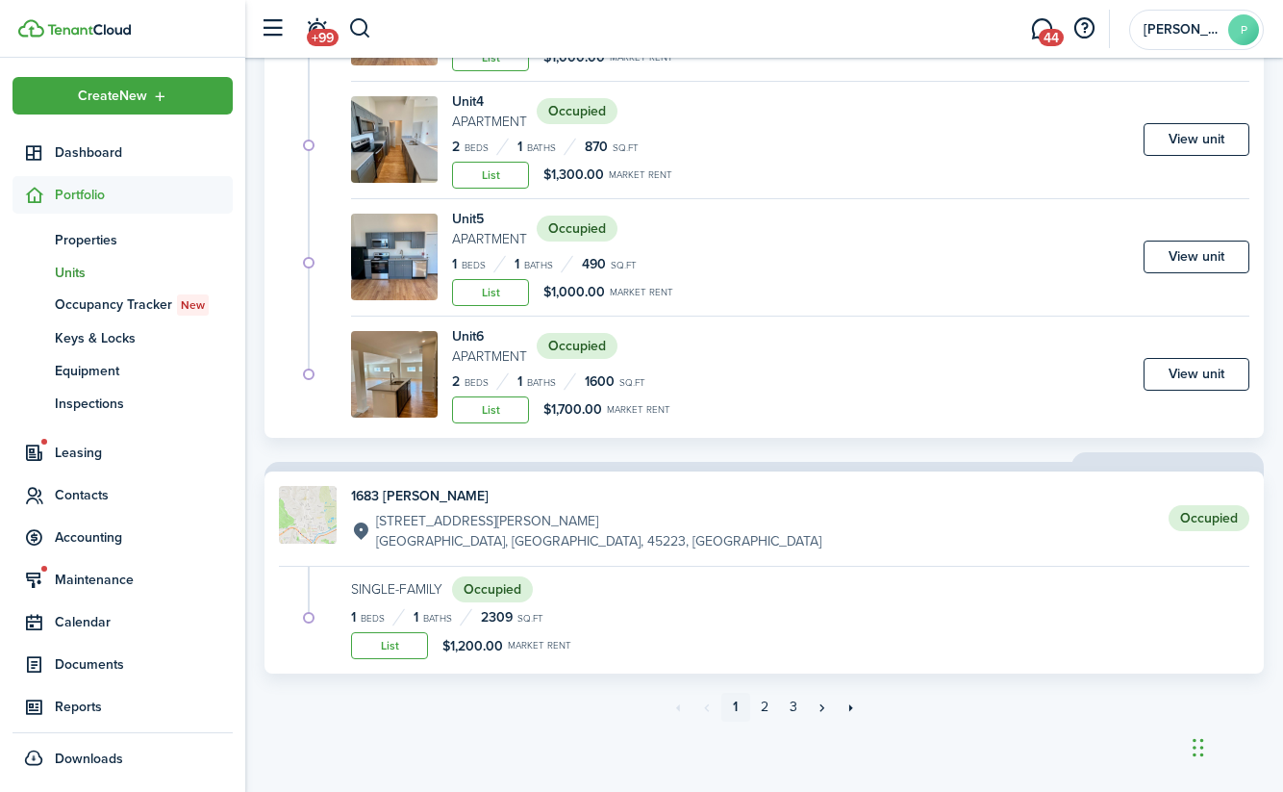
scroll to position [3963, 0]
click at [763, 706] on link "2" at bounding box center [764, 708] width 29 height 29
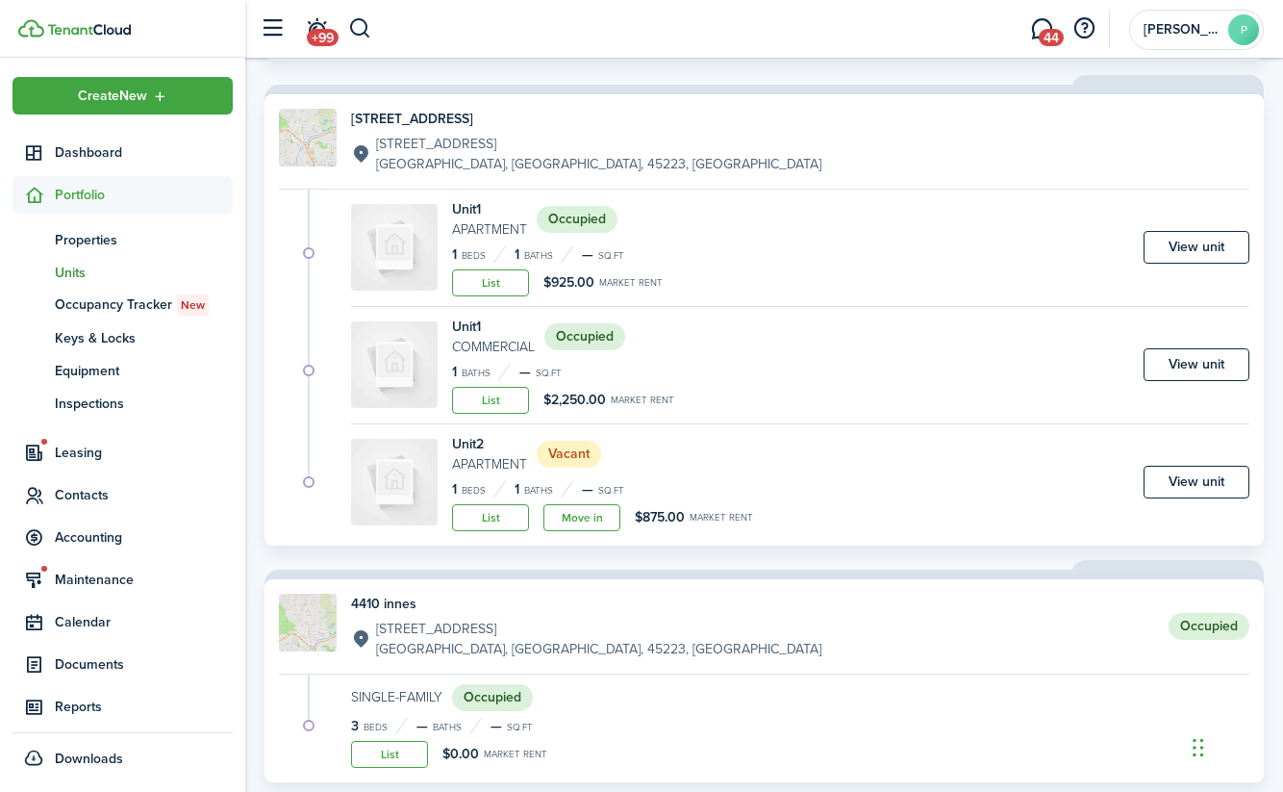
scroll to position [4101, 0]
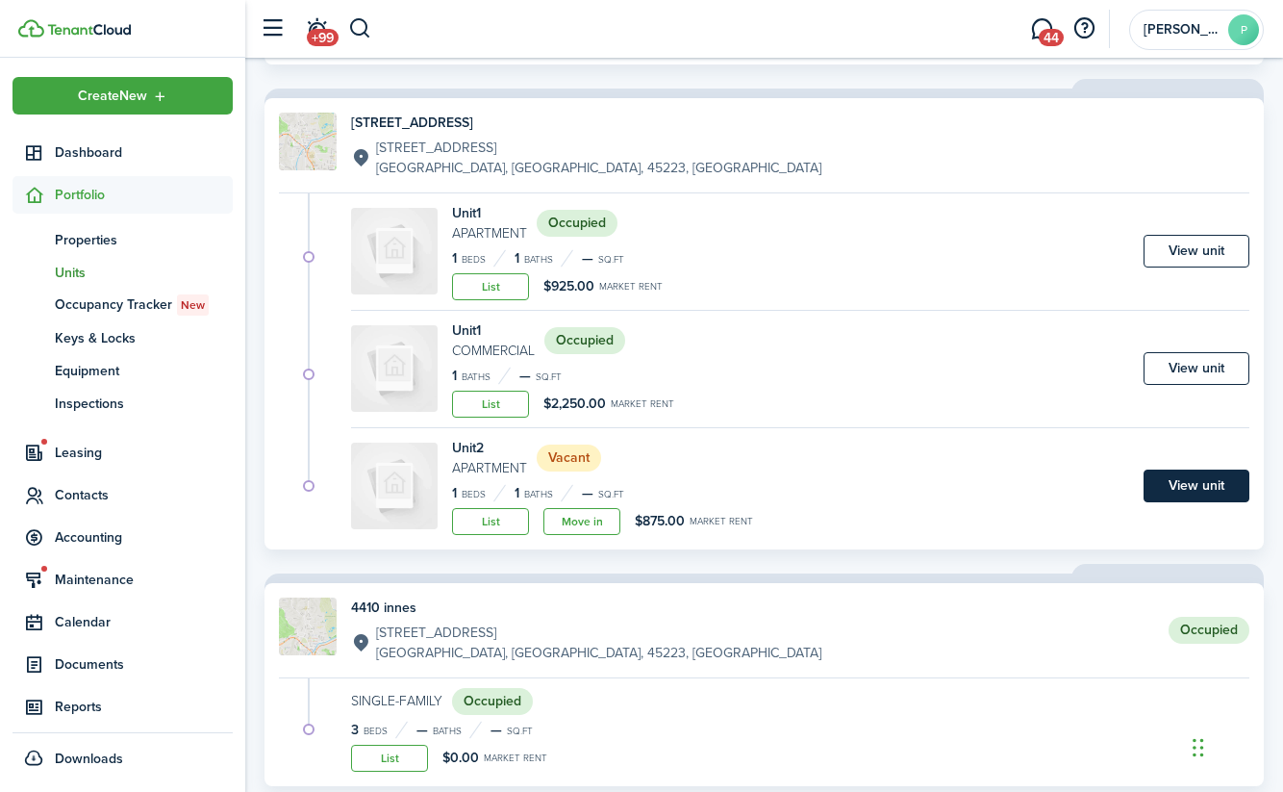
click at [1209, 496] on link "View unit" at bounding box center [1197, 485] width 106 height 33
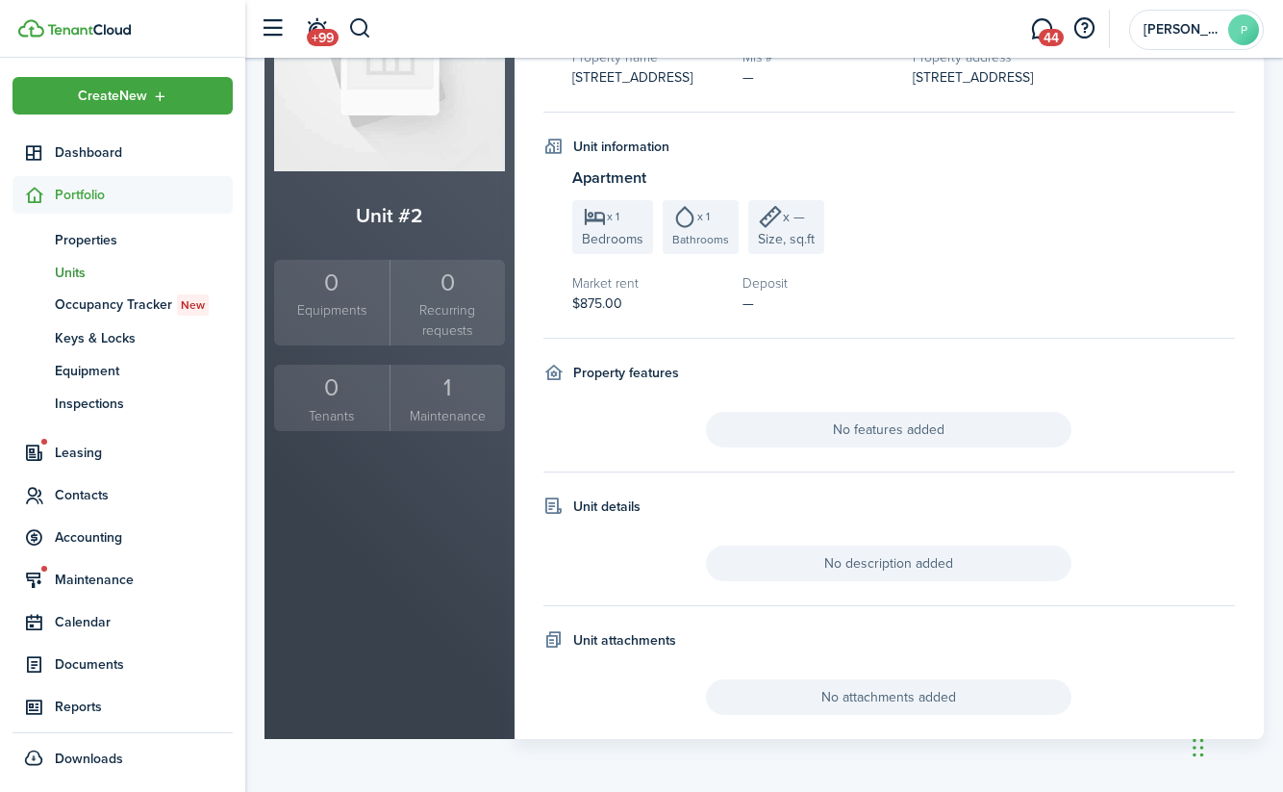
scroll to position [232, 0]
click at [445, 392] on div "1" at bounding box center [447, 388] width 105 height 37
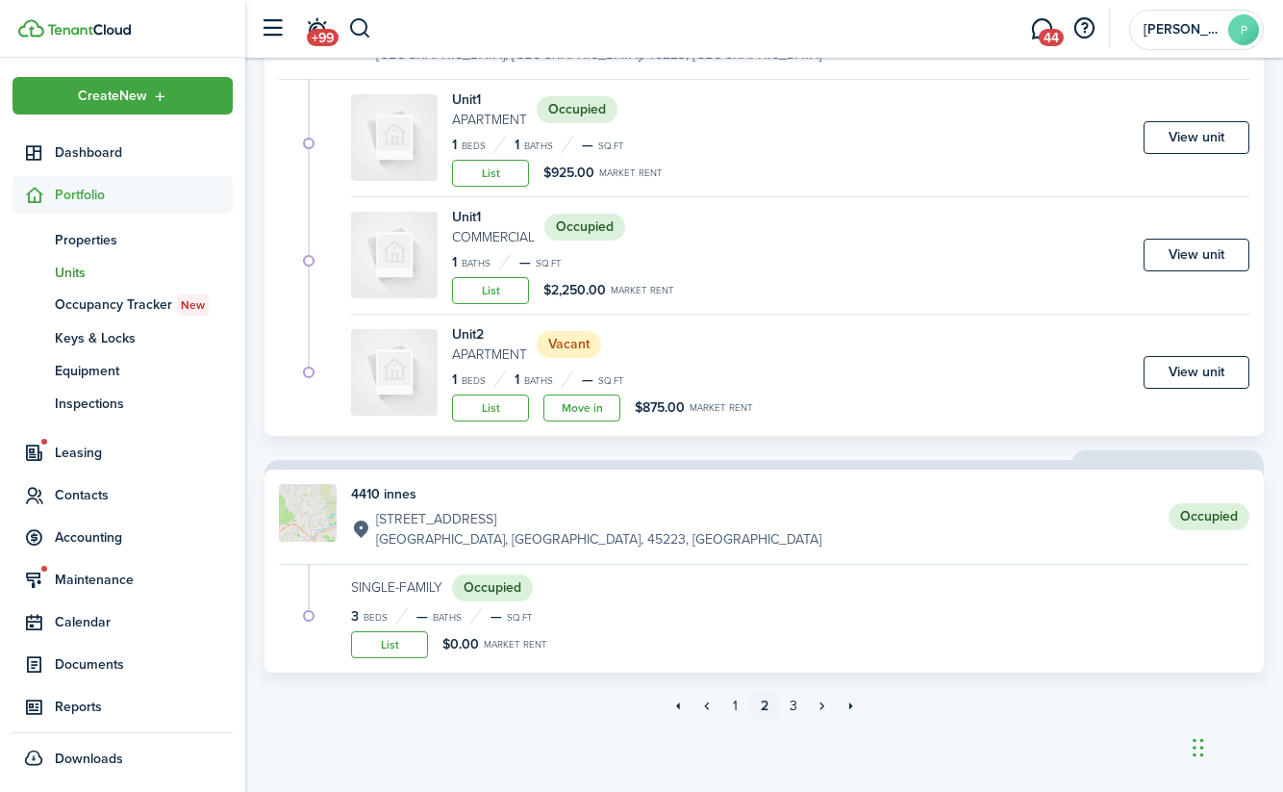
scroll to position [4212, 0]
click at [795, 707] on link "3" at bounding box center [793, 708] width 29 height 29
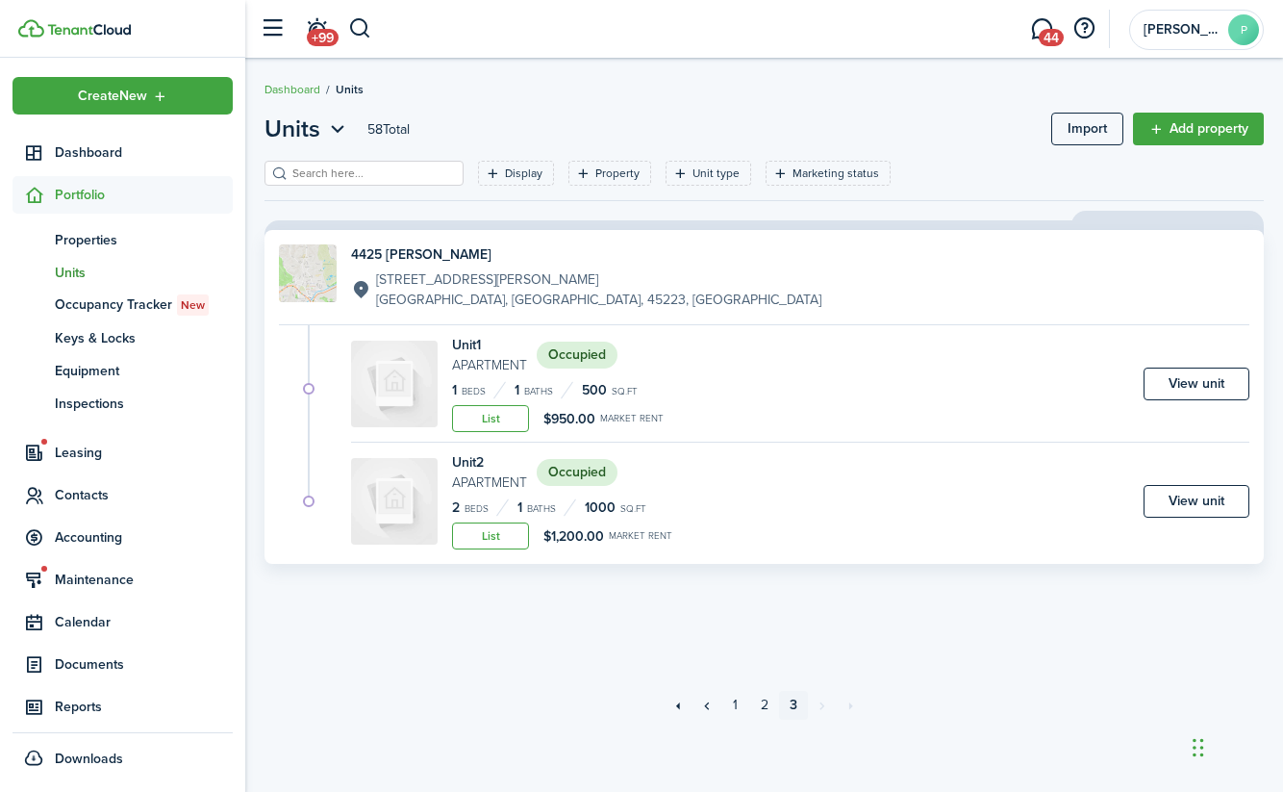
click at [286, 658] on div "Units 58 Total Import Add property Display Property Unit type Marketing status …" at bounding box center [764, 425] width 1038 height 627
